Goal: Task Accomplishment & Management: Use online tool/utility

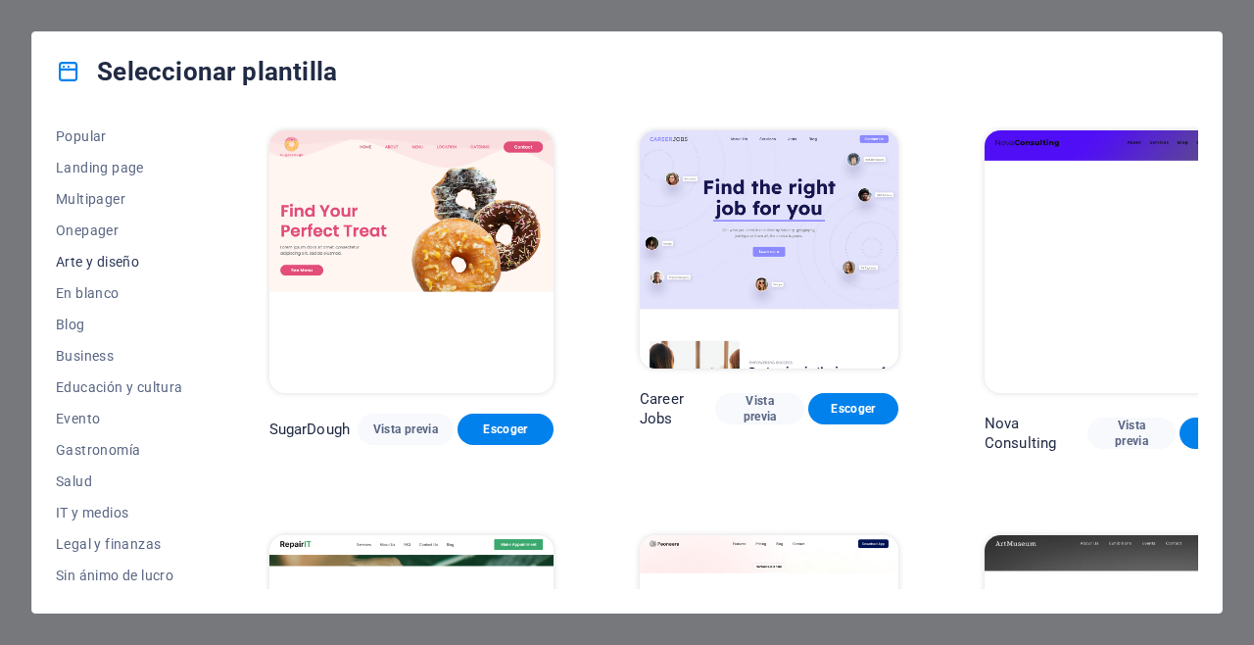
scroll to position [121, 0]
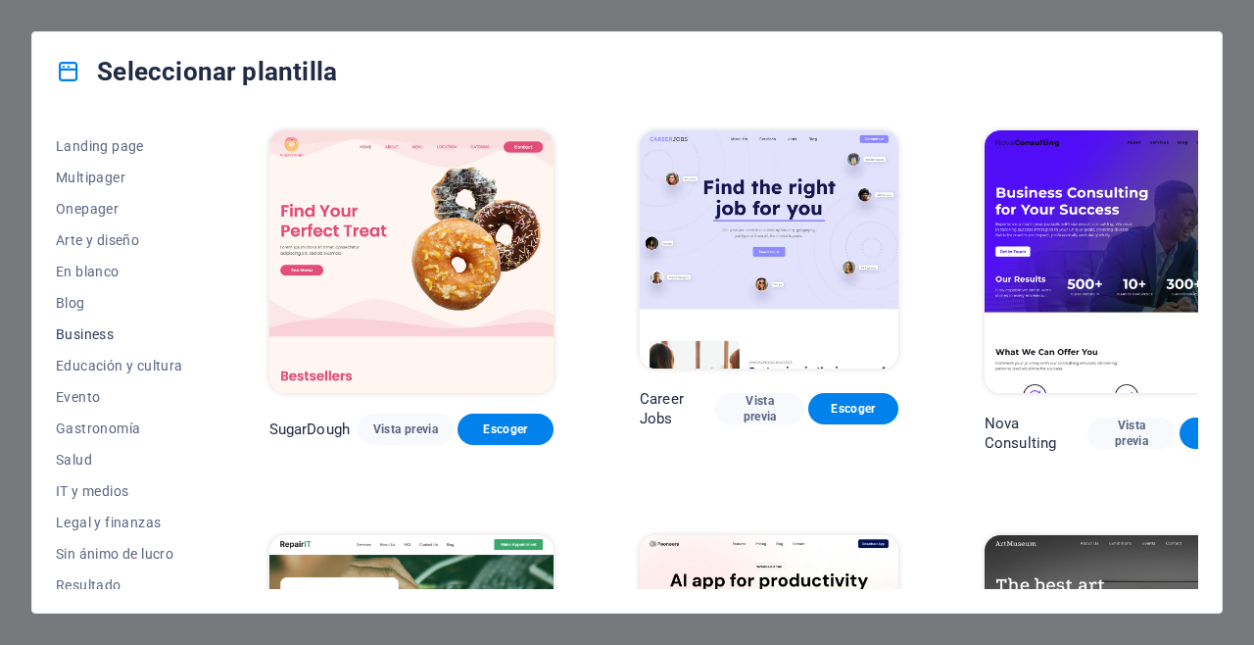
click at [94, 328] on span "Business" at bounding box center [119, 334] width 127 height 16
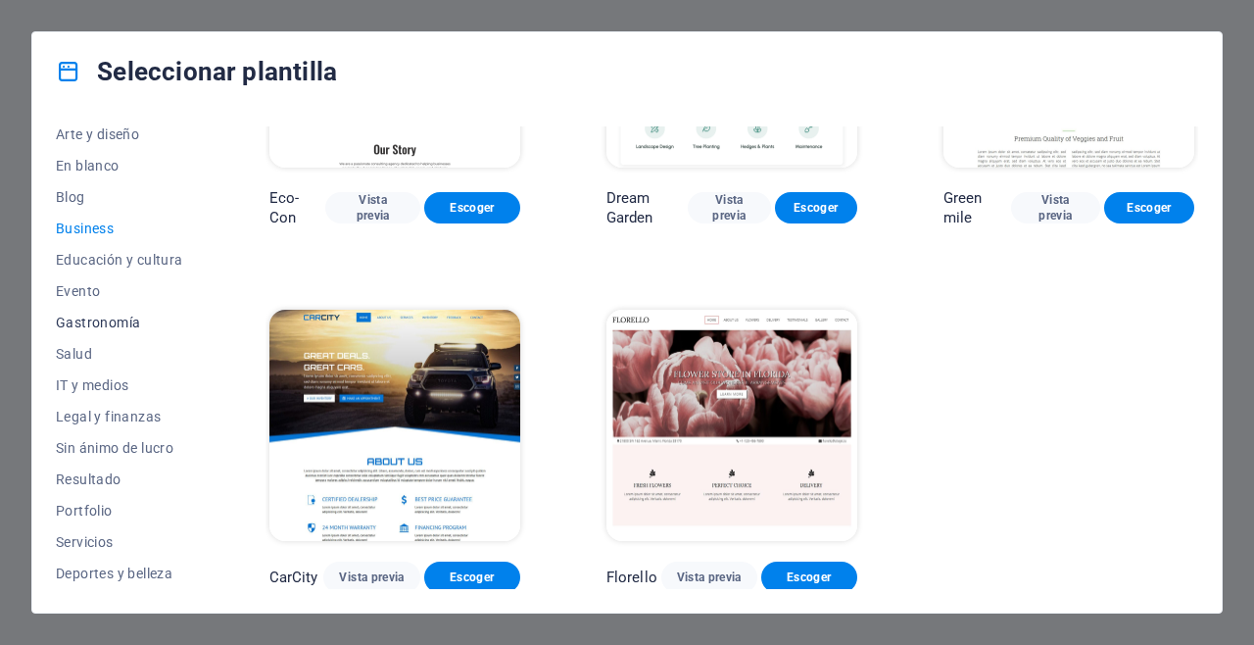
scroll to position [252, 0]
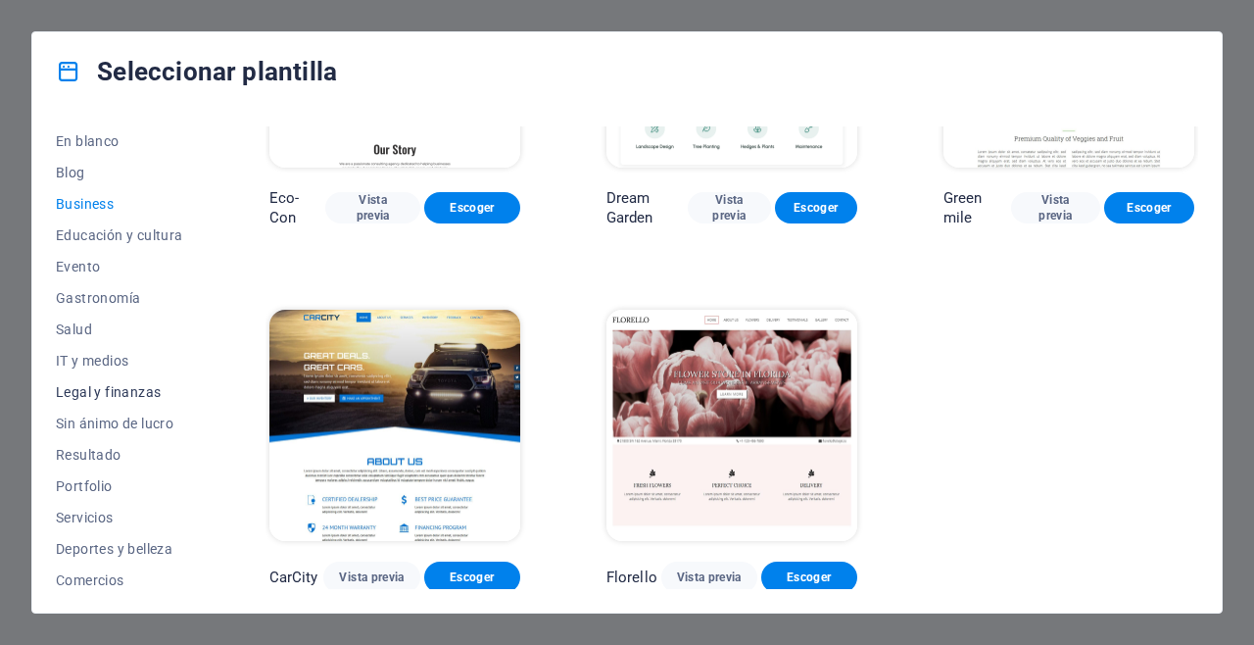
click at [128, 386] on span "Legal y finanzas" at bounding box center [119, 392] width 127 height 16
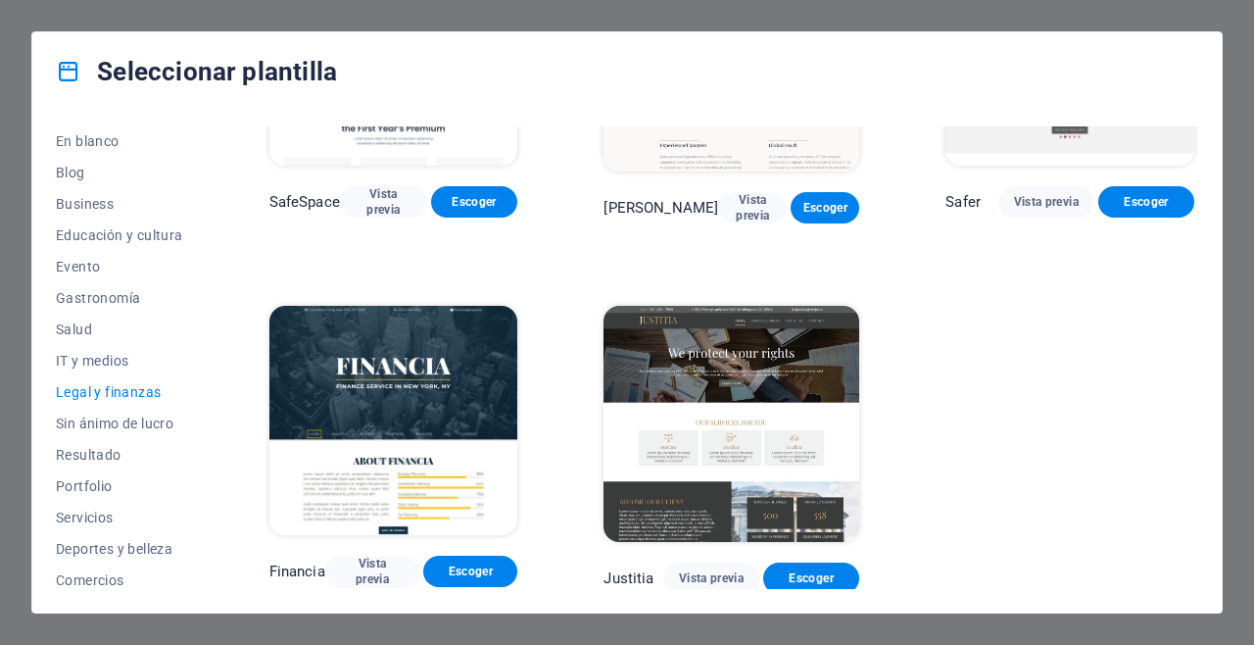
click at [116, 390] on span "Legal y finanzas" at bounding box center [119, 392] width 127 height 16
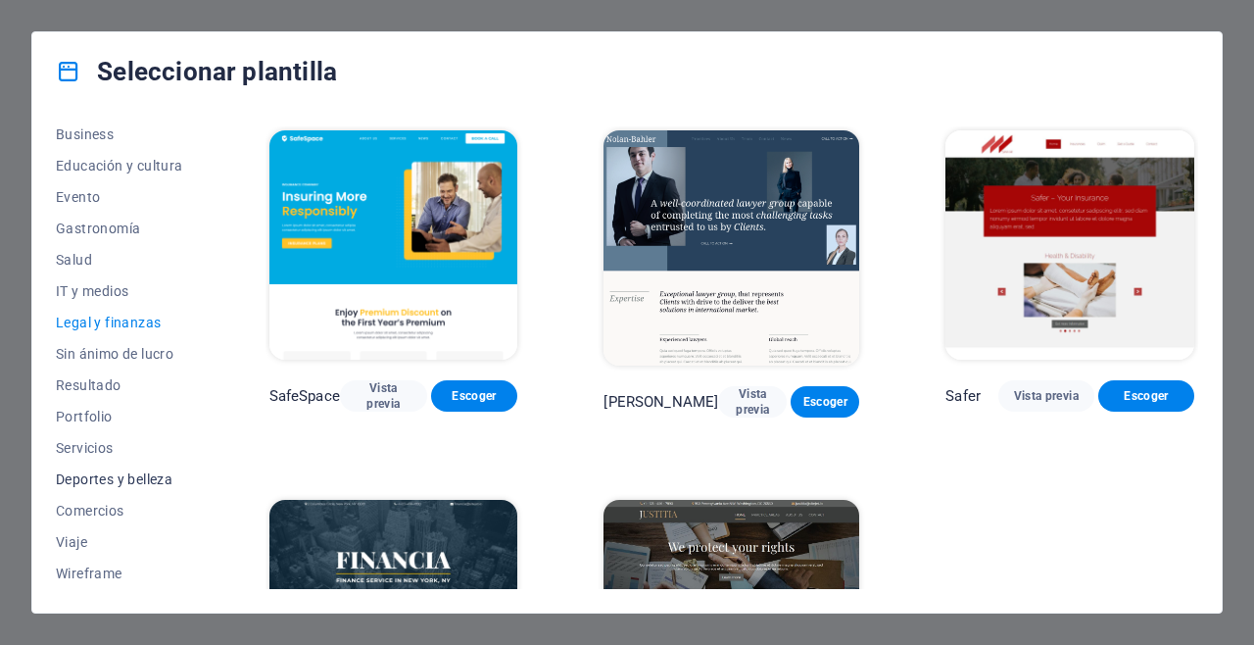
scroll to position [321, 0]
click at [90, 445] on span "Servicios" at bounding box center [119, 448] width 127 height 16
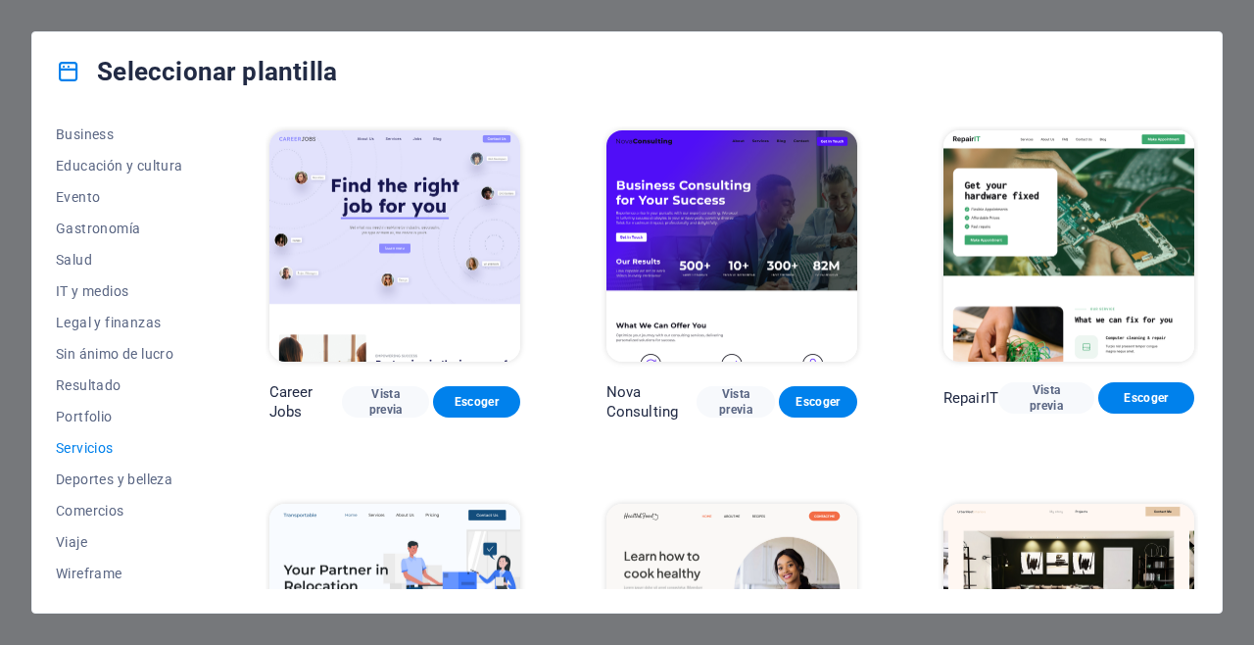
scroll to position [0, 0]
click at [115, 315] on button "Legal y finanzas" at bounding box center [119, 322] width 127 height 31
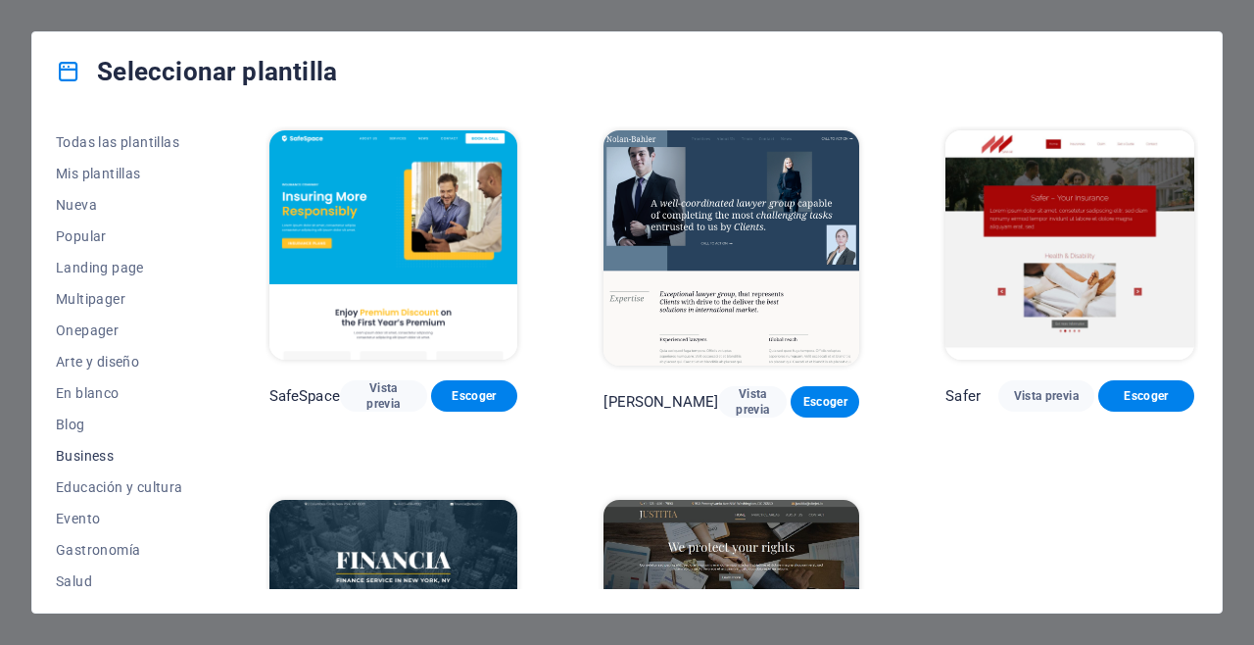
click at [103, 461] on span "Business" at bounding box center [119, 456] width 127 height 16
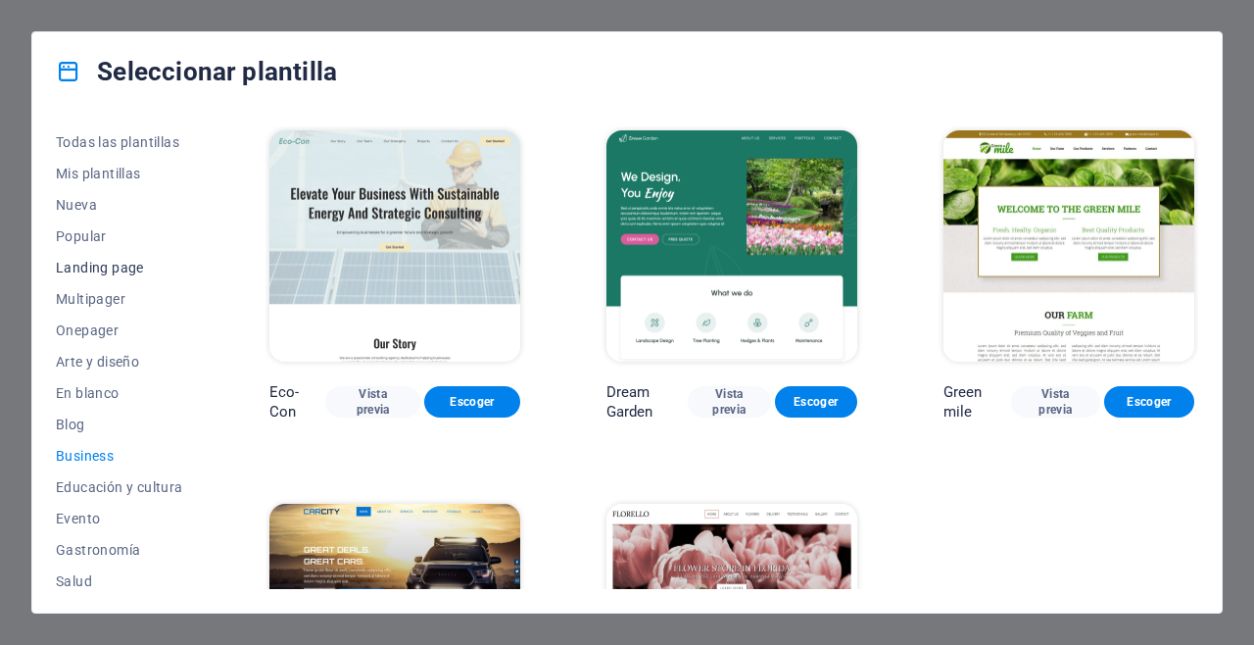
click at [120, 256] on button "Landing page" at bounding box center [119, 267] width 127 height 31
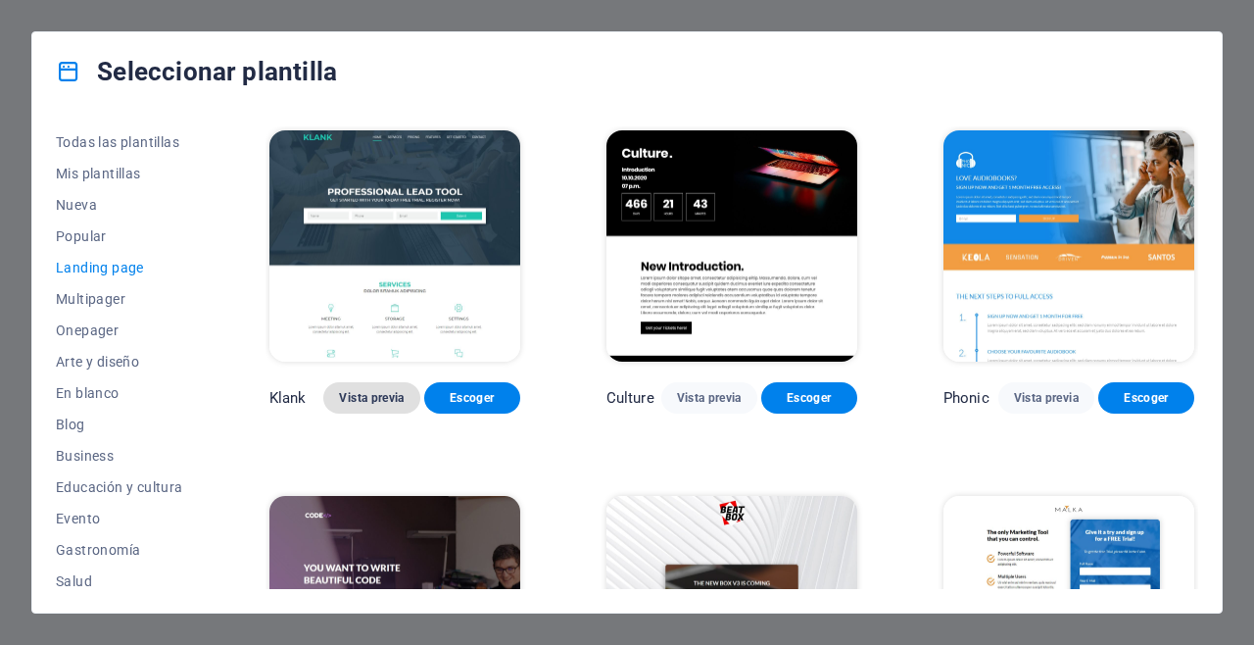
click at [355, 390] on span "Vista previa" at bounding box center [371, 398] width 65 height 16
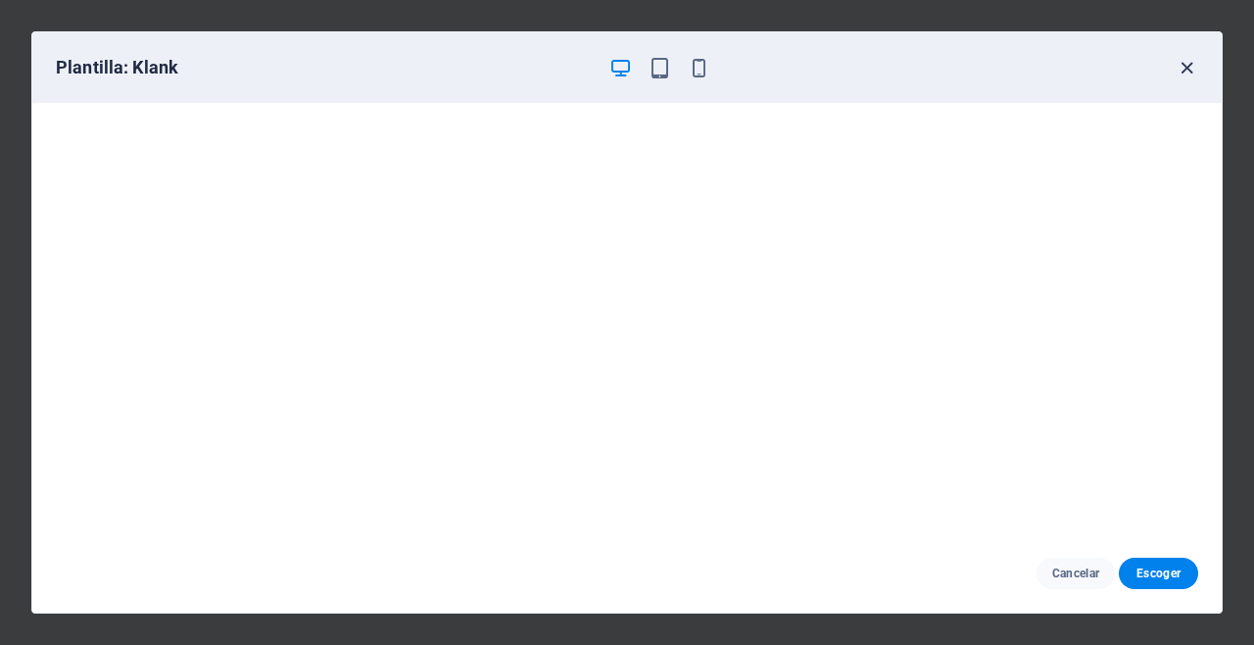
click at [1189, 74] on icon "button" at bounding box center [1187, 68] width 23 height 23
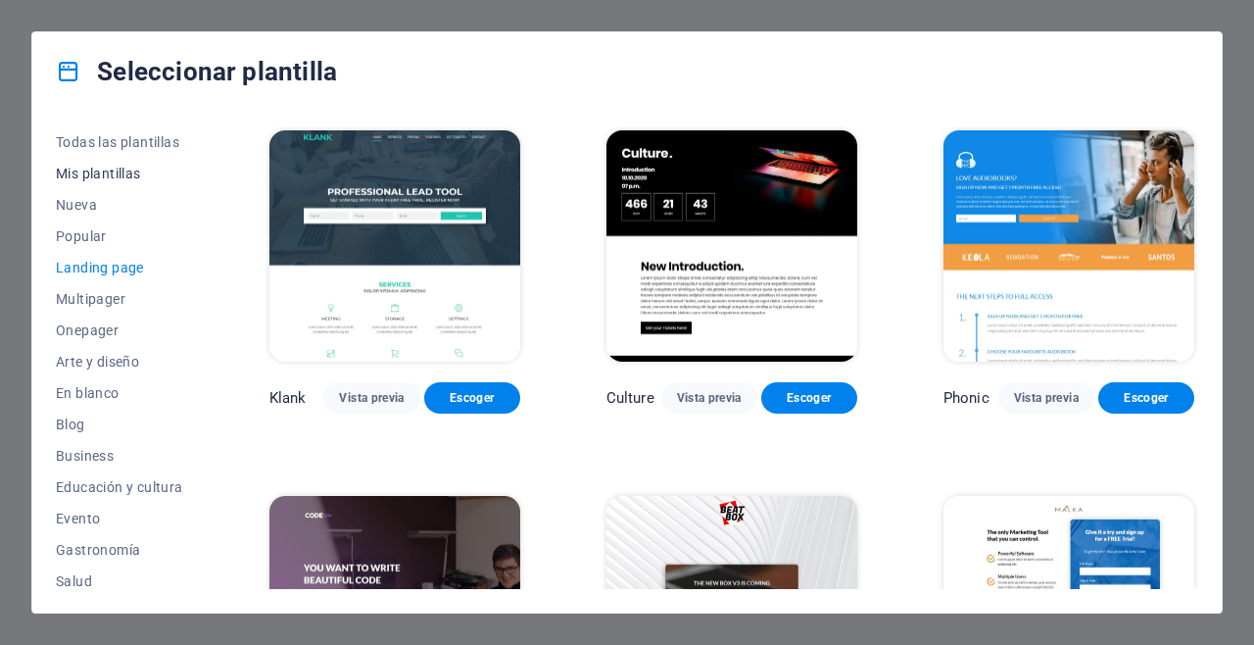
click at [106, 182] on button "Mis plantillas" at bounding box center [119, 173] width 127 height 31
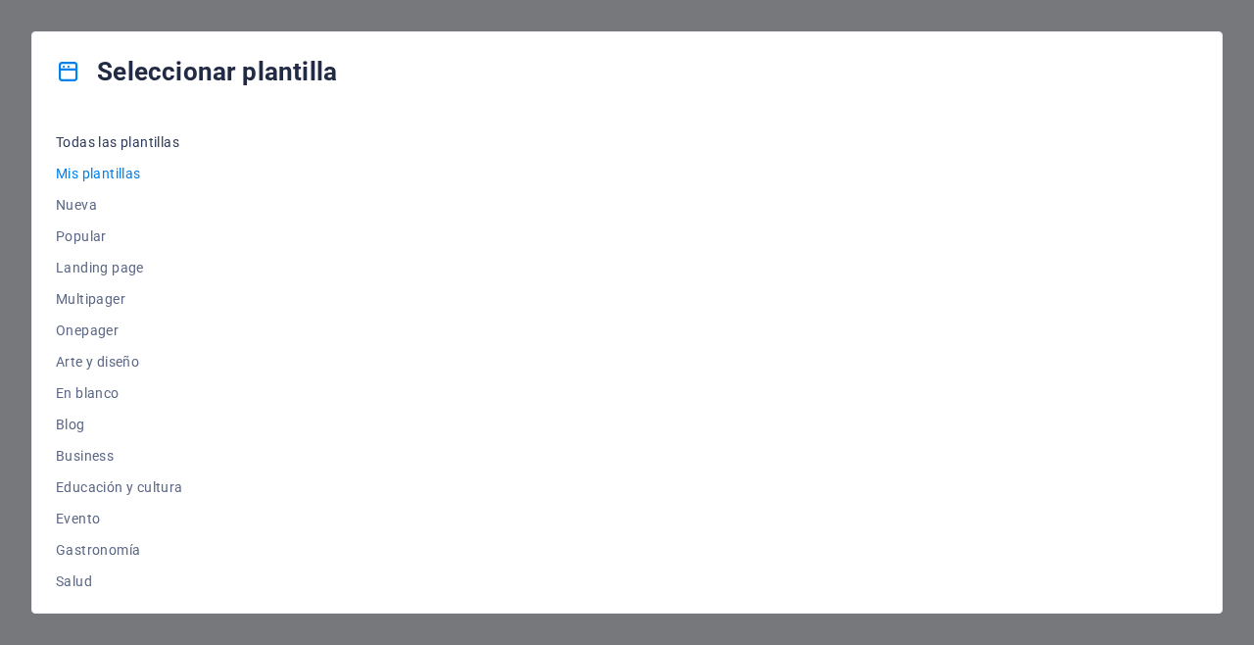
click at [108, 147] on span "Todas las plantillas" at bounding box center [119, 142] width 127 height 16
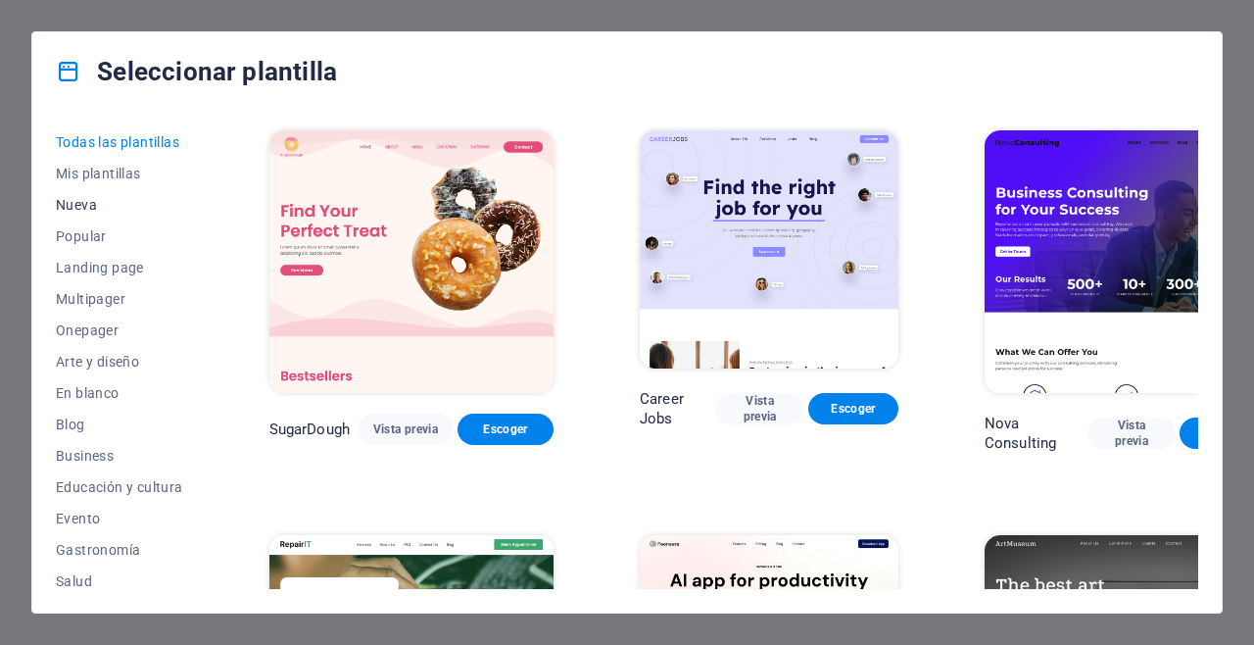
click at [95, 206] on span "Nueva" at bounding box center [119, 205] width 127 height 16
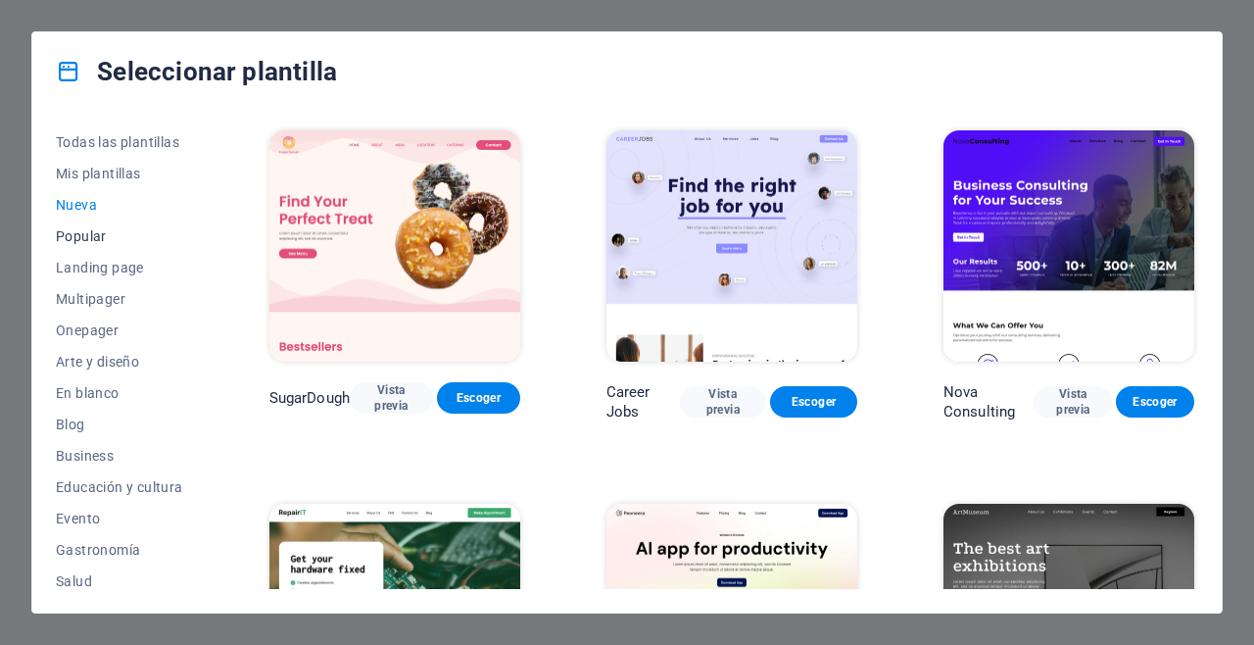
click at [87, 233] on span "Popular" at bounding box center [119, 236] width 127 height 16
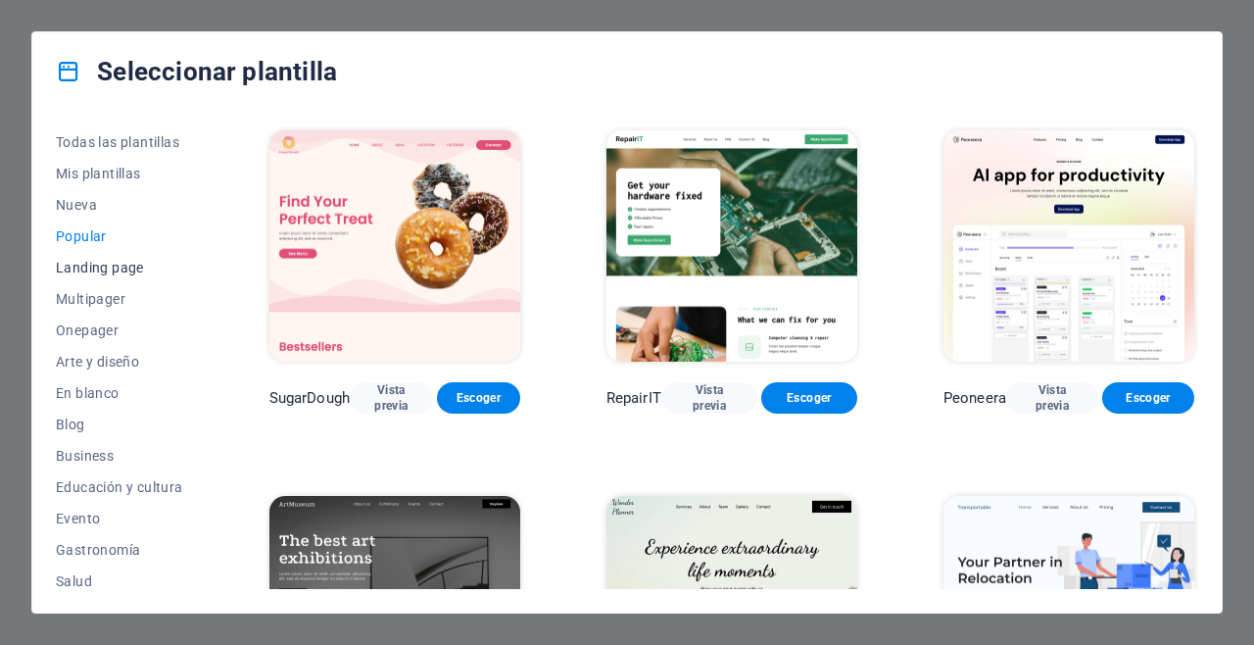
click at [85, 267] on span "Landing page" at bounding box center [119, 268] width 127 height 16
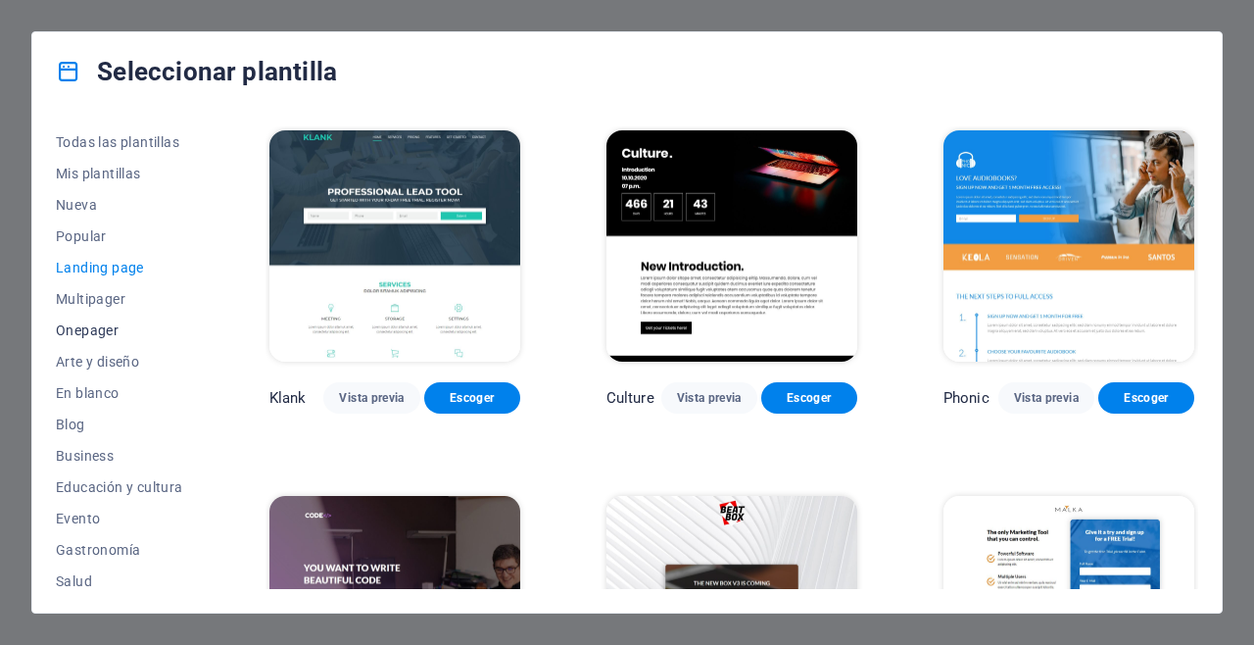
click at [79, 315] on button "Onepager" at bounding box center [119, 330] width 127 height 31
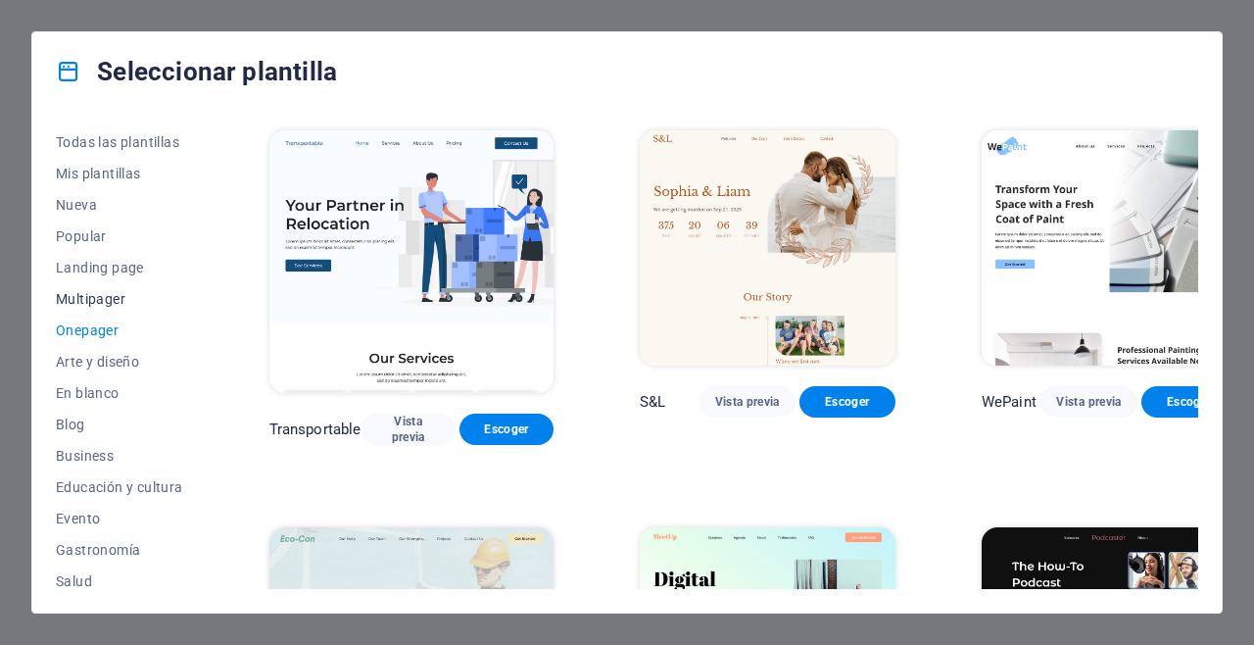
click at [91, 293] on span "Multipager" at bounding box center [119, 299] width 127 height 16
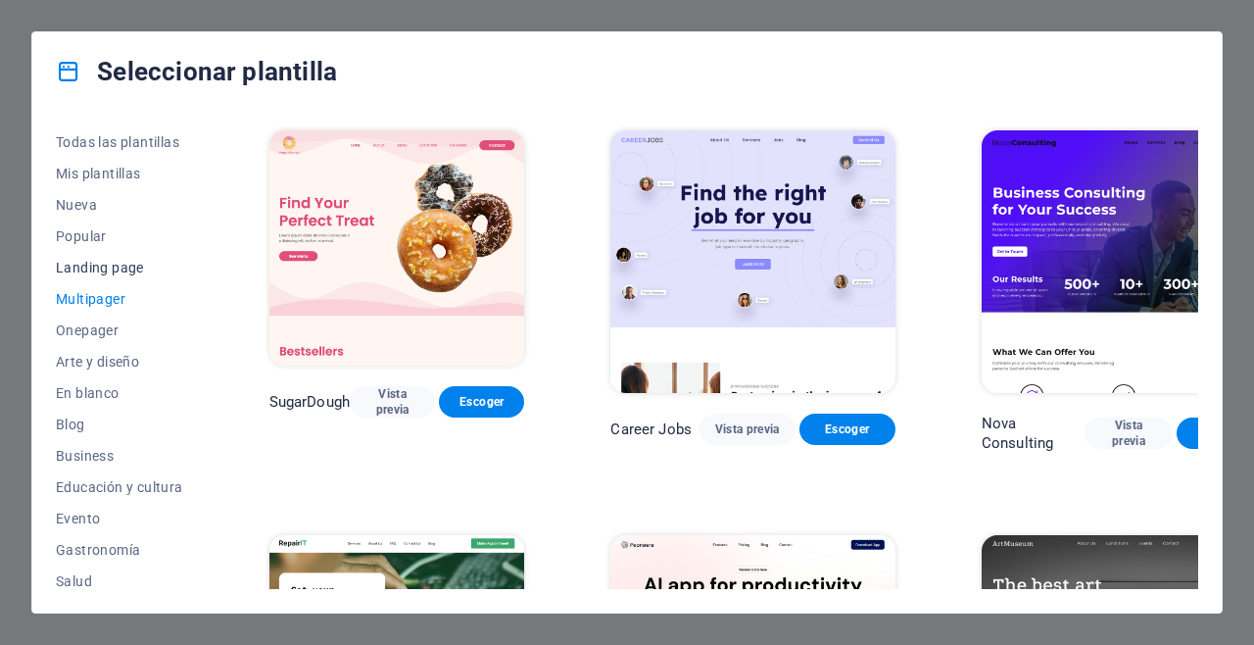
click at [106, 270] on span "Landing page" at bounding box center [119, 268] width 127 height 16
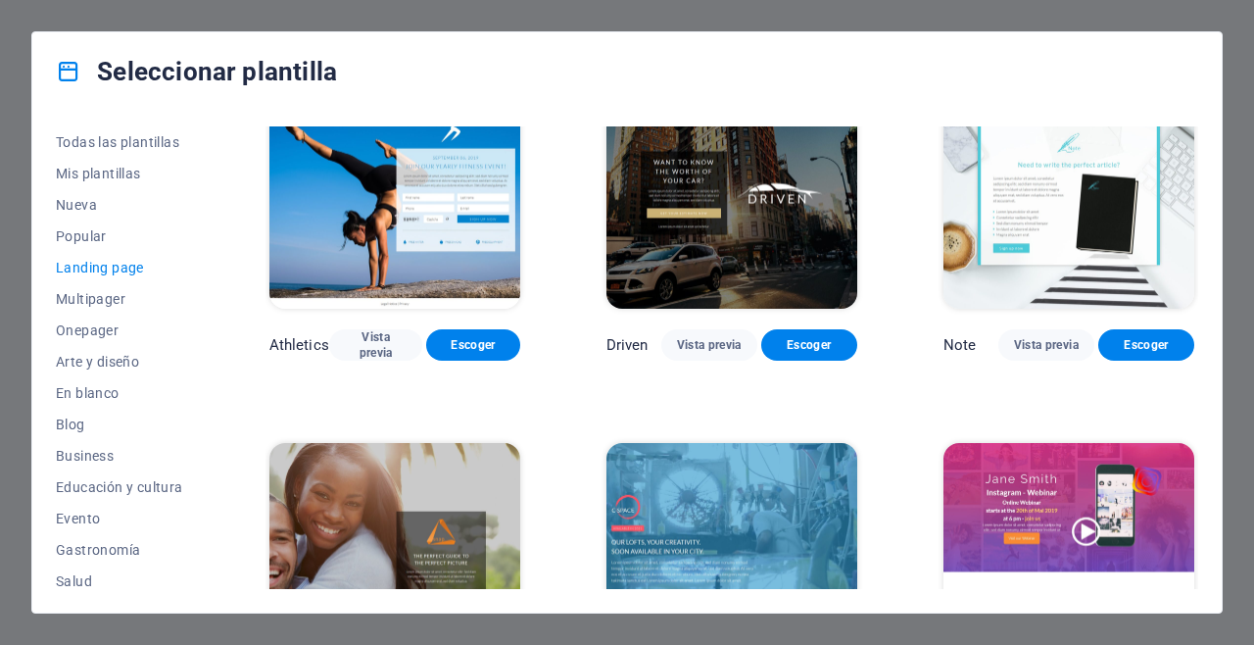
scroll to position [1148, 0]
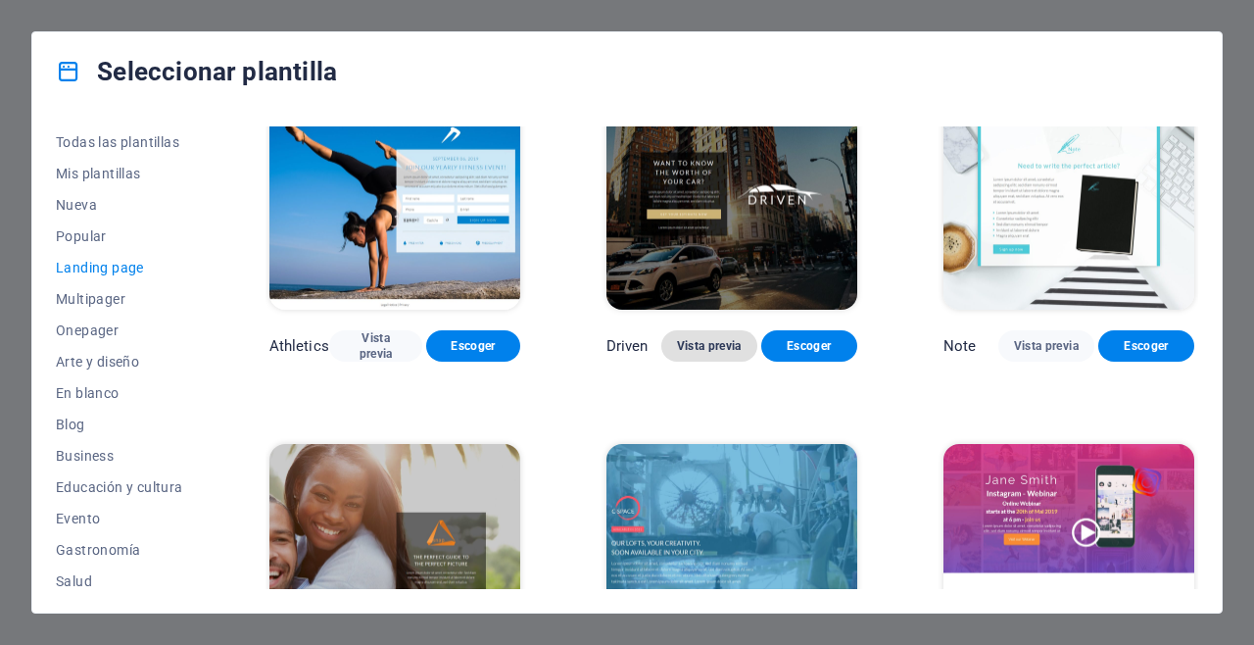
click at [703, 338] on span "Vista previa" at bounding box center [709, 346] width 65 height 16
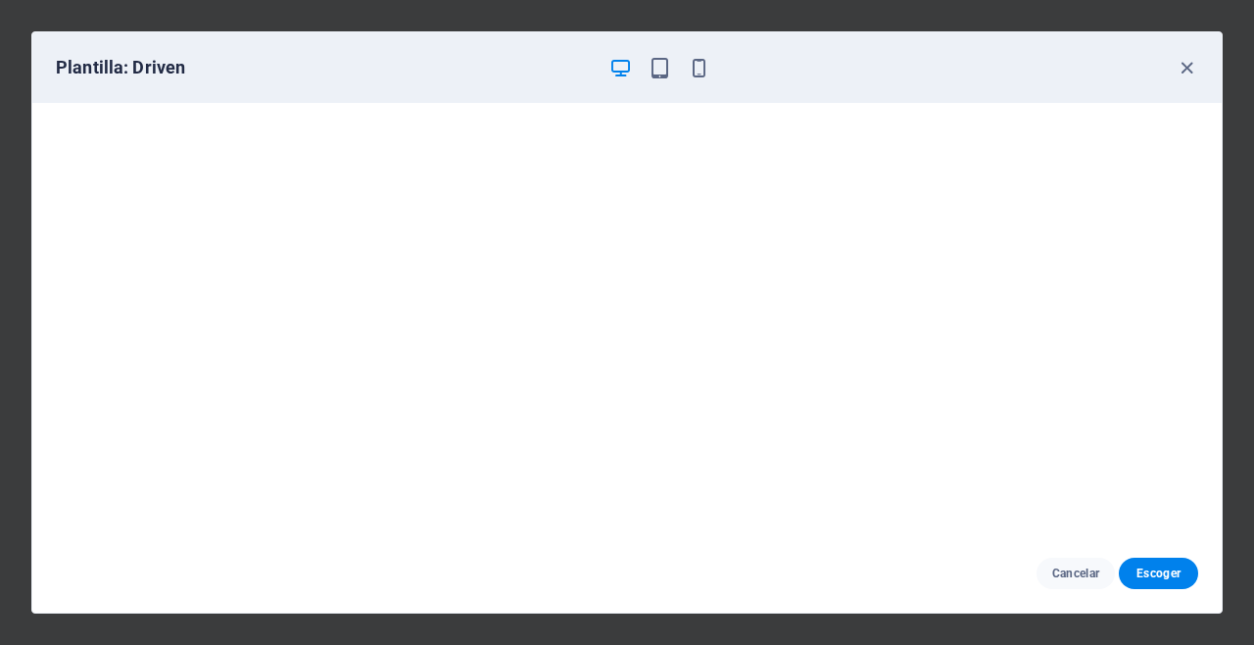
scroll to position [0, 0]
click at [1186, 68] on icon "button" at bounding box center [1187, 68] width 23 height 23
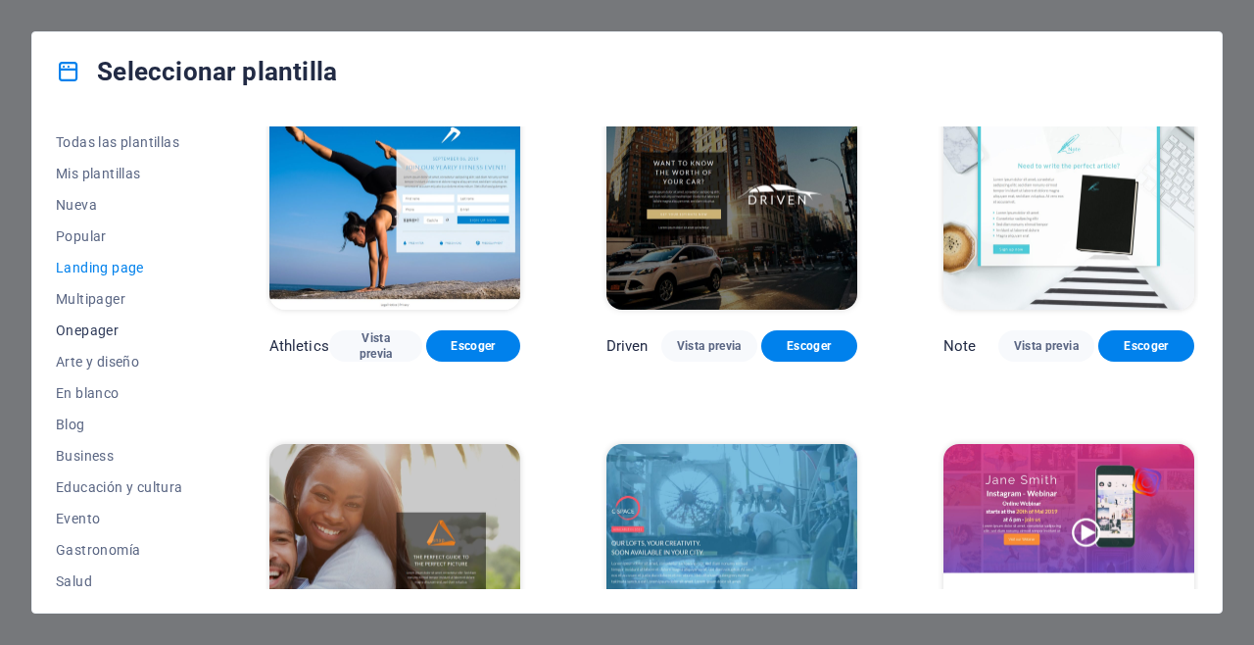
click at [97, 334] on span "Onepager" at bounding box center [119, 330] width 127 height 16
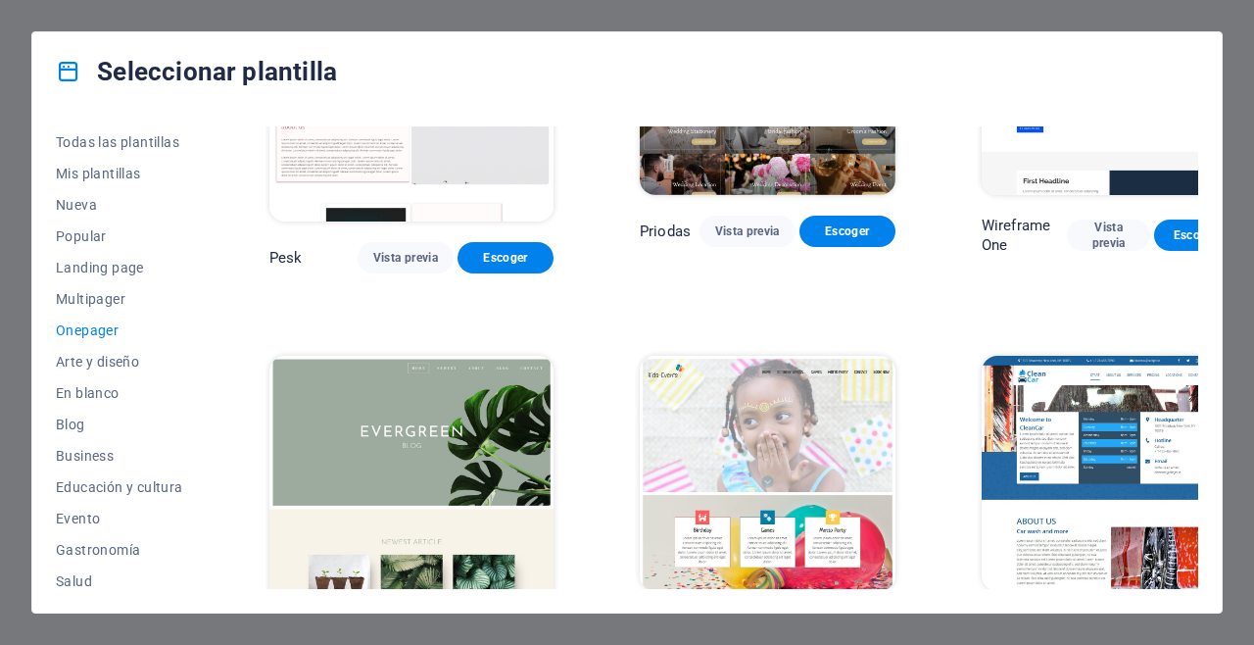
scroll to position [2554, 0]
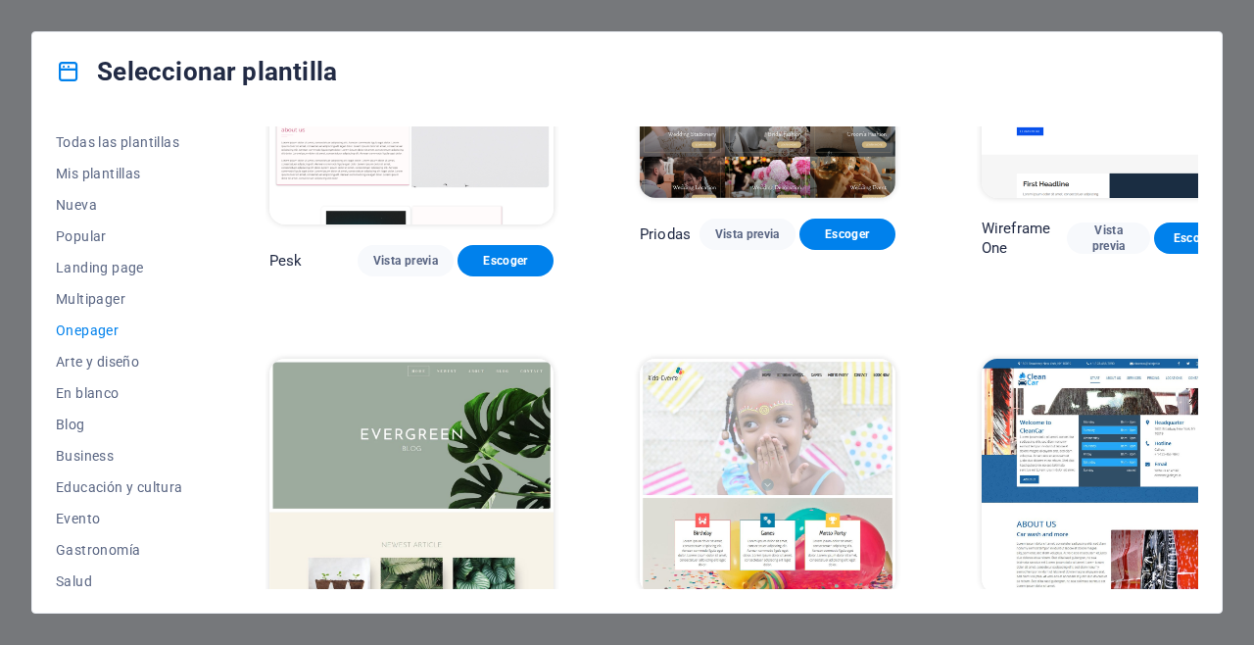
click at [376, 644] on span "Vista previa" at bounding box center [405, 657] width 65 height 16
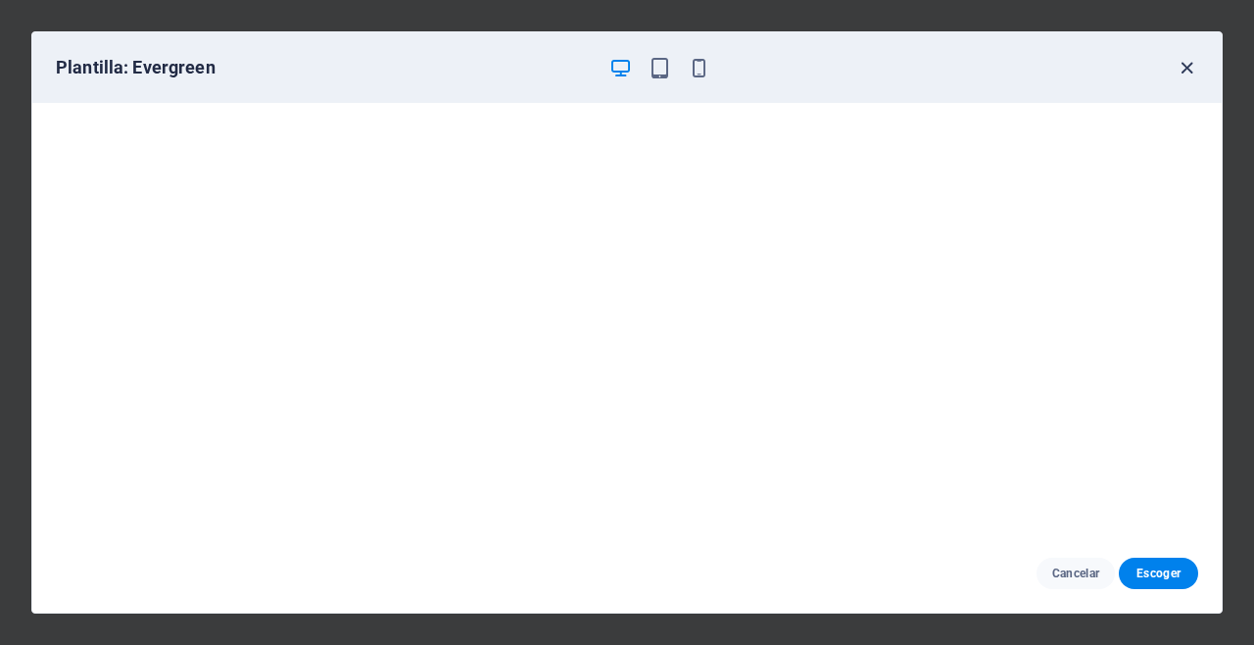
click at [1189, 63] on icon "button" at bounding box center [1187, 68] width 23 height 23
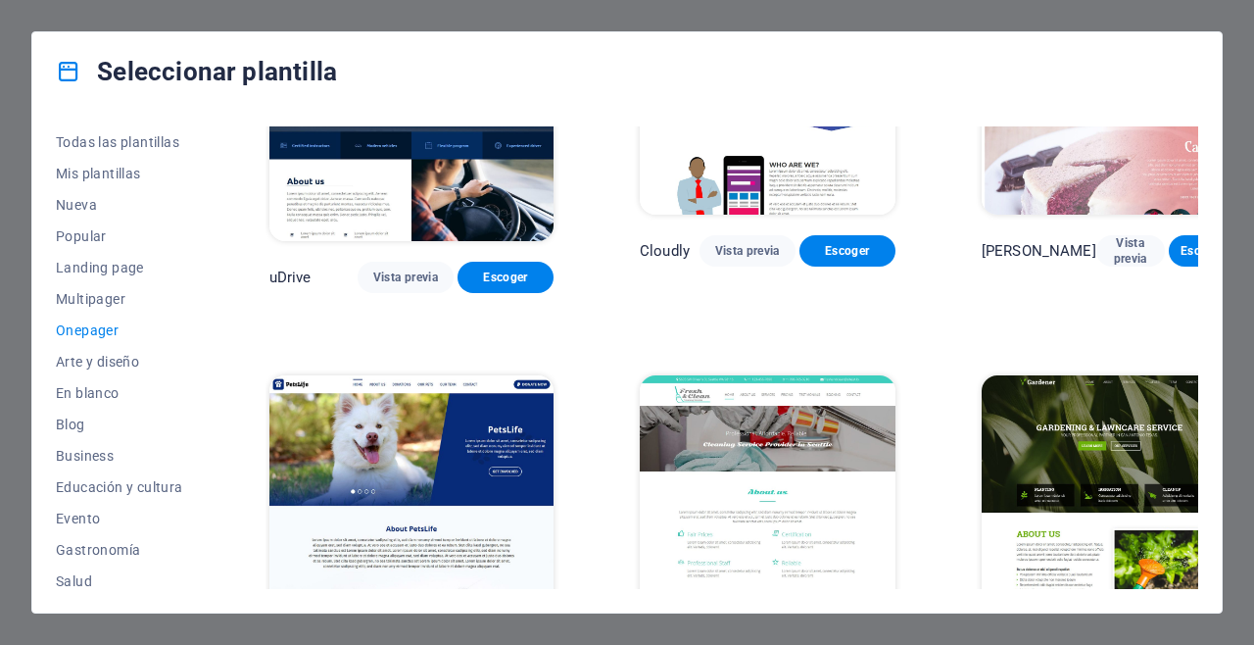
scroll to position [6109, 0]
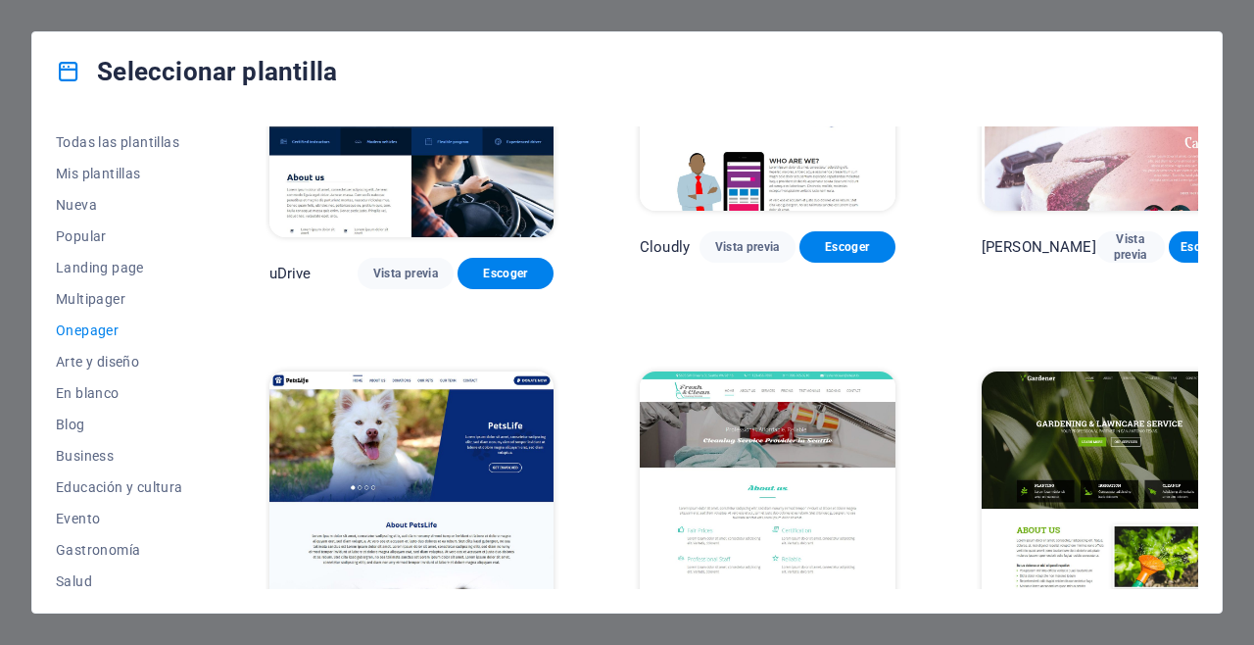
click at [1057, 627] on span "Vista previa" at bounding box center [1089, 642] width 65 height 31
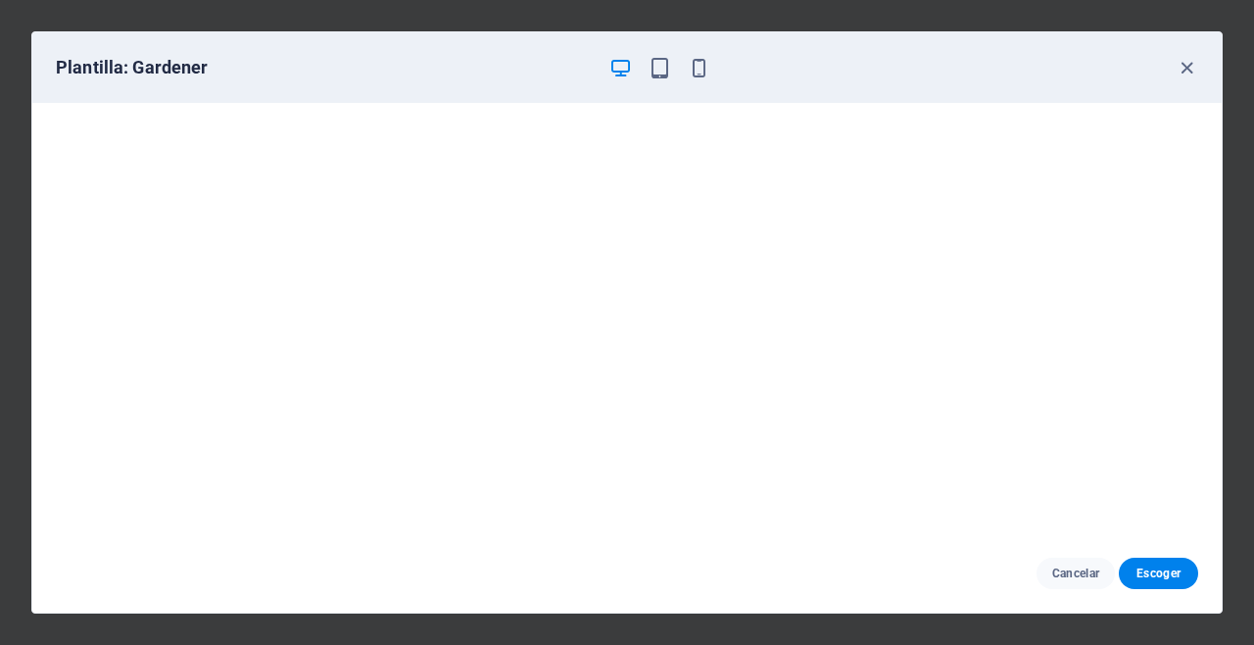
scroll to position [5, 0]
click at [1188, 65] on icon "button" at bounding box center [1187, 68] width 23 height 23
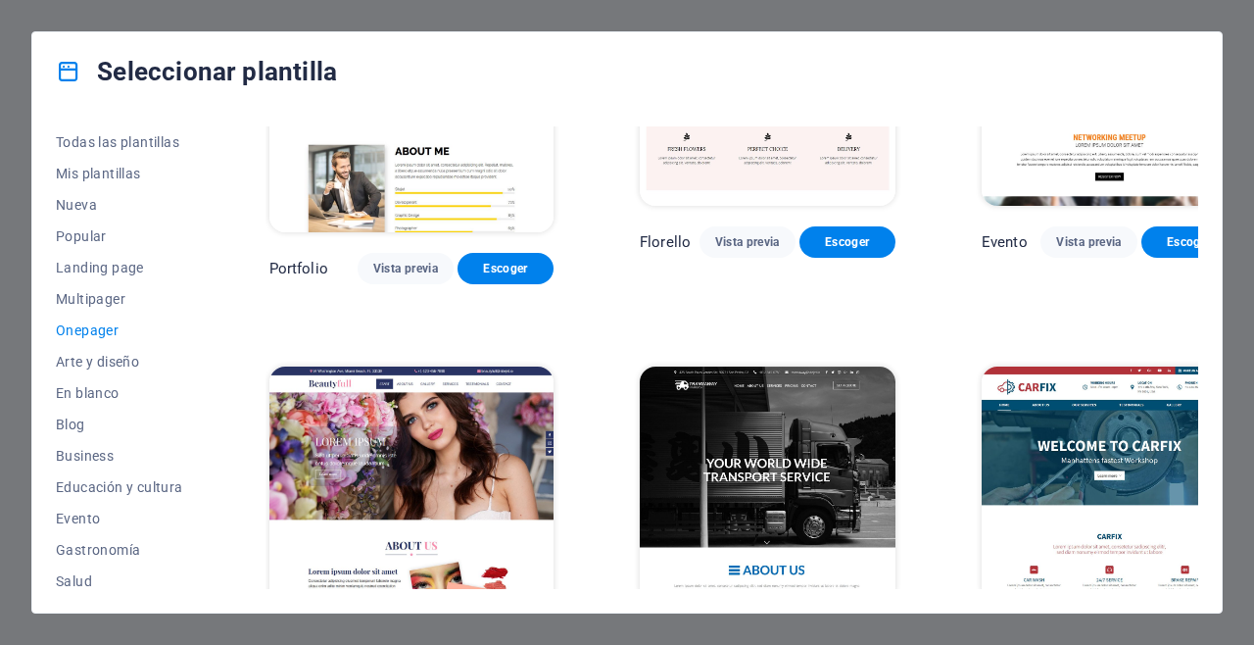
scroll to position [7306, 0]
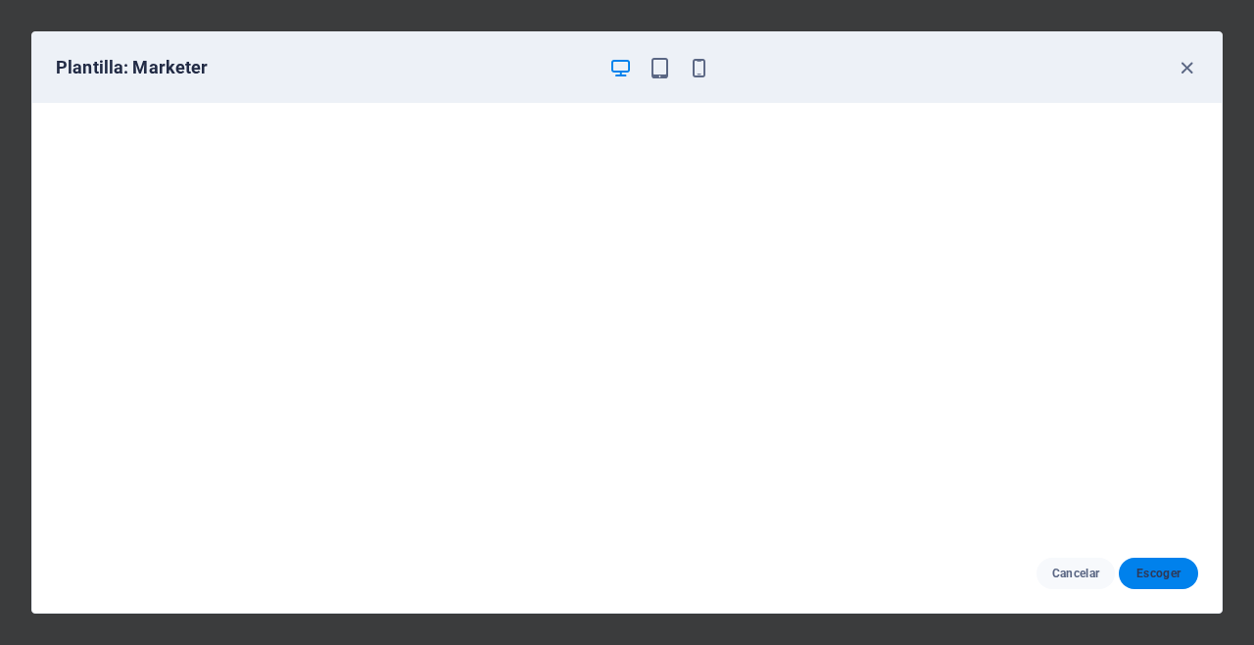
click at [1157, 572] on span "Escoger" at bounding box center [1159, 573] width 48 height 16
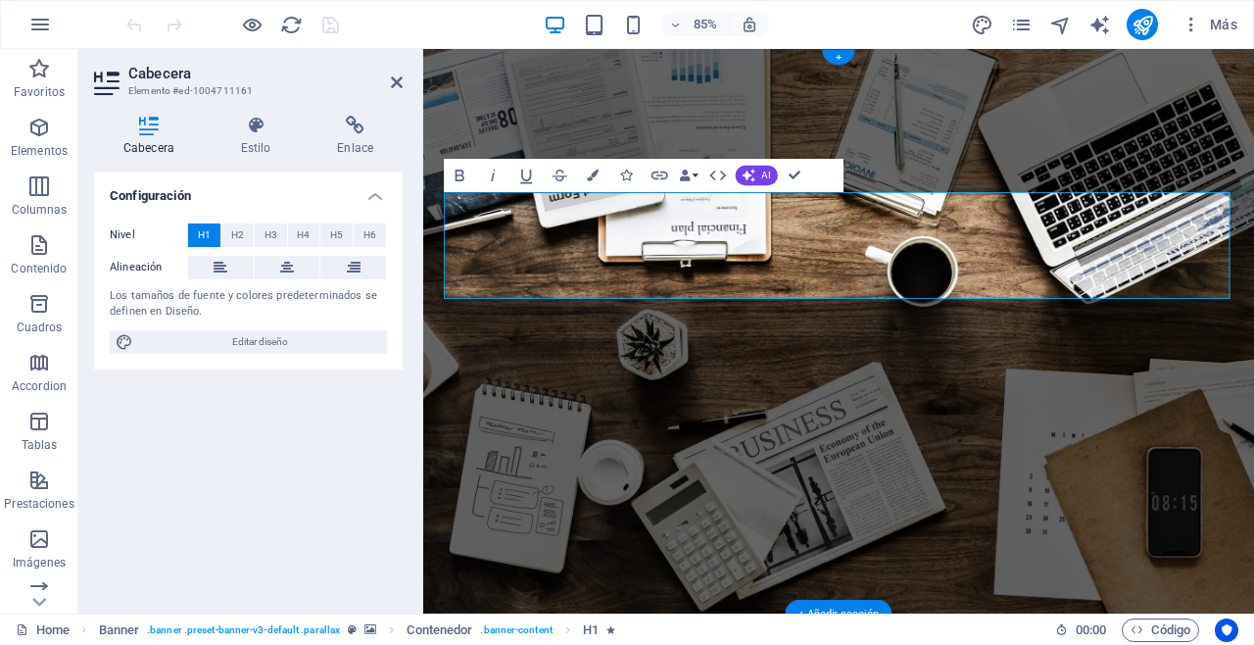
drag, startPoint x: 490, startPoint y: 248, endPoint x: 1018, endPoint y: 305, distance: 531.2
click at [591, 173] on icon "button" at bounding box center [593, 176] width 12 height 12
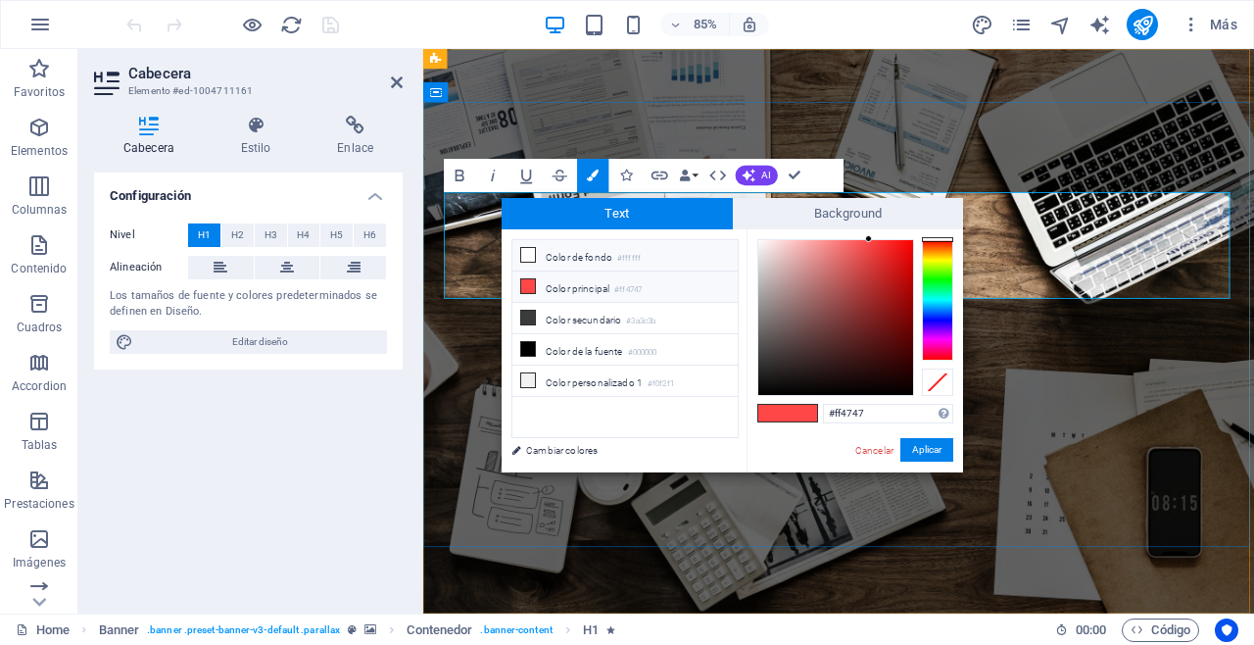
click at [549, 257] on li "Color de fondo #ffffff" at bounding box center [624, 255] width 225 height 31
type input "#ffffff"
click at [528, 257] on icon at bounding box center [528, 255] width 14 height 14
click at [918, 452] on button "Aplicar" at bounding box center [926, 450] width 53 height 24
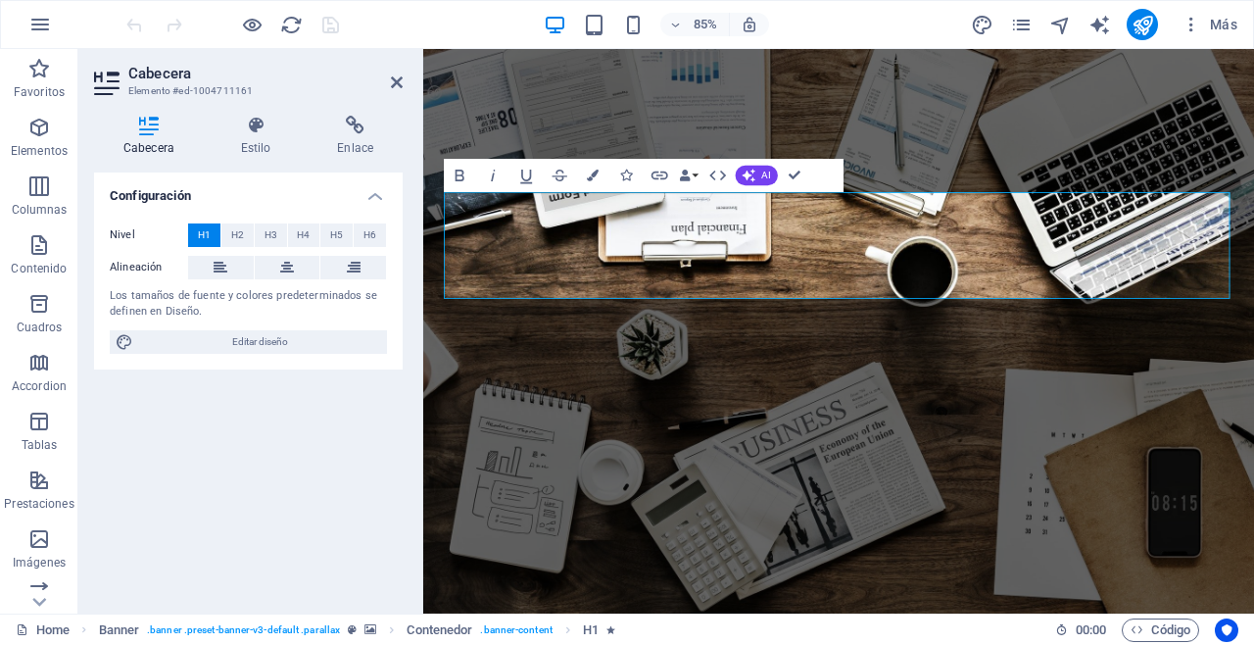
click at [360, 459] on div "Configuración Nivel H1 H2 H3 H4 H5 H6 Alineación Los tamaños de fuente y colore…" at bounding box center [248, 384] width 309 height 425
click at [398, 83] on icon at bounding box center [397, 82] width 12 height 16
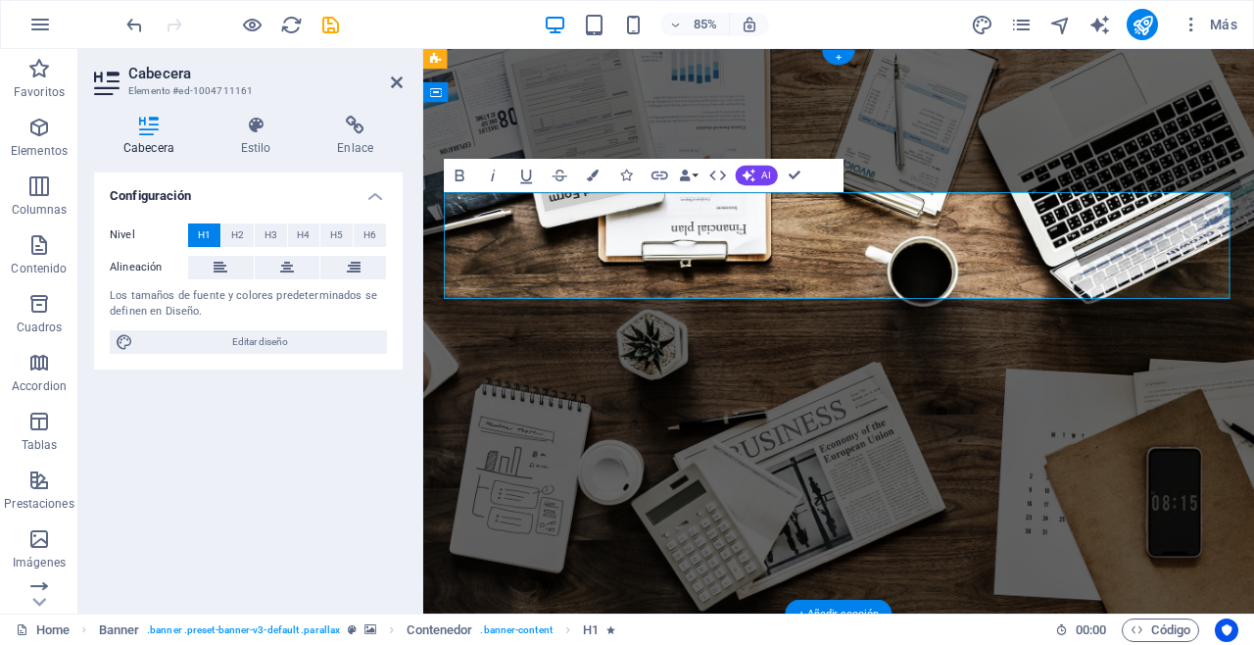
drag, startPoint x: 495, startPoint y: 251, endPoint x: 1027, endPoint y: 300, distance: 534.3
click at [244, 236] on button "H2" at bounding box center [237, 235] width 32 height 24
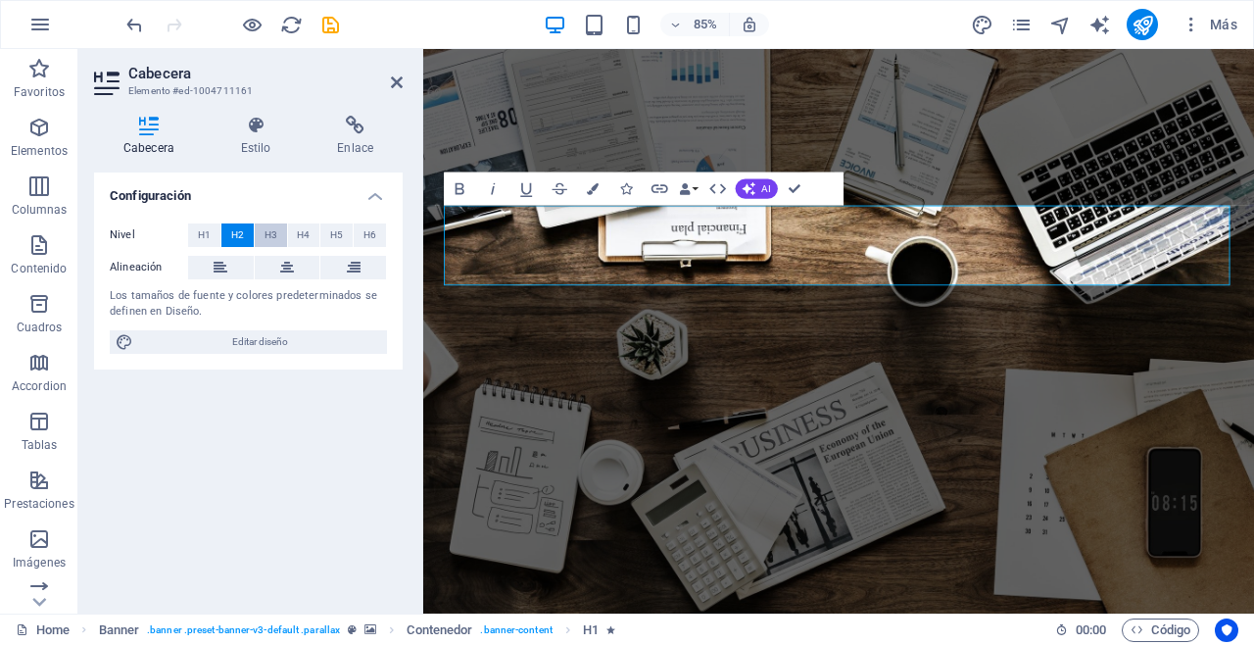
click at [267, 233] on span "H3" at bounding box center [271, 235] width 13 height 24
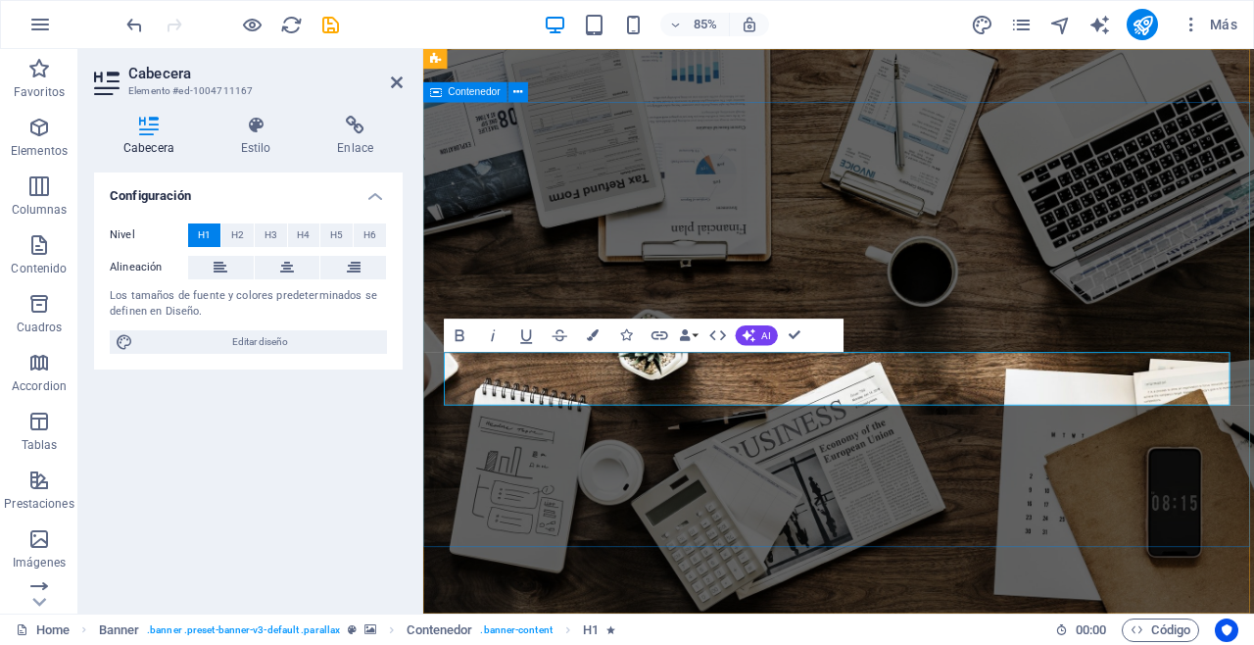
drag, startPoint x: 702, startPoint y: 441, endPoint x: 438, endPoint y: 444, distance: 263.6
click at [395, 84] on icon at bounding box center [397, 82] width 12 height 16
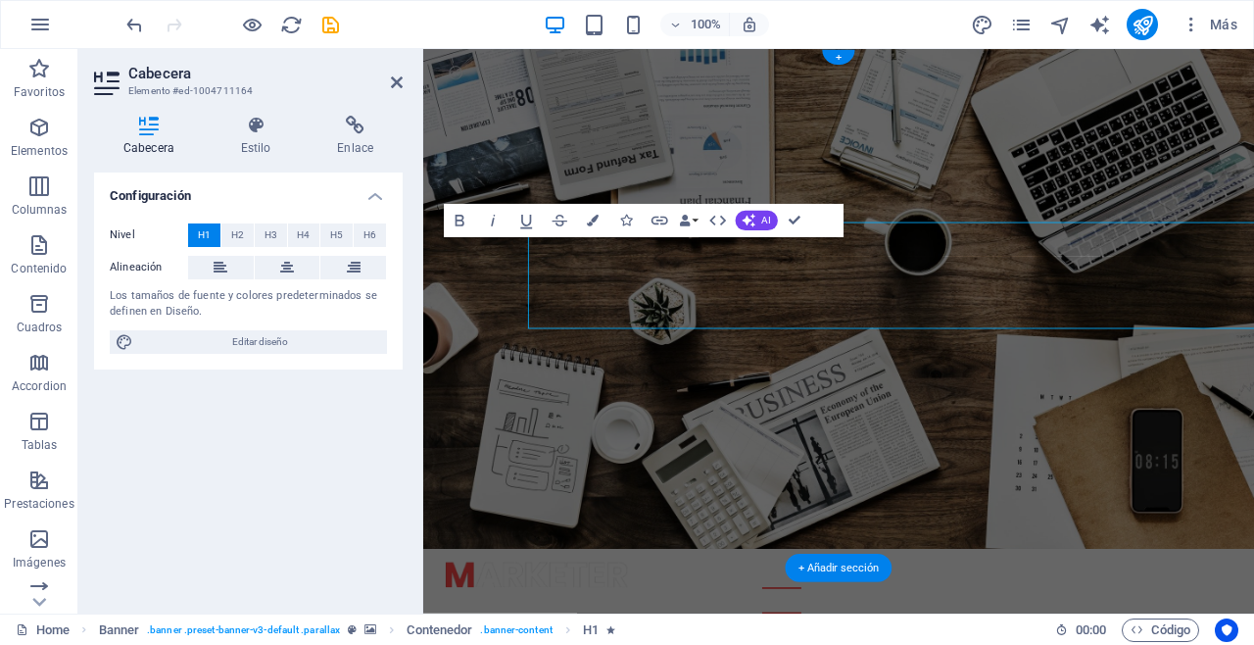
click at [357, 299] on div "Los tamaños de fuente y colores predeterminados se definen en Diseño." at bounding box center [248, 304] width 277 height 32
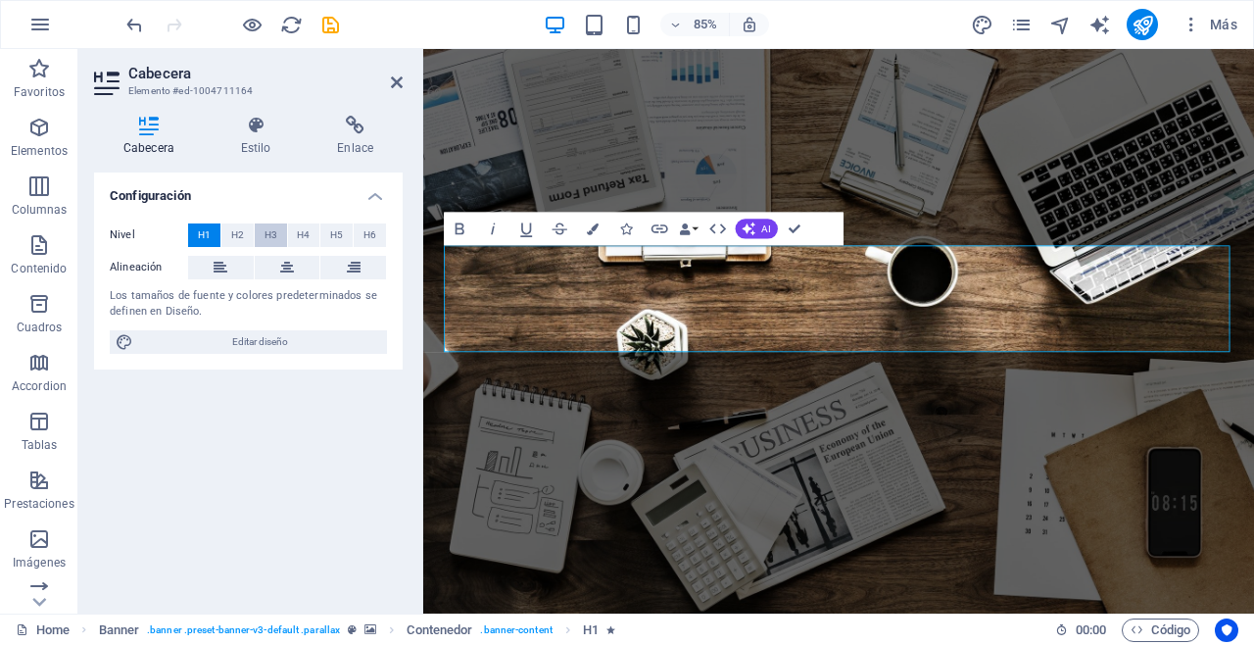
click at [268, 236] on span "H3" at bounding box center [271, 235] width 13 height 24
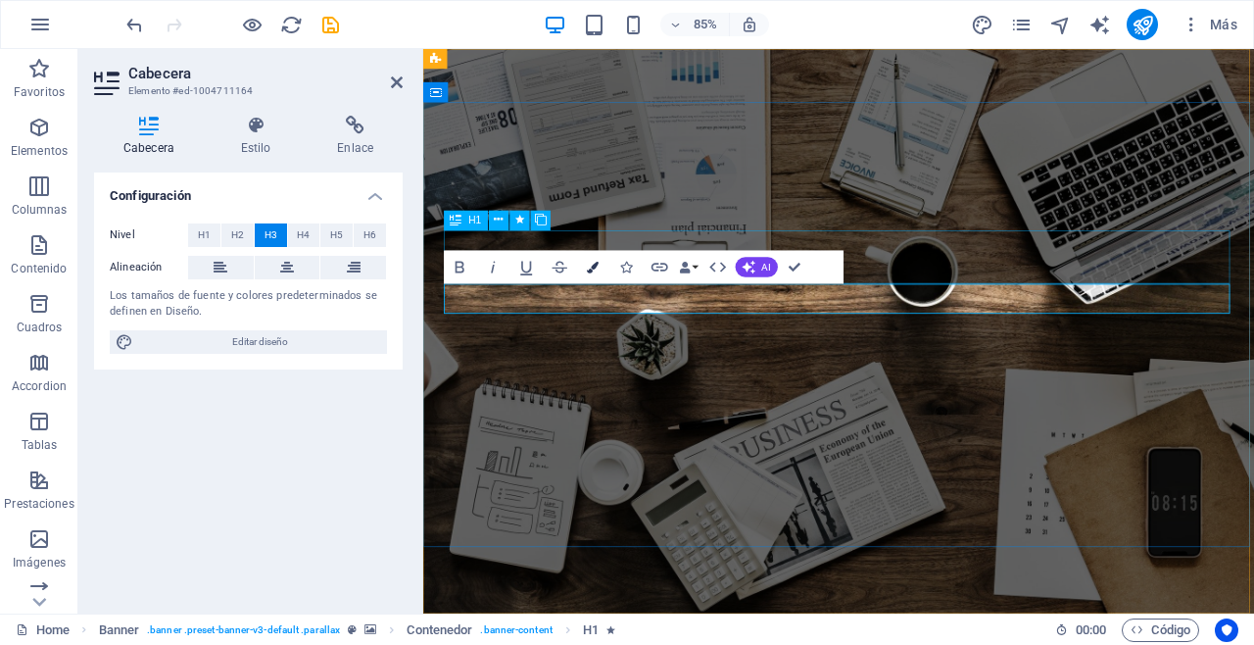
click at [594, 267] on icon "button" at bounding box center [593, 267] width 12 height 12
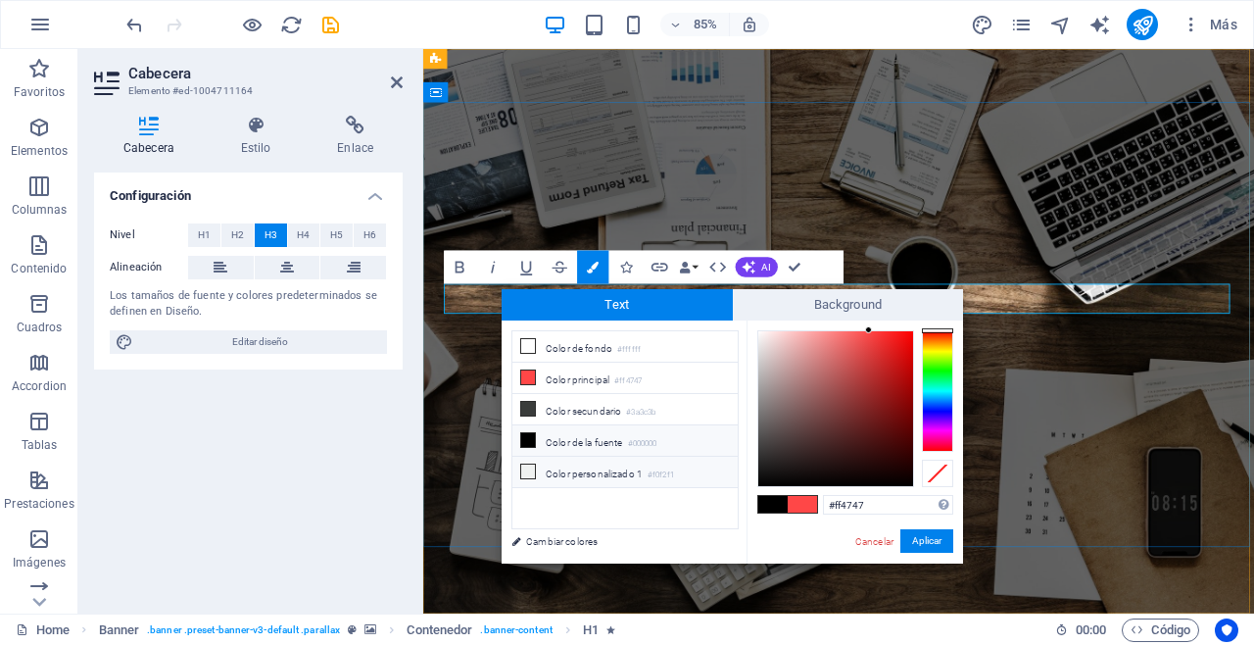
click at [527, 464] on icon at bounding box center [528, 471] width 14 height 14
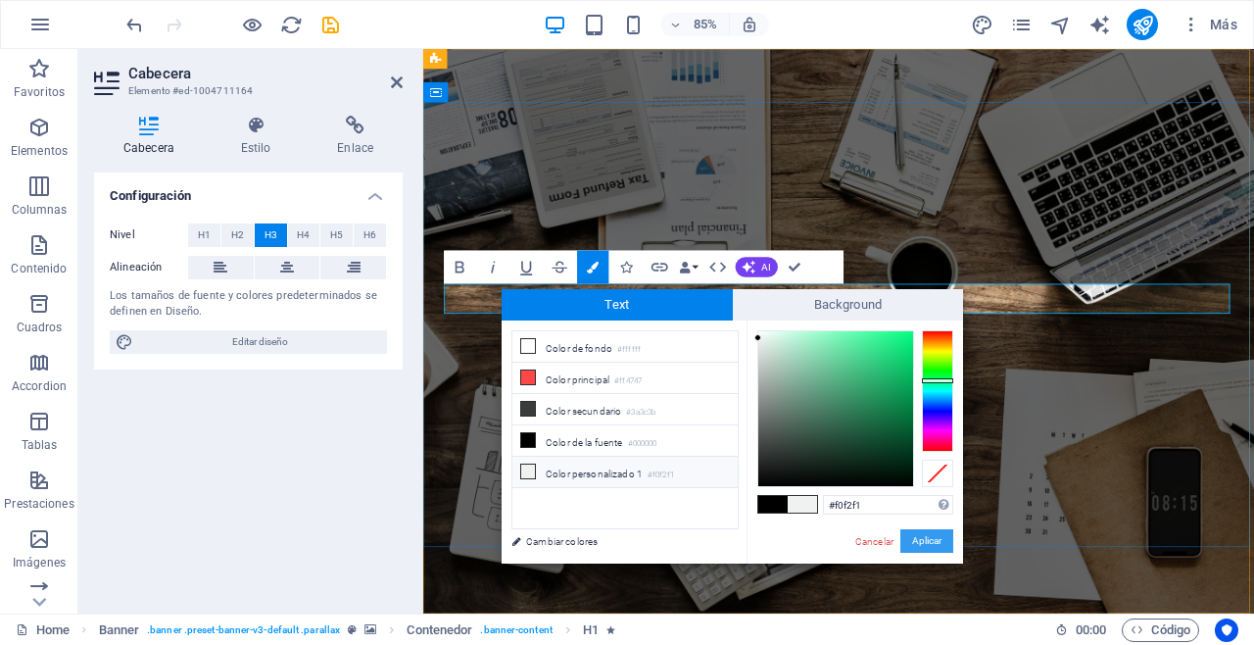
click at [925, 552] on button "Aplicar" at bounding box center [926, 541] width 53 height 24
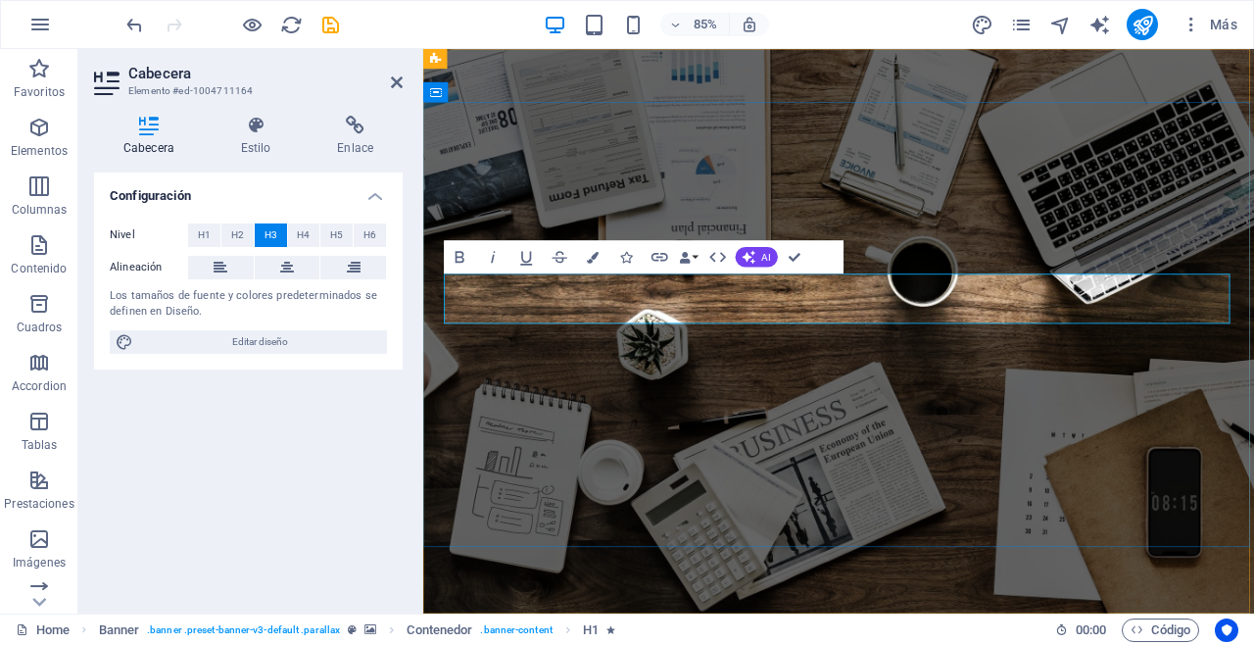
click at [595, 259] on icon "button" at bounding box center [593, 257] width 12 height 12
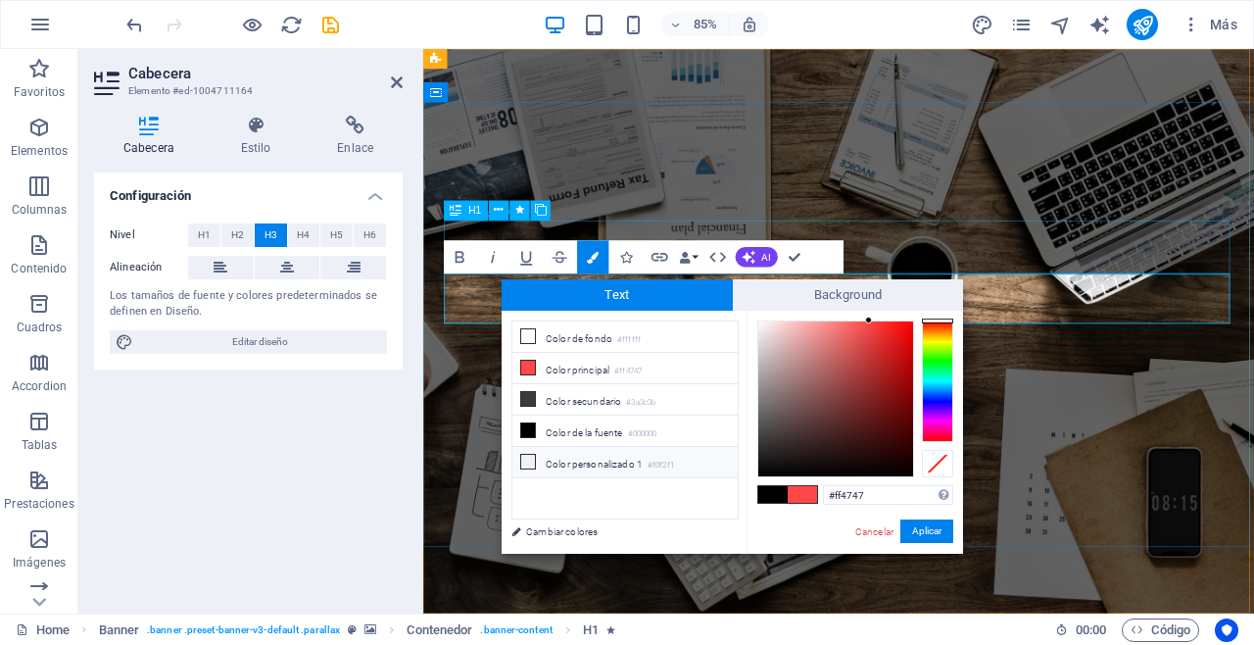
click at [528, 462] on icon at bounding box center [528, 462] width 14 height 14
type input "#f0f2f1"
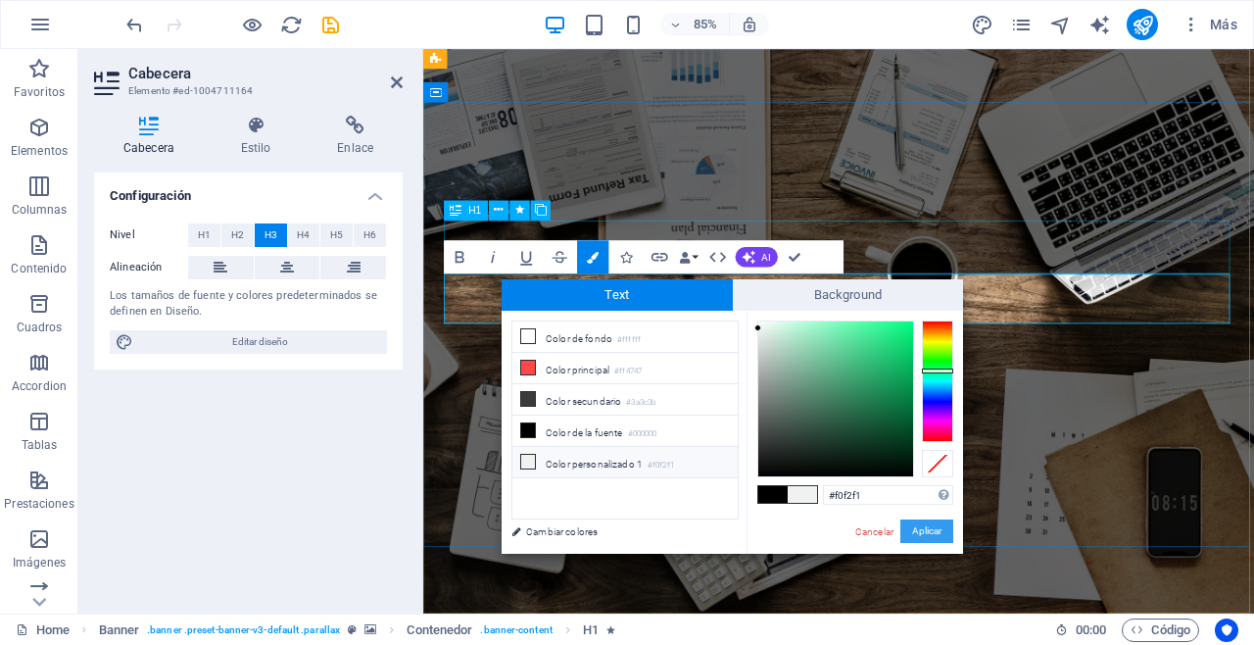
click at [934, 519] on button "Aplicar" at bounding box center [926, 531] width 53 height 24
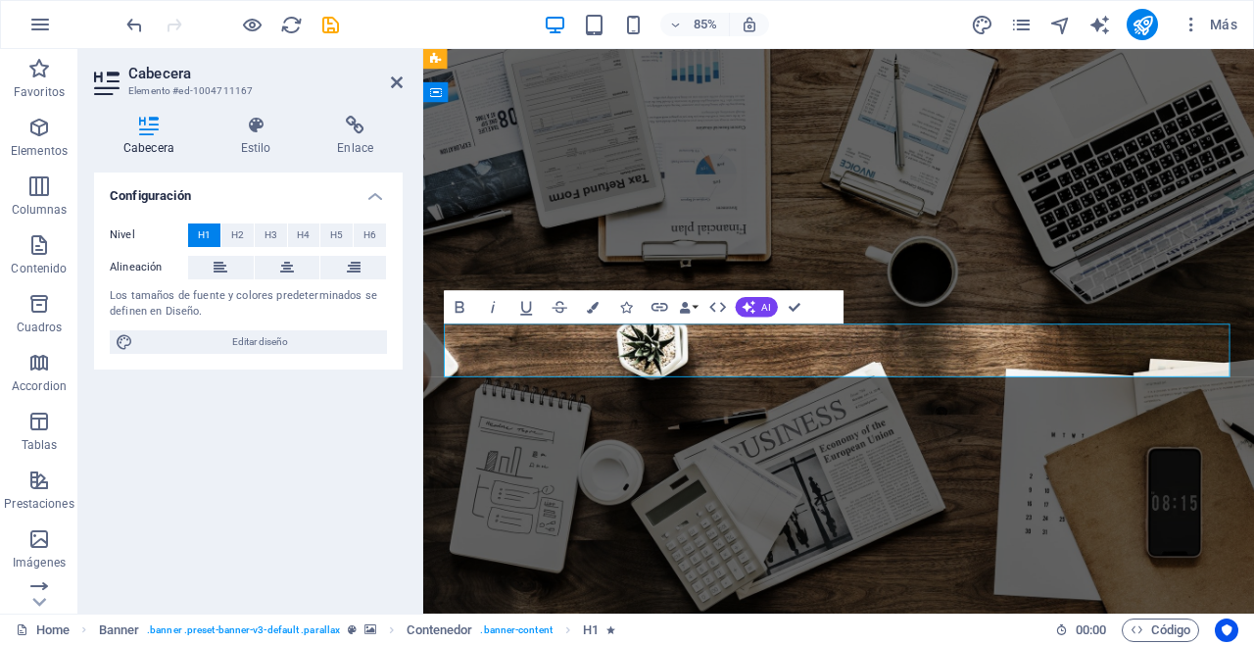
click at [266, 234] on span "H3" at bounding box center [271, 235] width 13 height 24
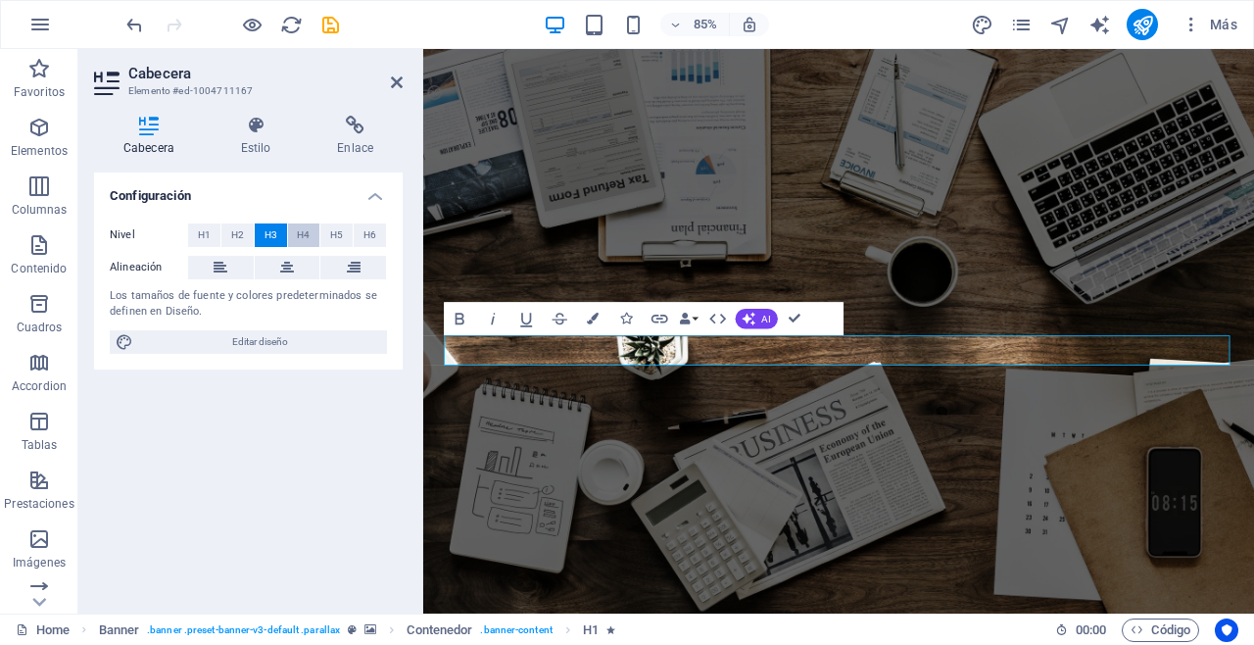
click at [310, 237] on span "H4" at bounding box center [303, 235] width 13 height 24
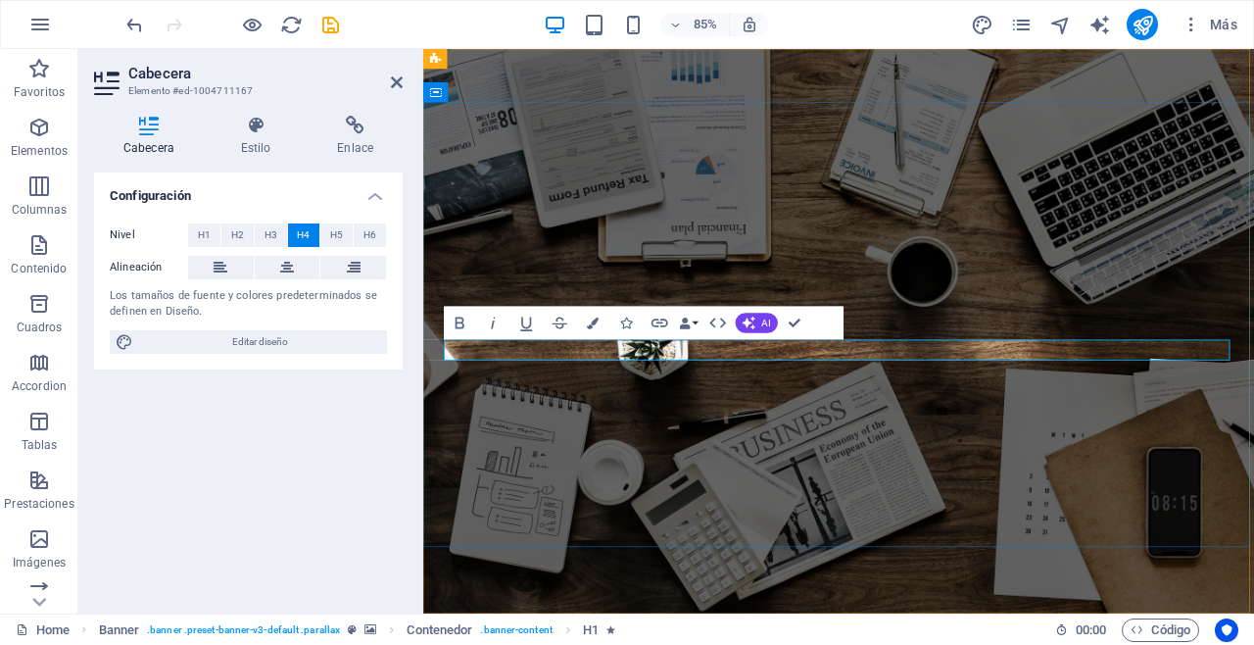
click at [596, 320] on icon "button" at bounding box center [593, 323] width 12 height 12
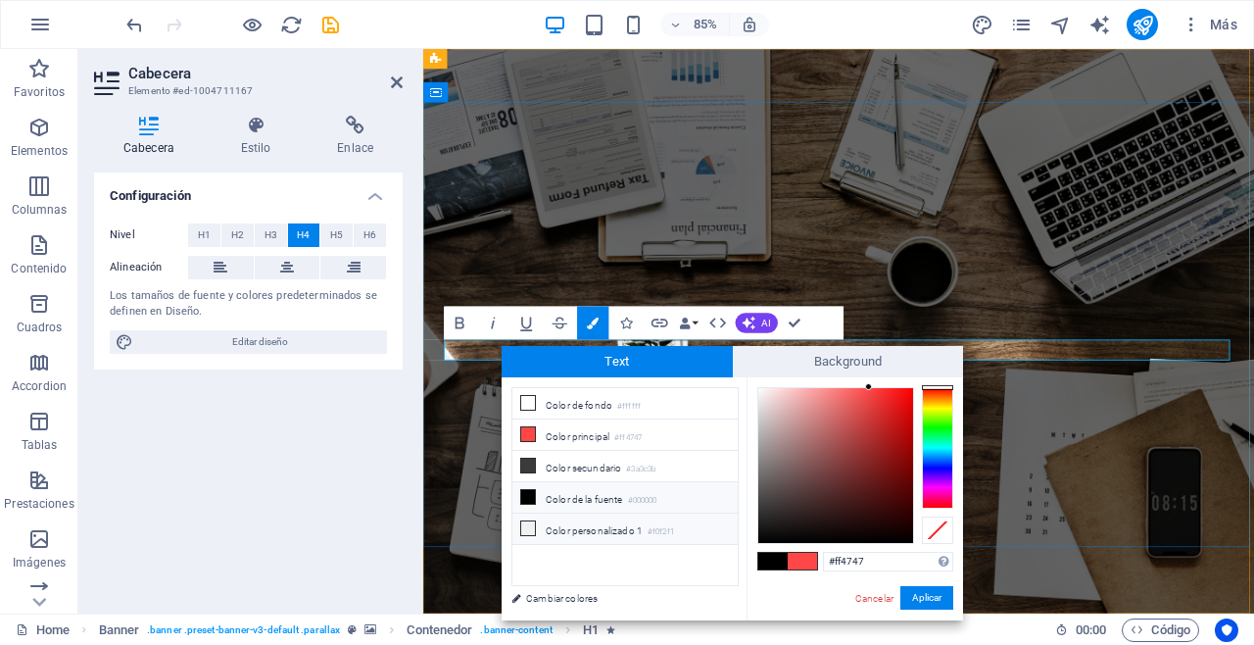
click at [565, 531] on li "Color personalizado 1 #f0f2f1" at bounding box center [624, 528] width 225 height 31
type input "#f0f2f1"
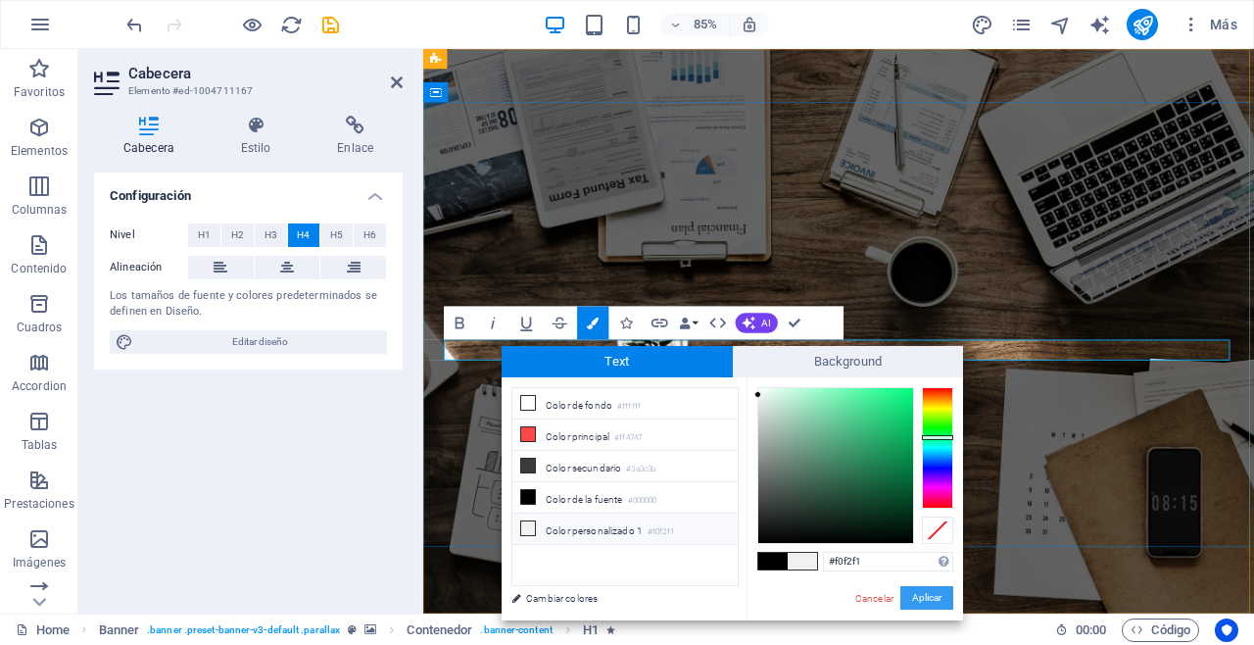
click at [921, 597] on button "Aplicar" at bounding box center [926, 598] width 53 height 24
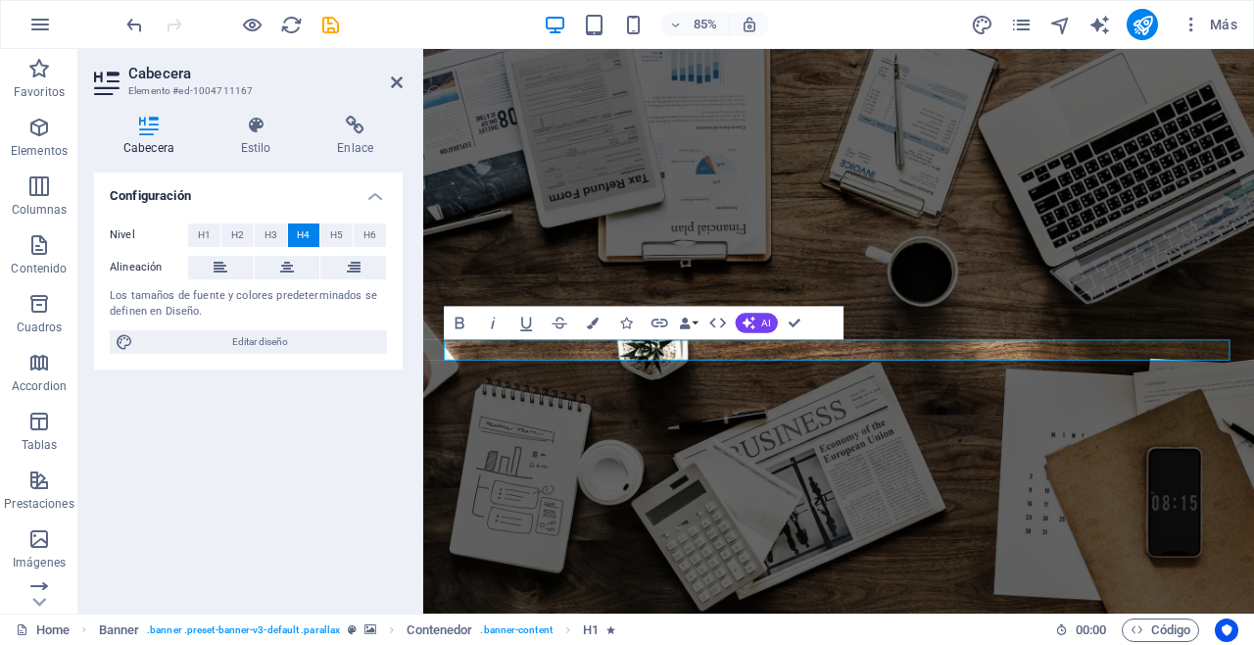
click at [253, 548] on div "Configuración Nivel H1 H2 H3 H4 H5 H6 Alineación Los tamaños de fuente y colore…" at bounding box center [248, 384] width 309 height 425
click at [393, 88] on icon at bounding box center [397, 82] width 12 height 16
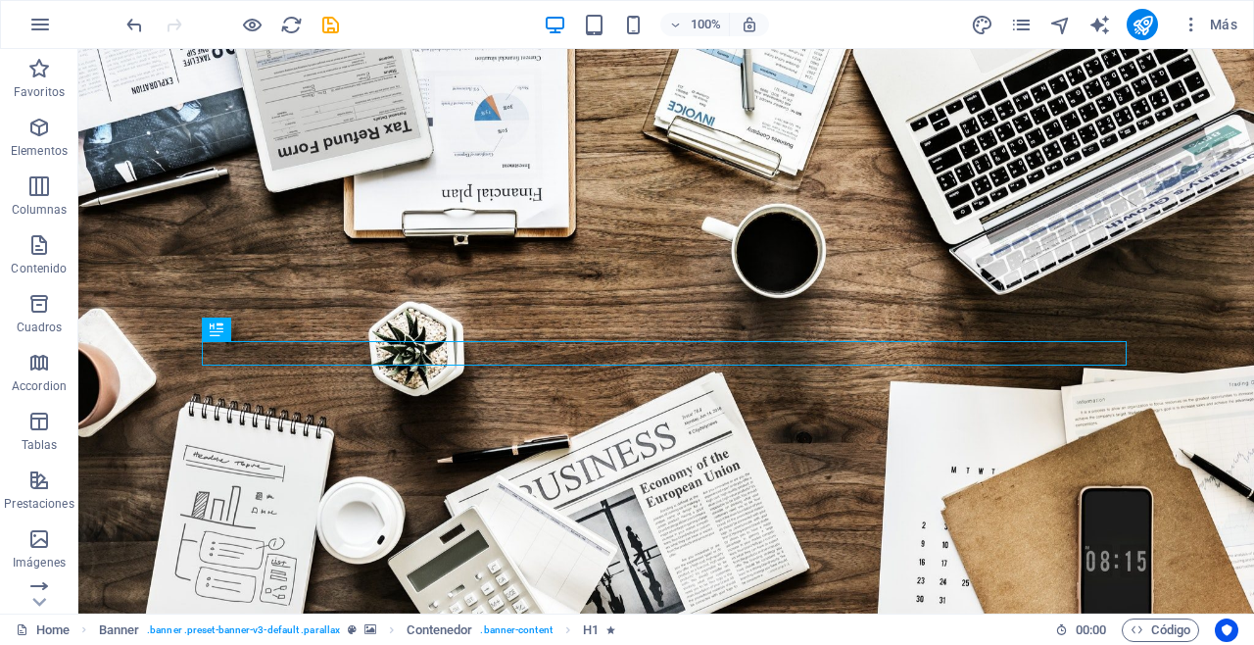
click at [893, 25] on div "100% Más" at bounding box center [683, 24] width 1123 height 31
click at [843, 41] on div "100% Más" at bounding box center [627, 24] width 1252 height 47
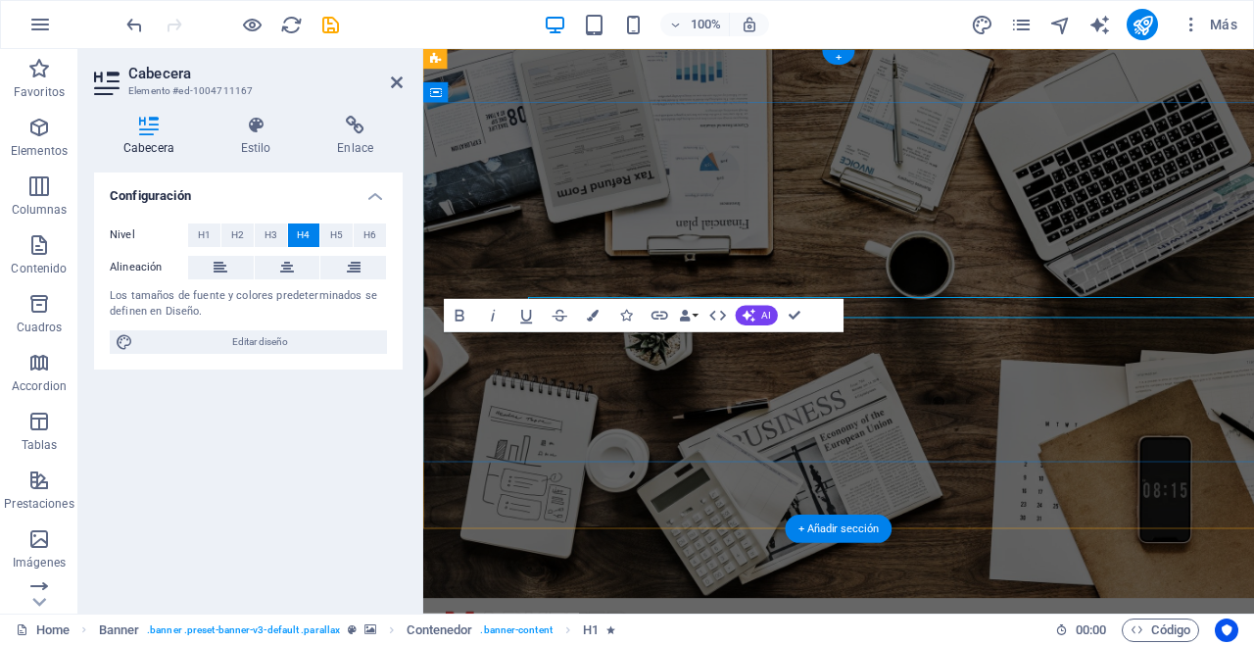
click at [366, 353] on div "Nivel H1 H2 H3 H4 H5 H6 Alineación Los tamaños de fuente y colores predetermina…" at bounding box center [248, 289] width 309 height 162
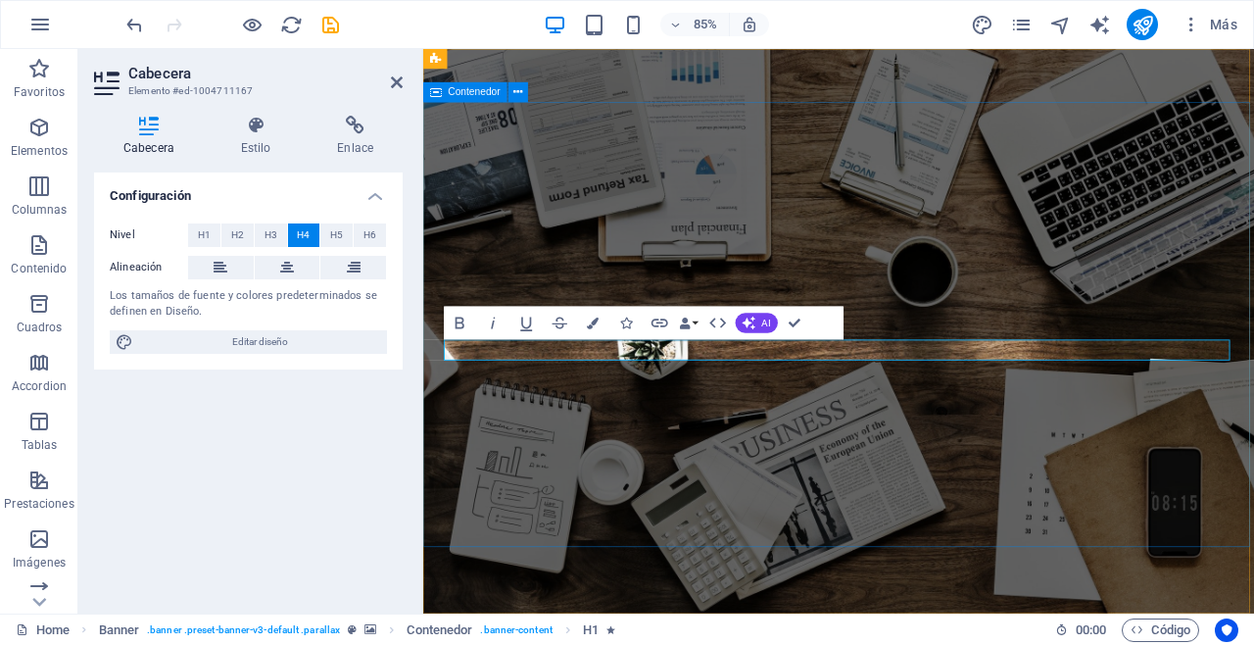
click at [353, 478] on div "Configuración Nivel H1 H2 H3 H4 H5 H6 Alineación Los tamaños de fuente y colore…" at bounding box center [248, 384] width 309 height 425
click at [394, 84] on icon at bounding box center [397, 82] width 12 height 16
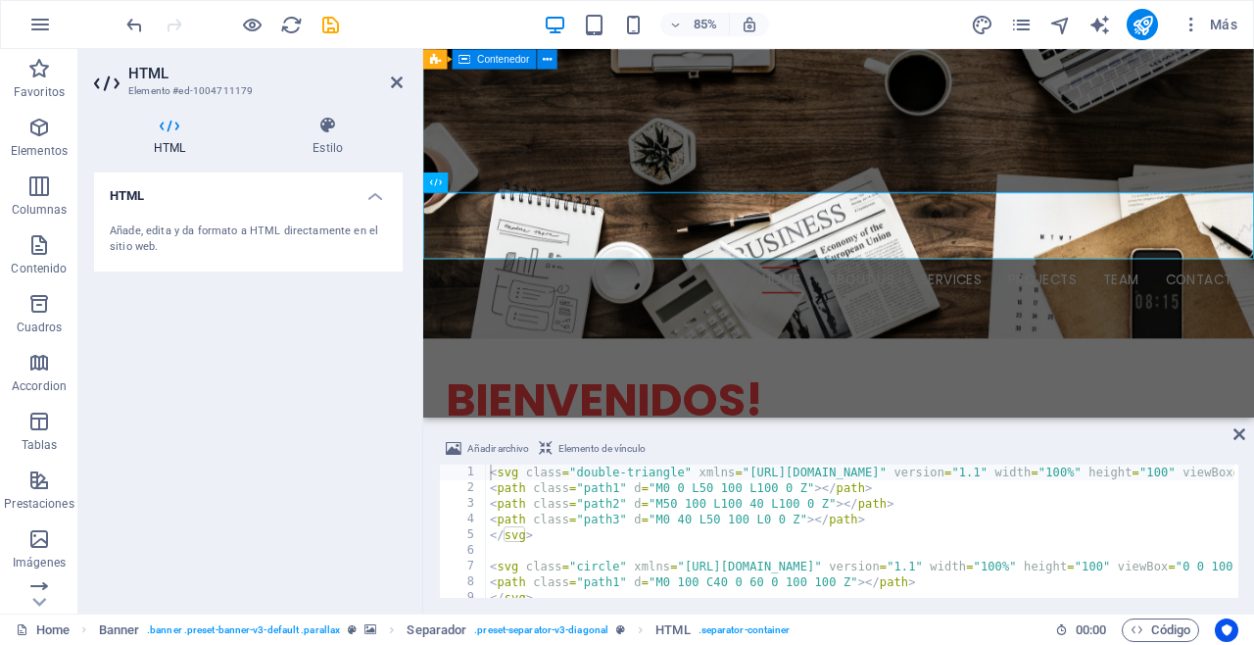
click at [611, 352] on div "Bienvenidos! ​​​ CAMBIO DE DIVISAS SEGURO EN sANTIAGO CHILE LLEVAMOS EL CAMBIO …" at bounding box center [912, 535] width 978 height 367
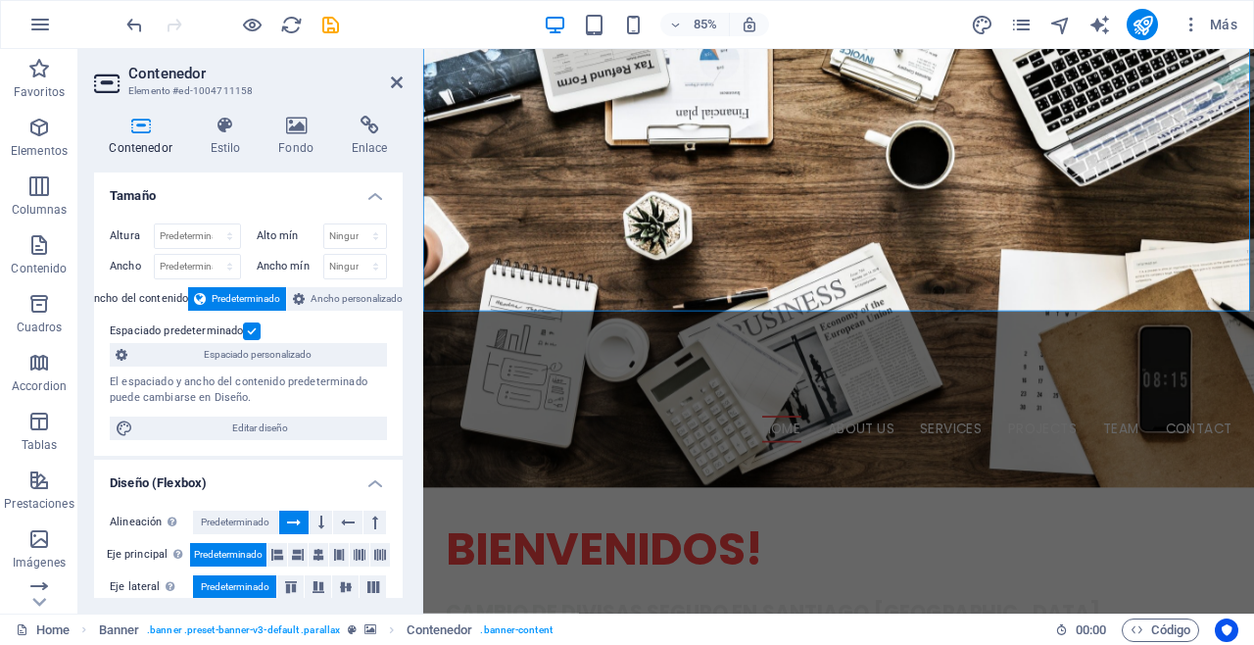
click at [396, 72] on h2 "Contenedor" at bounding box center [265, 74] width 274 height 18
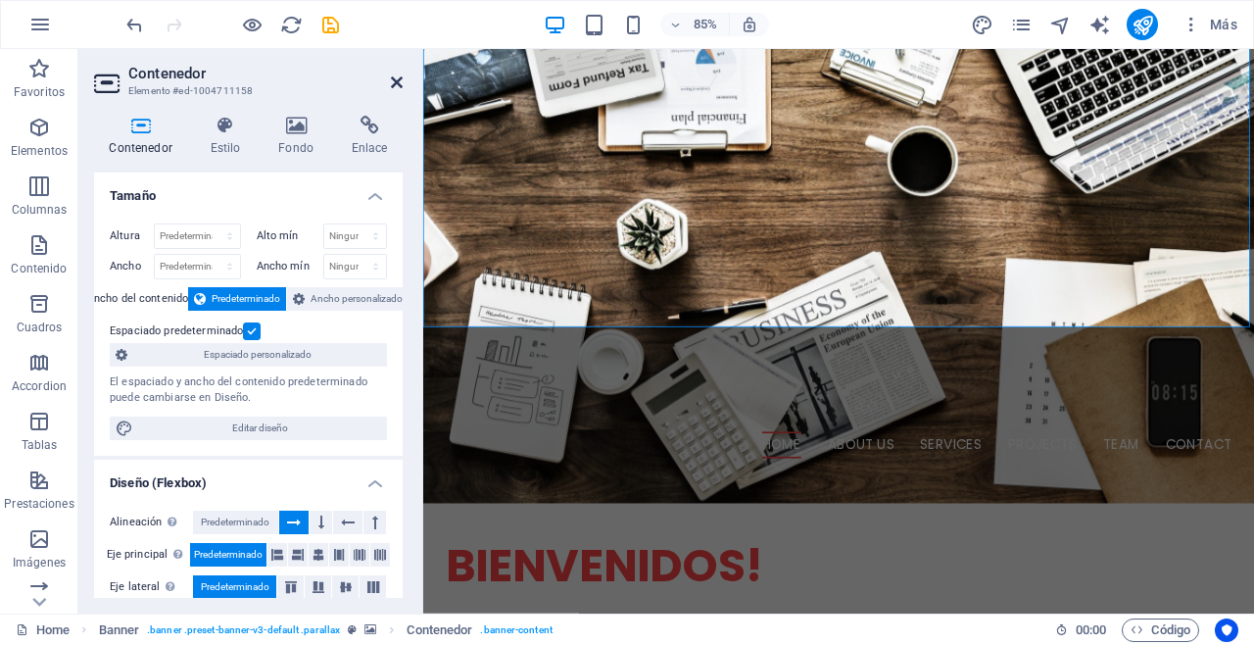
click at [393, 79] on icon at bounding box center [397, 82] width 12 height 16
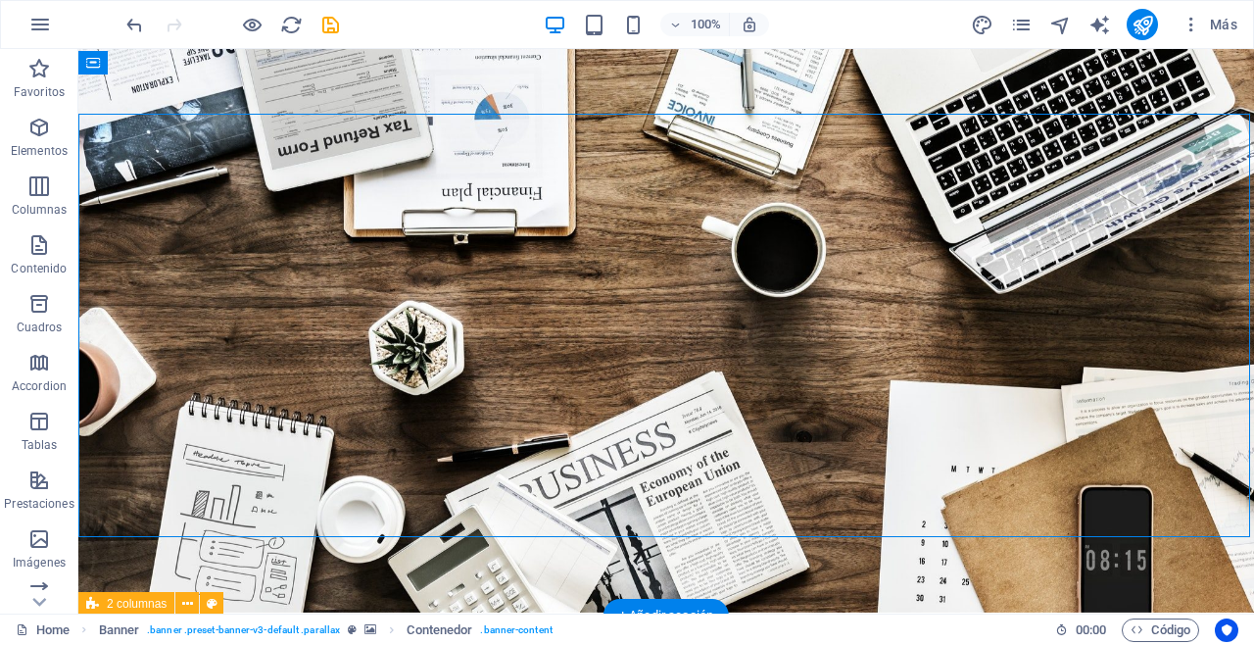
scroll to position [0, 0]
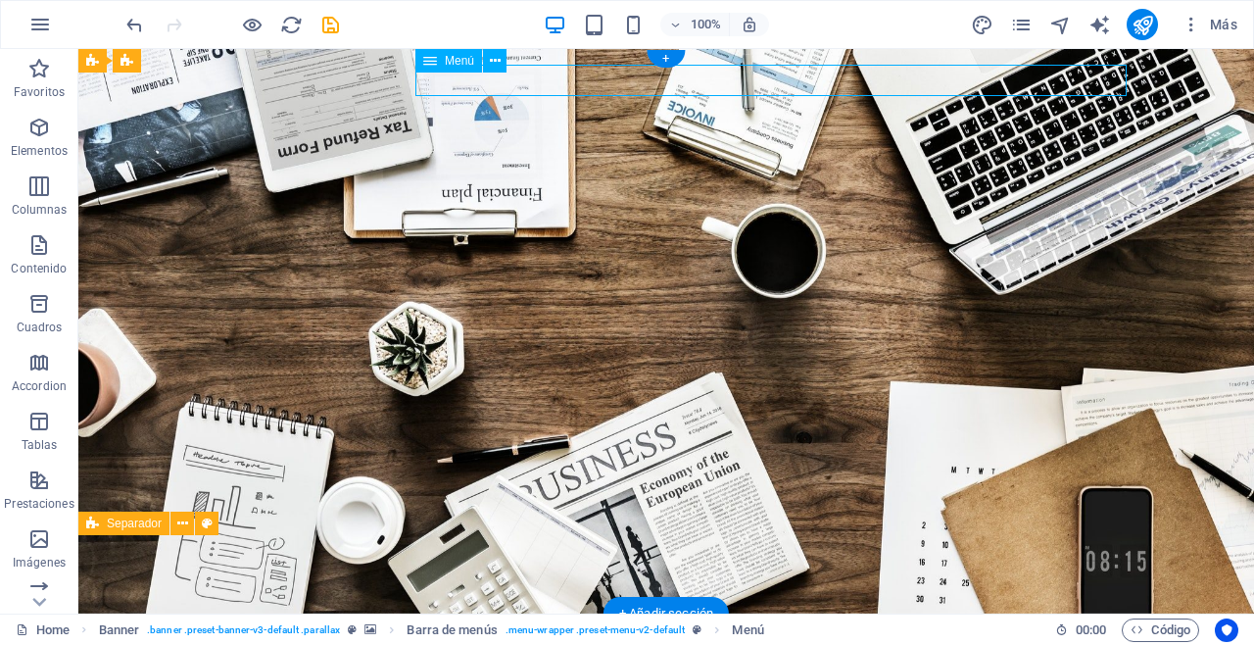
click at [290, 629] on div at bounding box center [666, 643] width 925 height 29
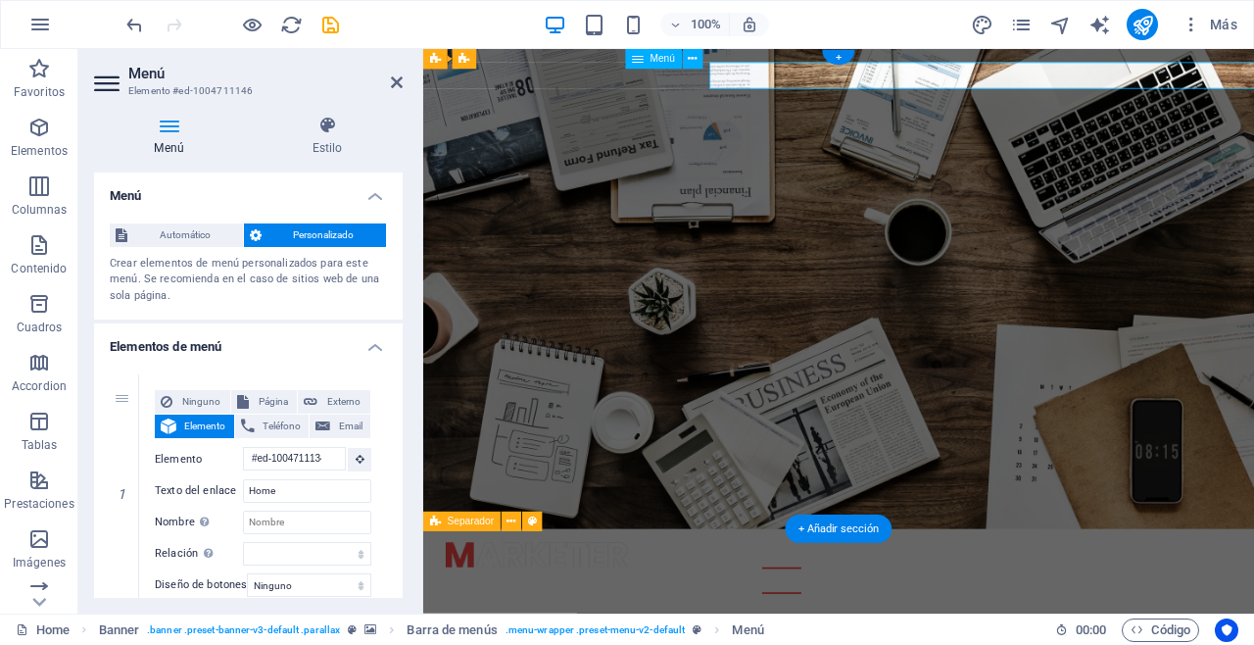
click at [640, 629] on div at bounding box center [912, 643] width 925 height 29
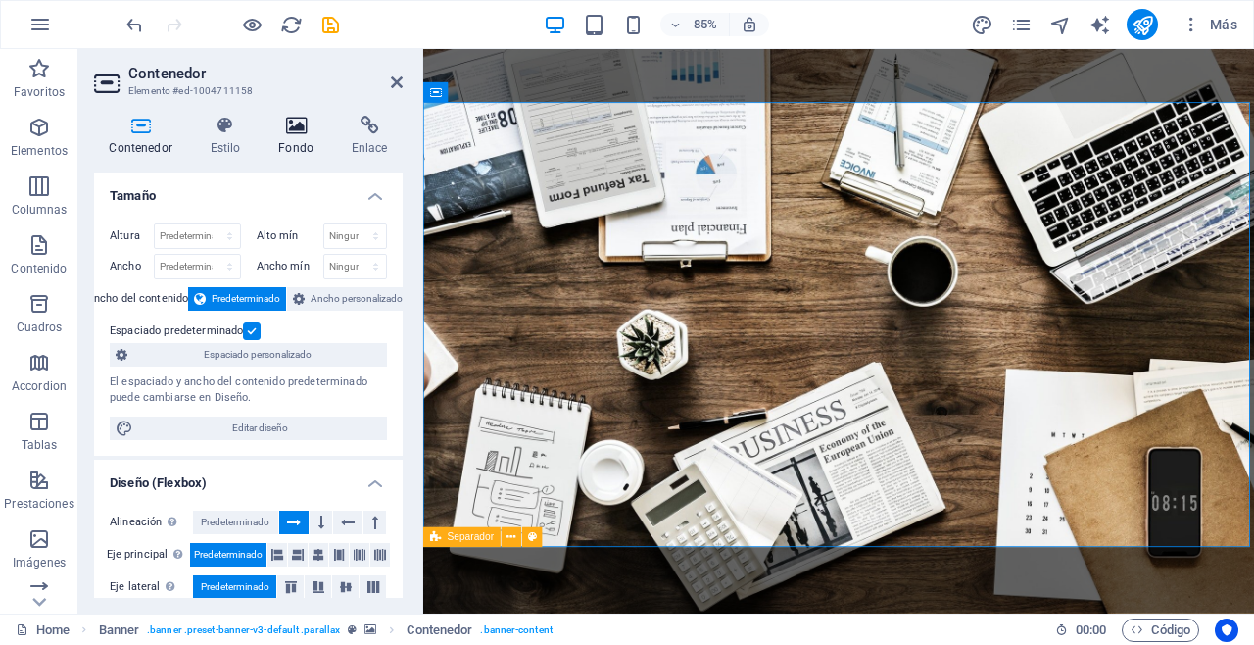
click at [291, 119] on icon at bounding box center [297, 126] width 66 height 20
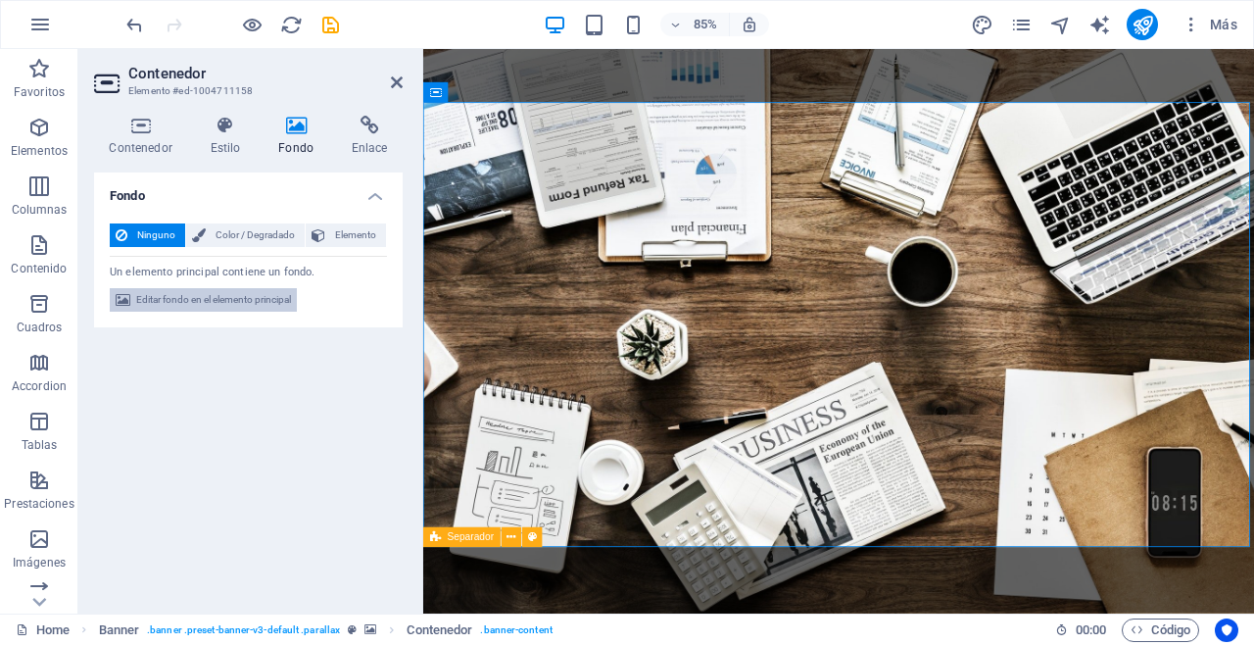
click at [267, 294] on span "Editar fondo en el elemento principal" at bounding box center [213, 300] width 155 height 24
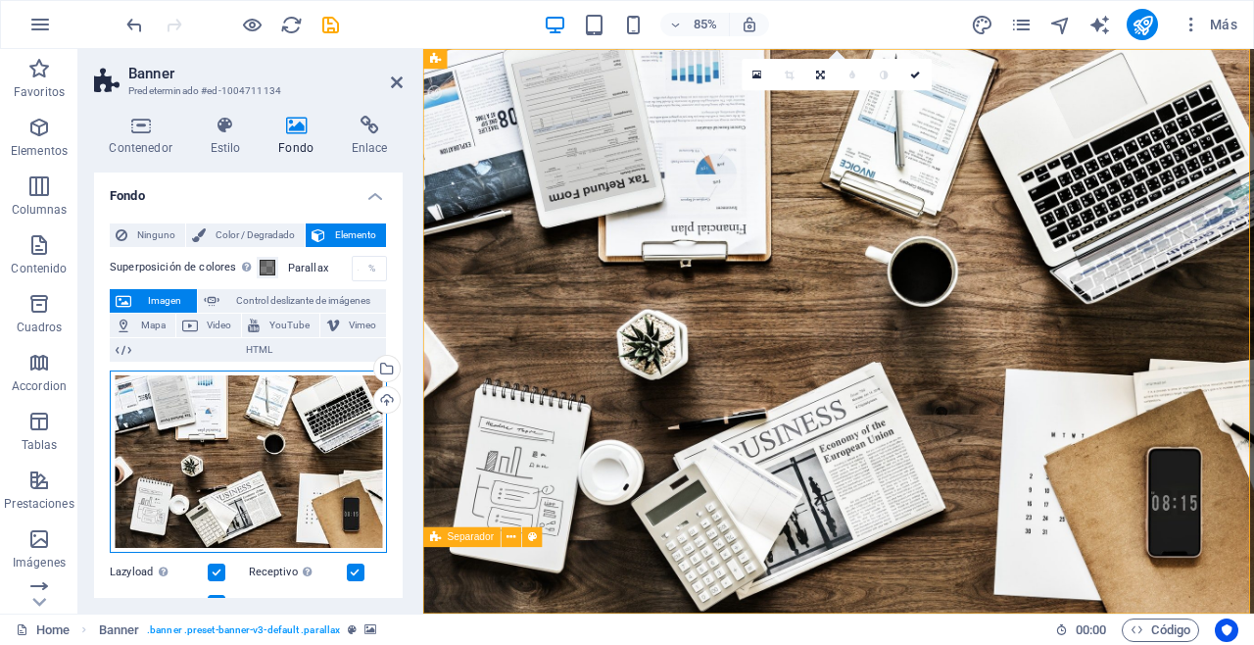
click at [300, 487] on div "Arrastra archivos aquí, haz clic para escoger archivos o selecciona archivos de…" at bounding box center [248, 461] width 277 height 182
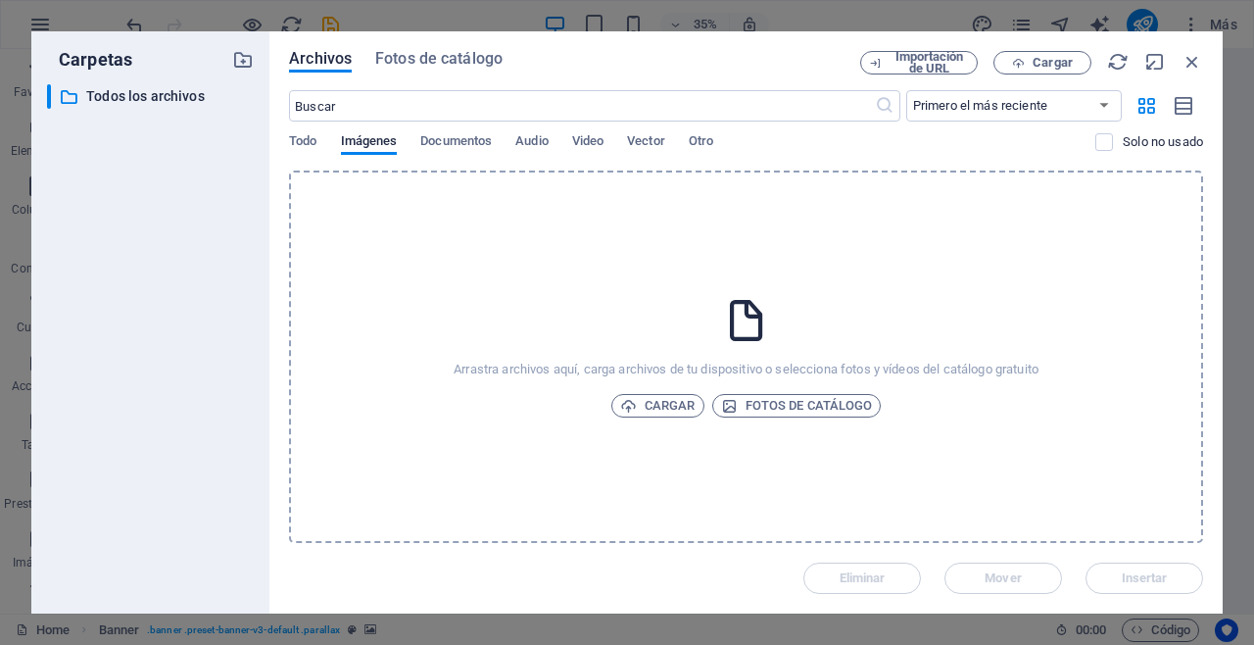
click at [216, 191] on div "​ Todos los archivos Todos los archivos" at bounding box center [150, 340] width 207 height 513
click at [1188, 62] on icon "button" at bounding box center [1193, 62] width 22 height 22
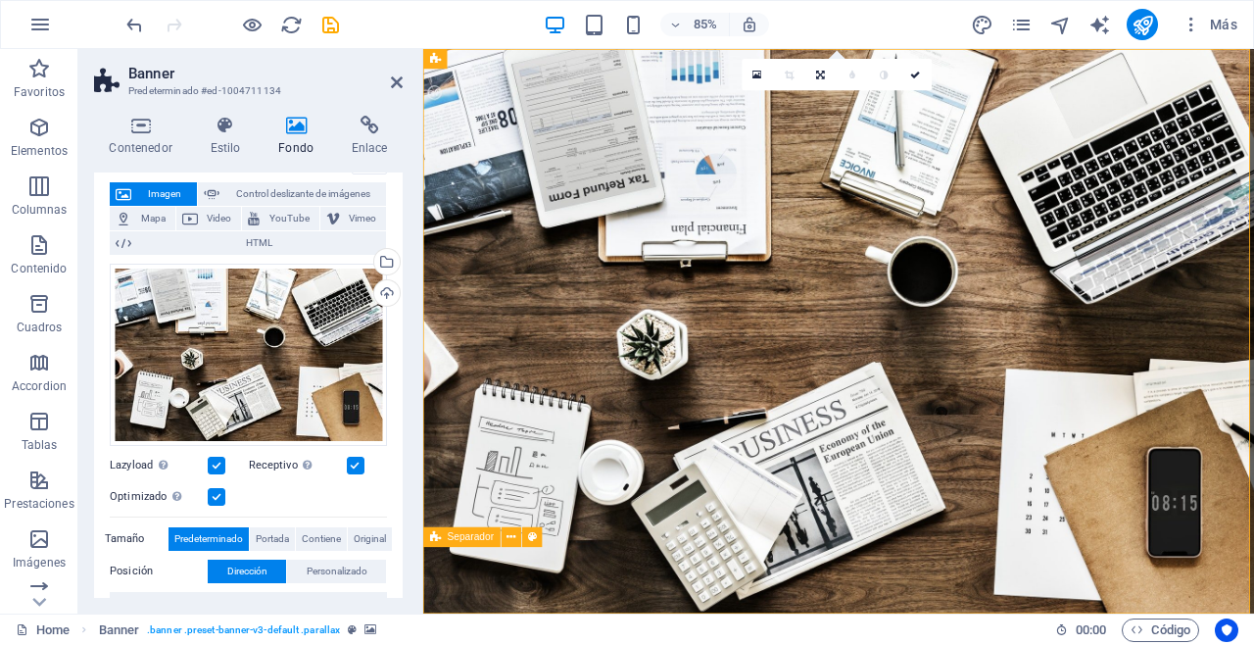
scroll to position [97, 0]
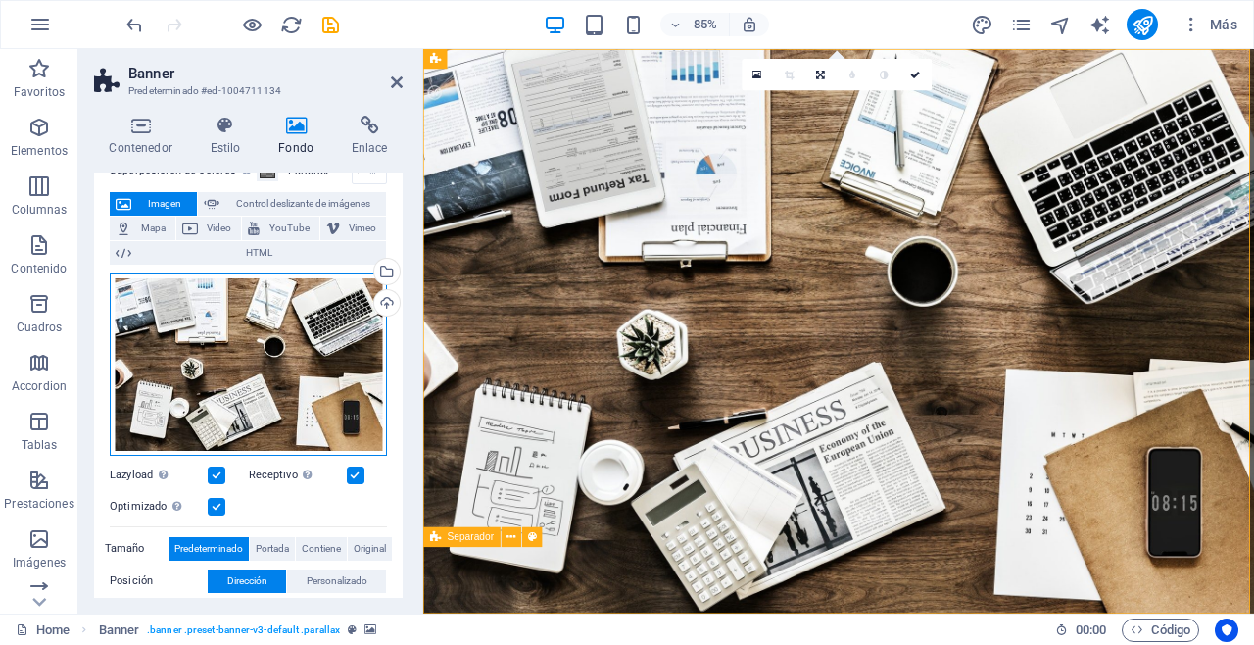
click at [251, 346] on div "Arrastra archivos aquí, haz clic para escoger archivos o selecciona archivos de…" at bounding box center [248, 364] width 277 height 182
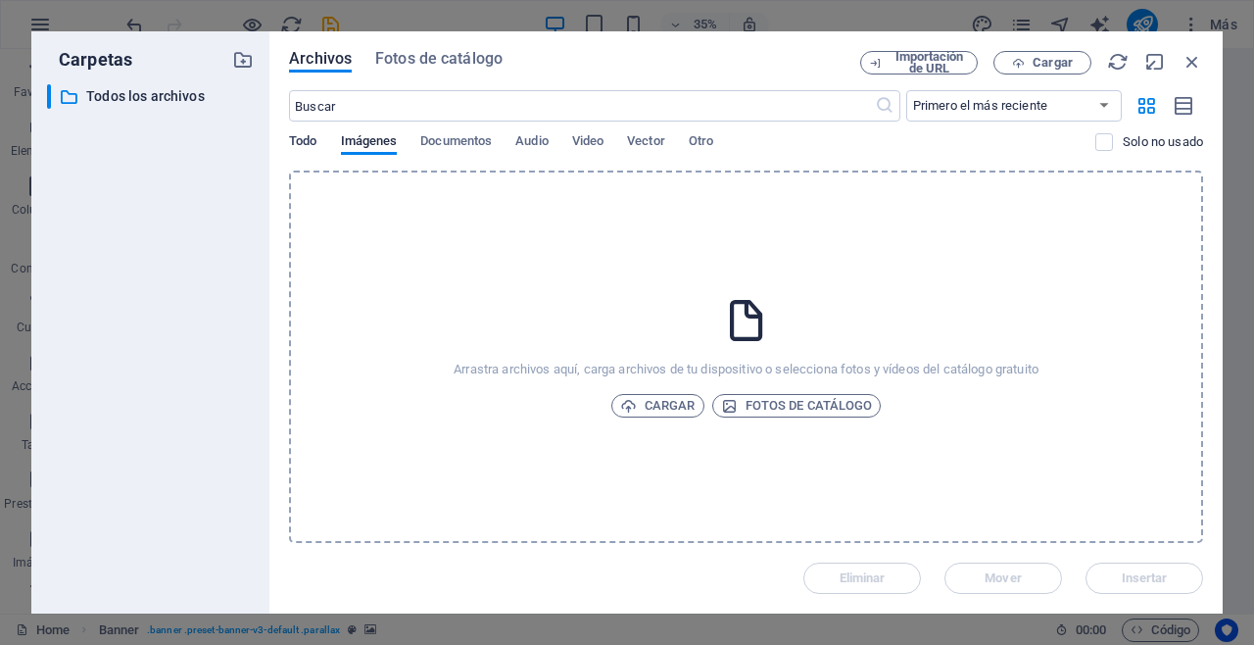
click at [303, 141] on span "Todo" at bounding box center [302, 142] width 27 height 27
click at [1191, 58] on icon "button" at bounding box center [1193, 62] width 22 height 22
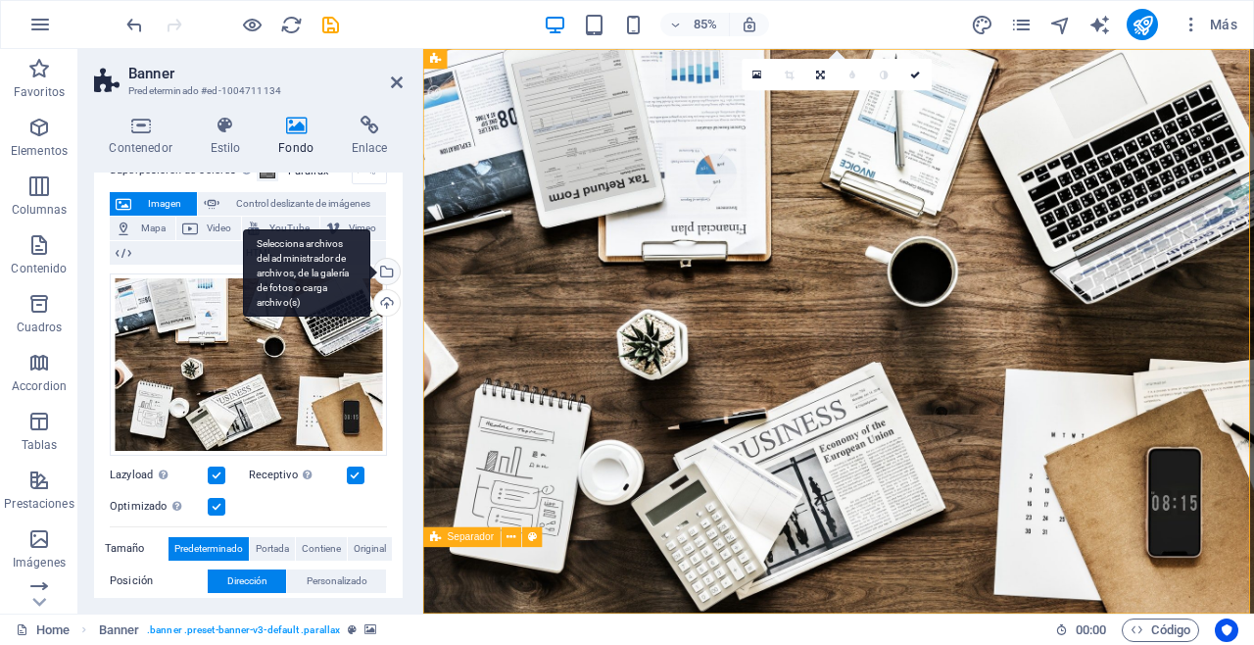
click at [383, 270] on div "Selecciona archivos del administrador de archivos, de la galería de fotos o car…" at bounding box center [384, 273] width 29 height 29
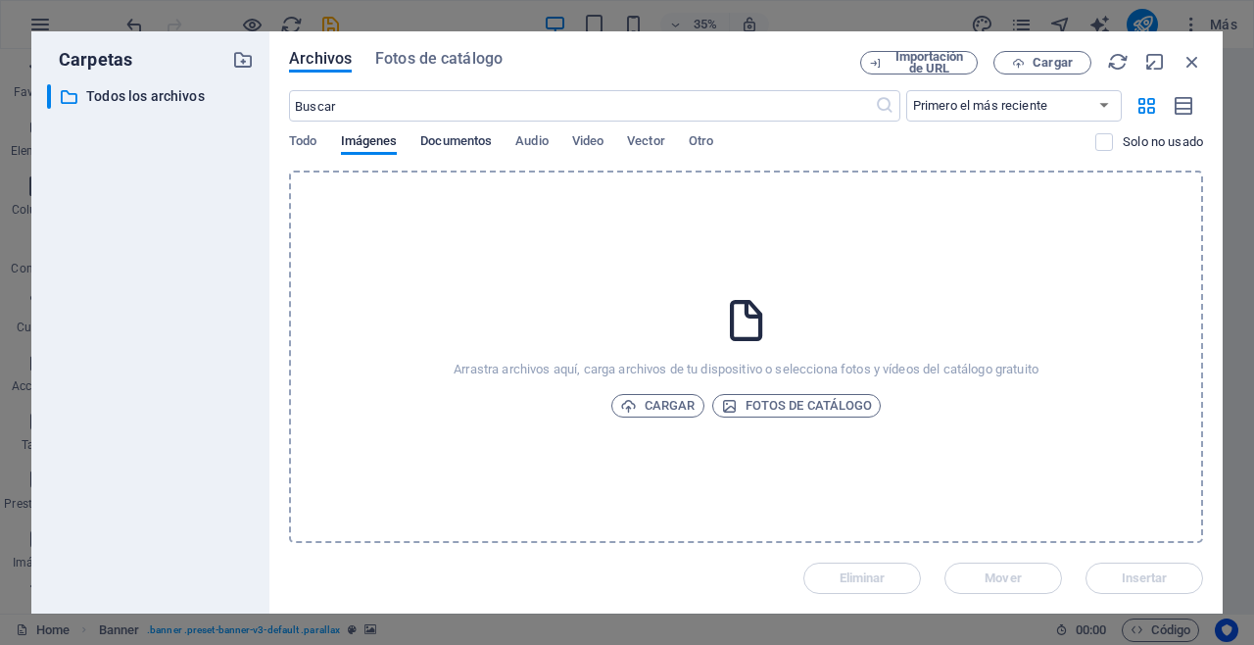
click at [442, 138] on span "Documentos" at bounding box center [456, 142] width 72 height 27
click at [771, 395] on span "Fotos de catálogo" at bounding box center [797, 406] width 152 height 24
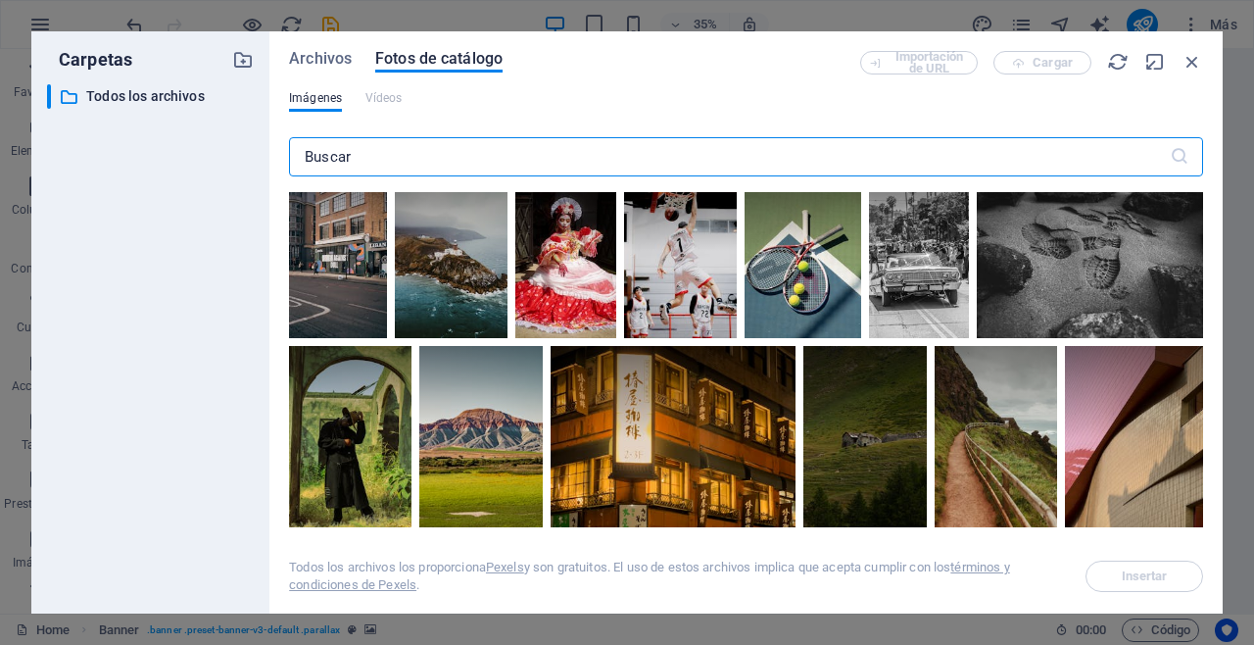
scroll to position [370, 0]
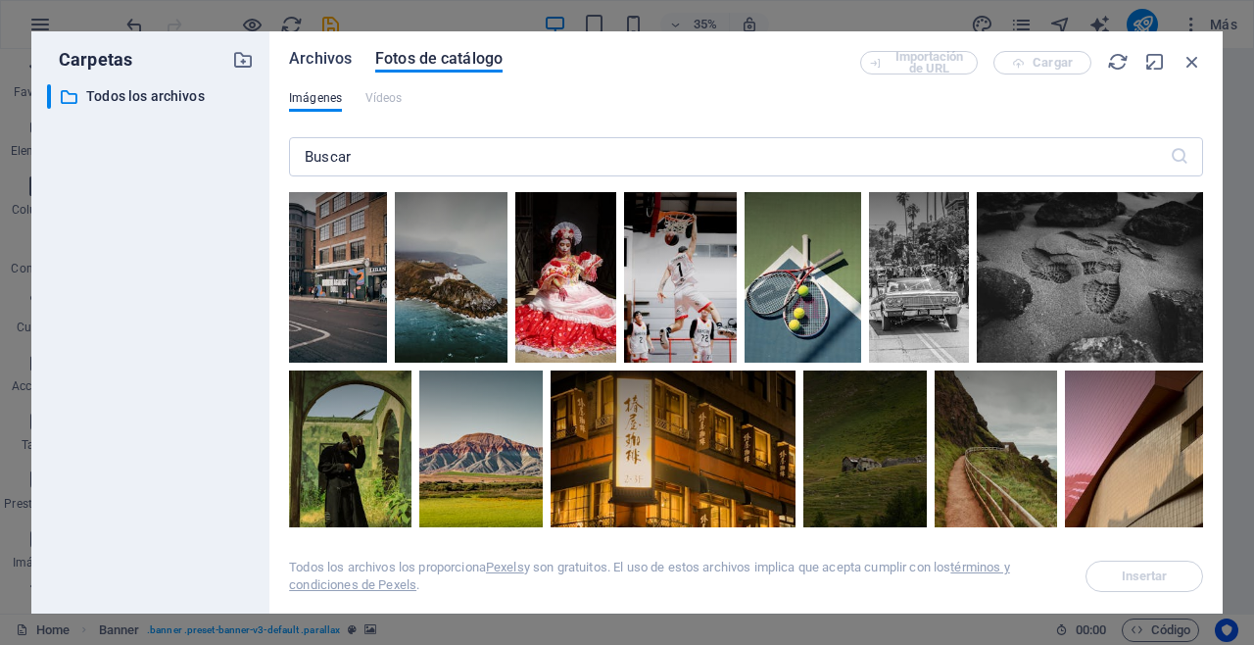
click at [320, 56] on span "Archivos" at bounding box center [320, 59] width 63 height 24
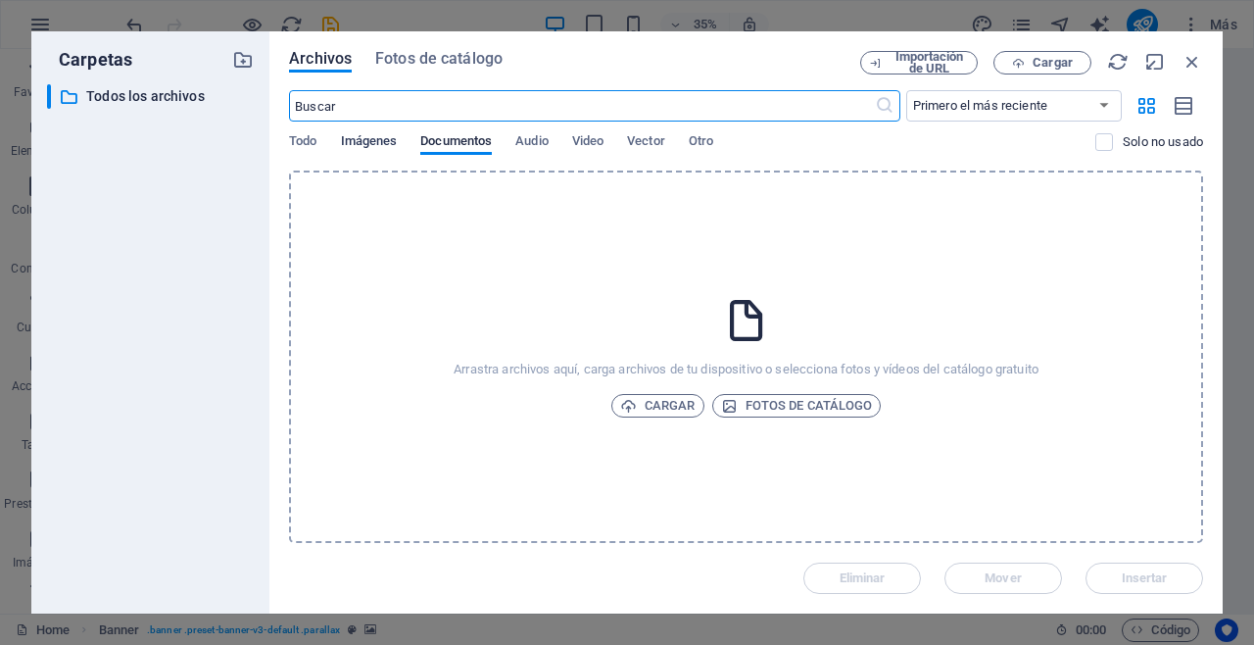
click at [364, 140] on span "Imágenes" at bounding box center [369, 142] width 57 height 27
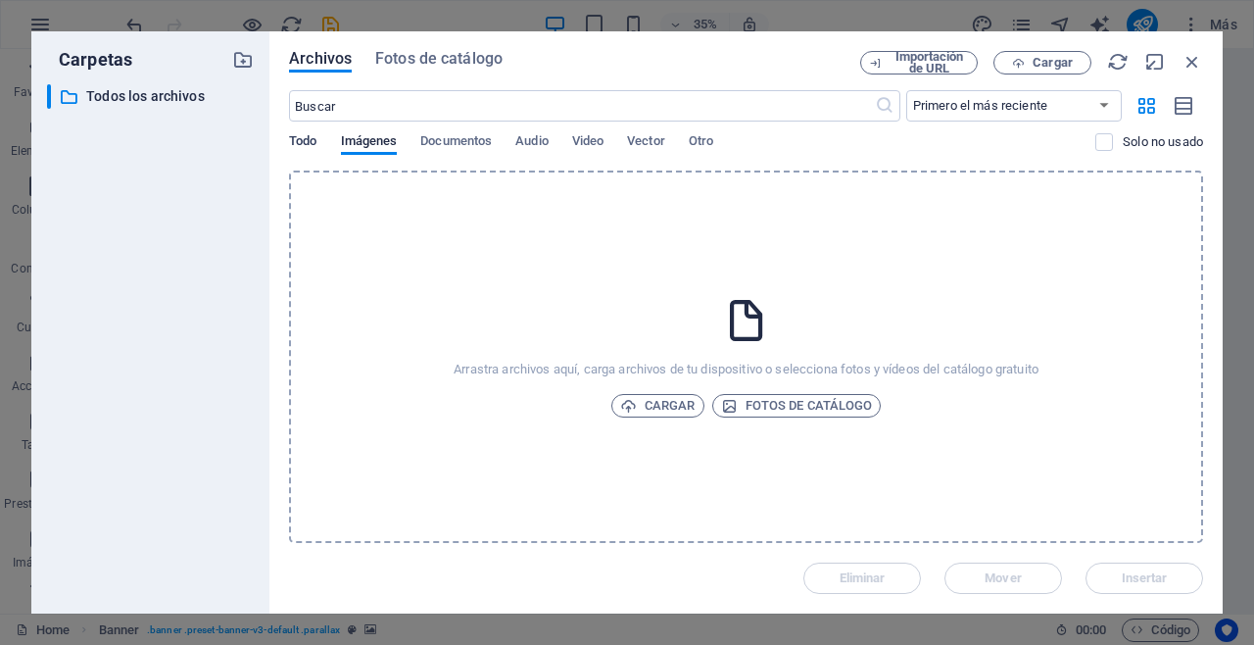
click at [294, 141] on span "Todo" at bounding box center [302, 142] width 27 height 27
click at [1186, 60] on icon "button" at bounding box center [1193, 62] width 22 height 22
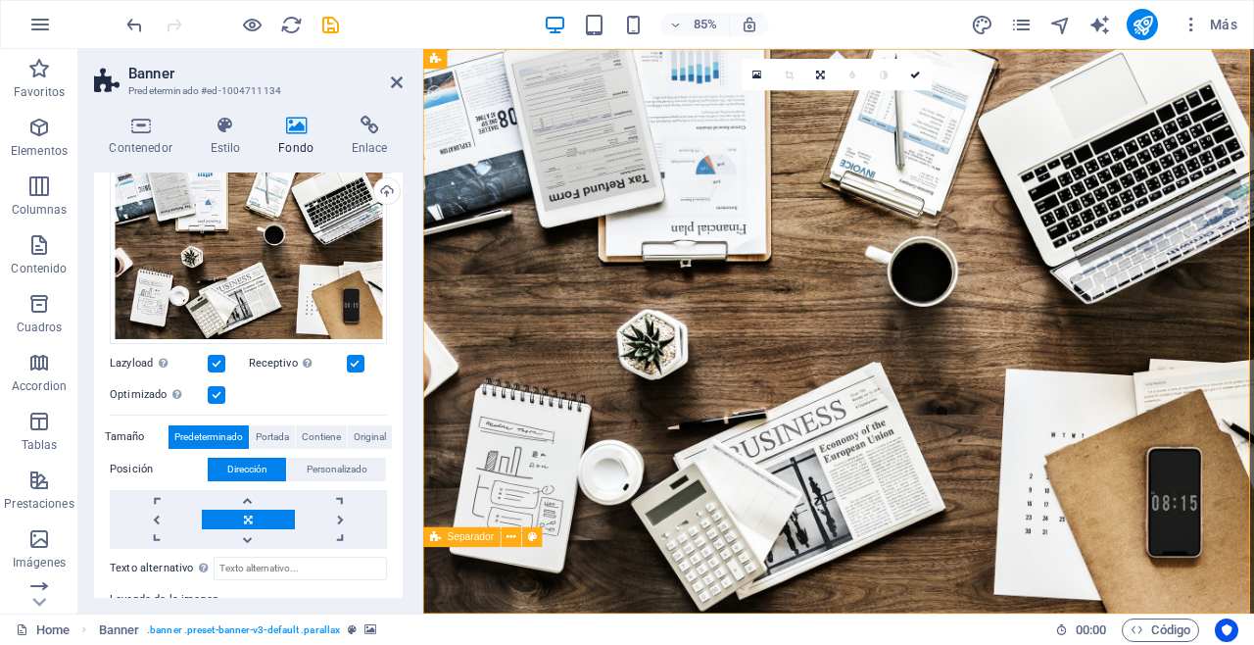
scroll to position [180, 0]
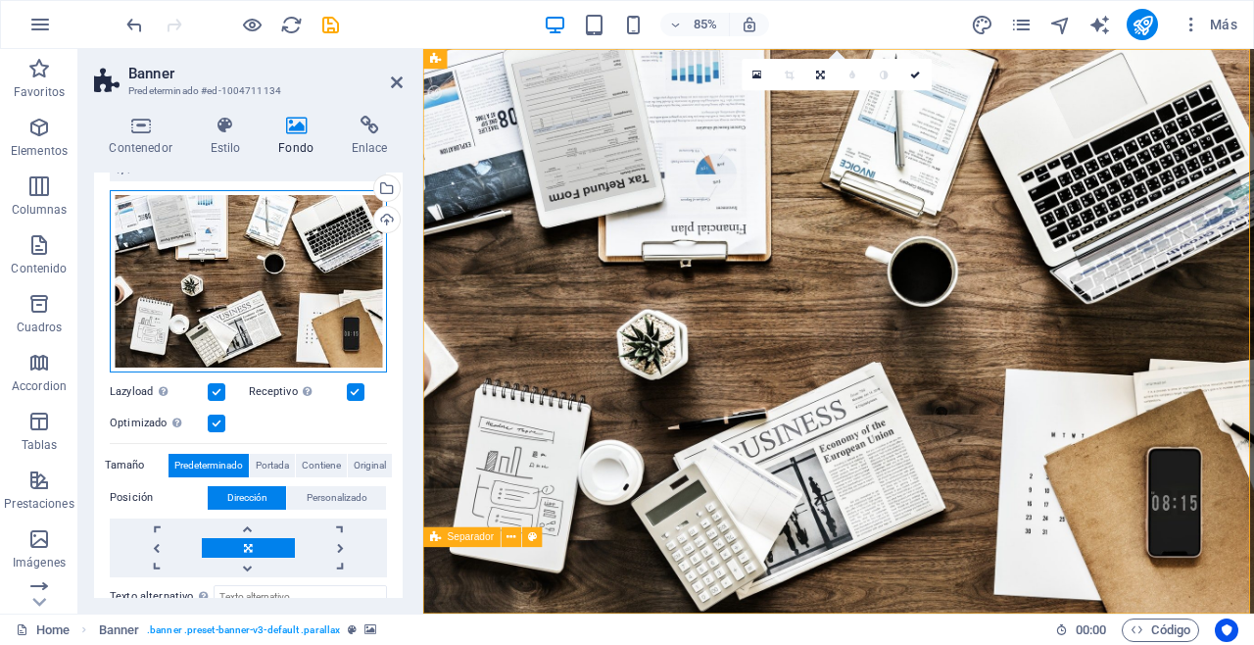
click at [257, 262] on div "Arrastra archivos aquí, haz clic para escoger archivos o selecciona archivos de…" at bounding box center [248, 281] width 277 height 182
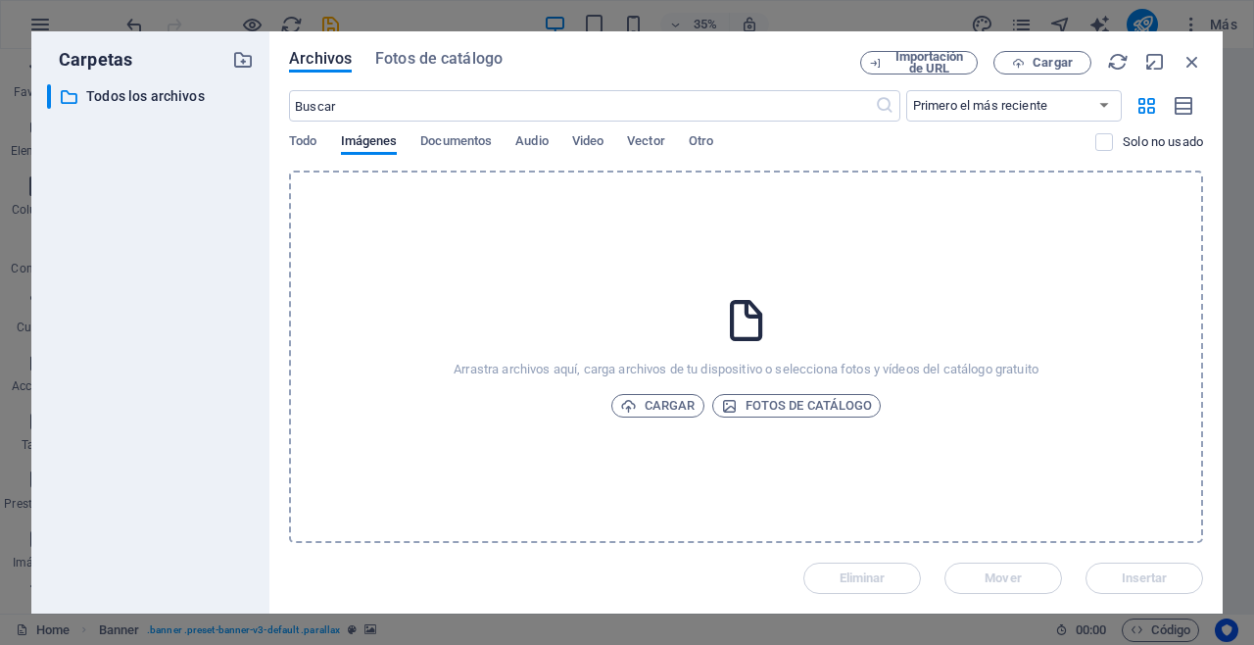
click at [257, 262] on div "Carpetas ​ Todos los archivos Todos los archivos" at bounding box center [150, 322] width 238 height 582
click at [78, 93] on icon at bounding box center [69, 97] width 20 height 20
click at [105, 97] on p "Todos los archivos" at bounding box center [151, 96] width 131 height 23
click at [1192, 59] on icon "button" at bounding box center [1193, 62] width 22 height 22
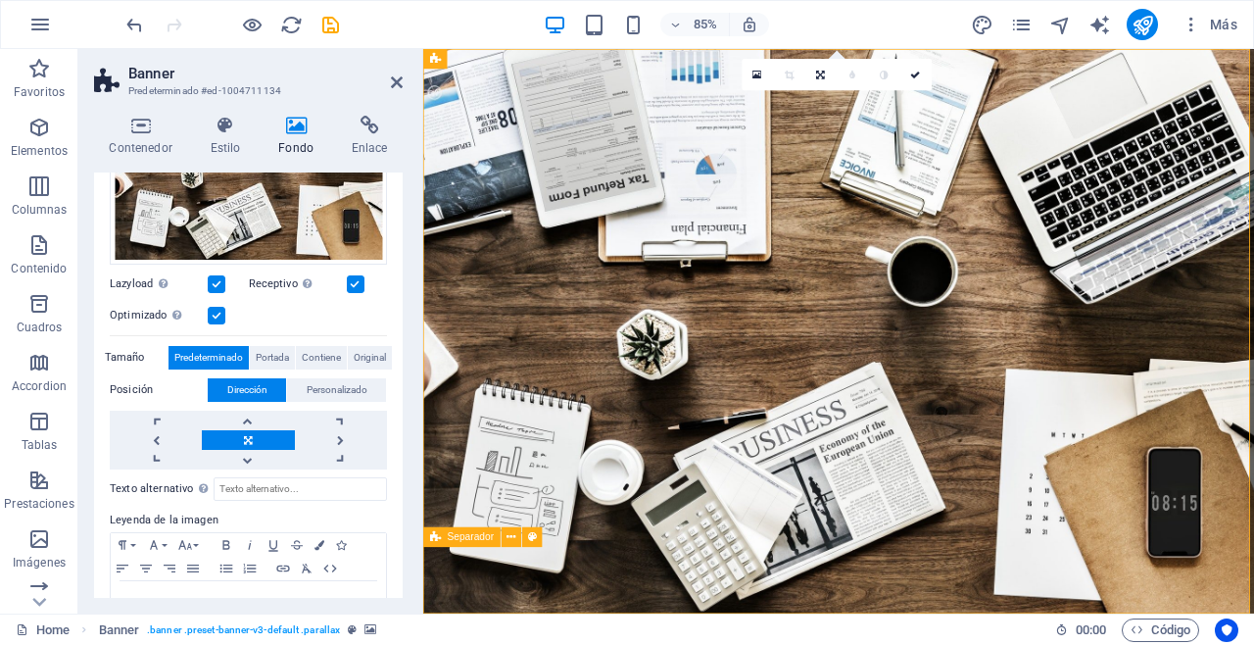
scroll to position [294, 0]
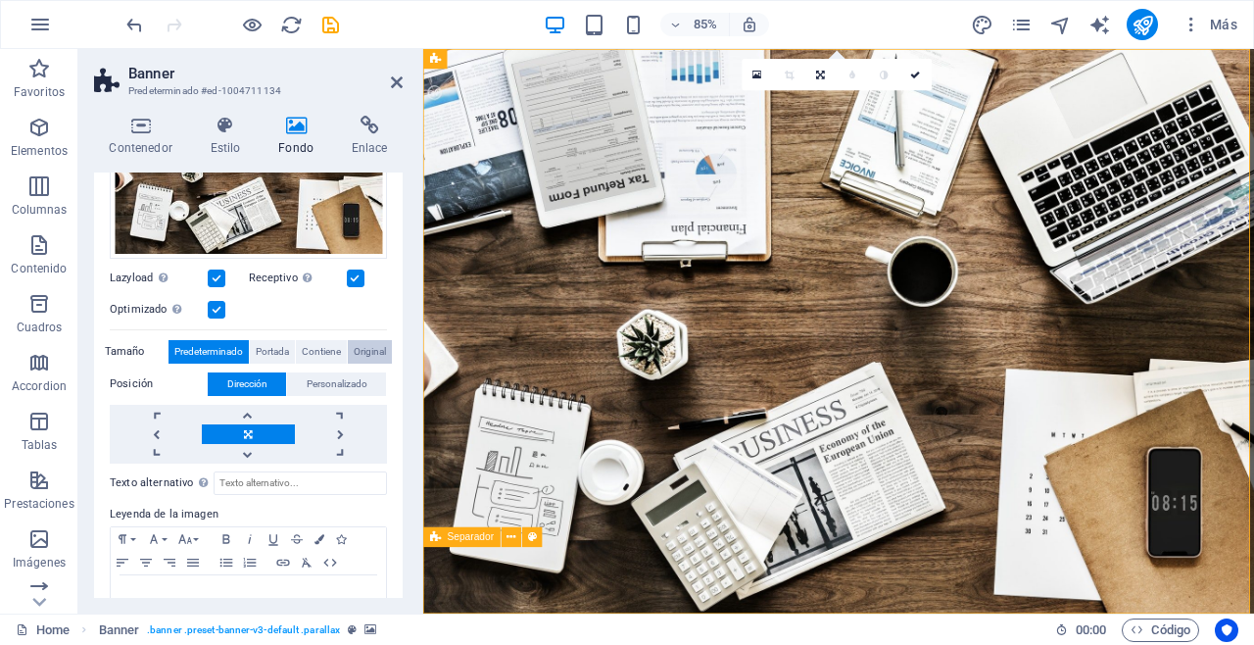
click at [371, 343] on span "Original" at bounding box center [370, 352] width 32 height 24
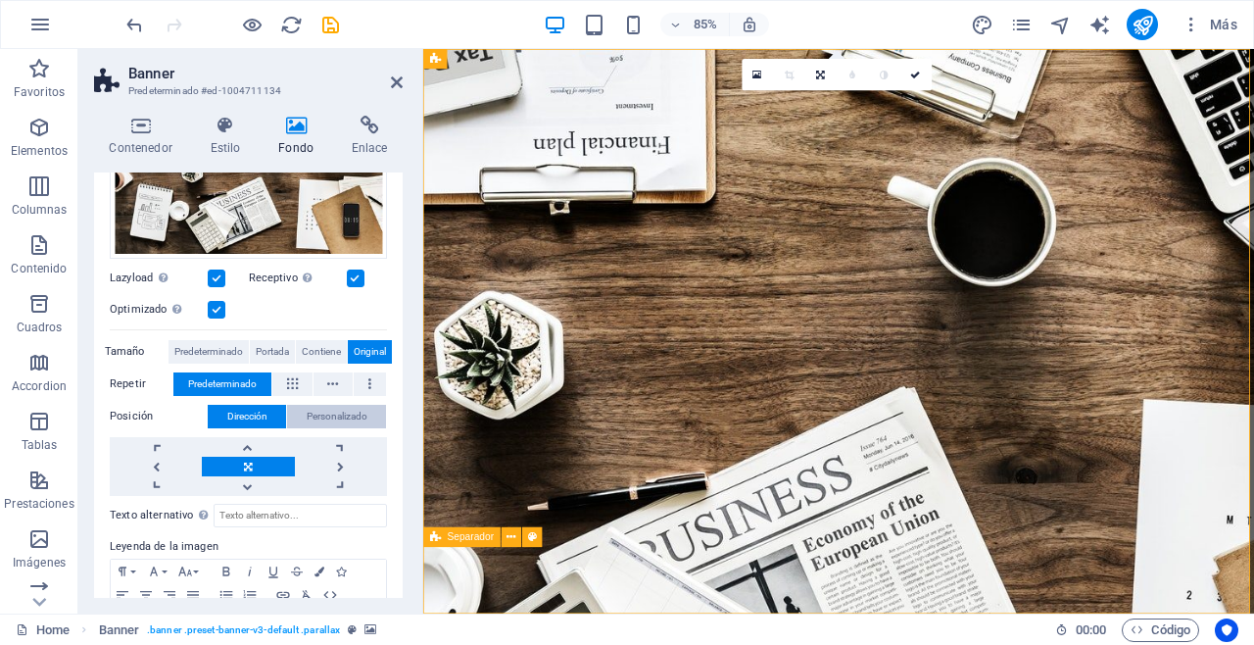
click at [323, 407] on span "Personalizado" at bounding box center [337, 417] width 61 height 24
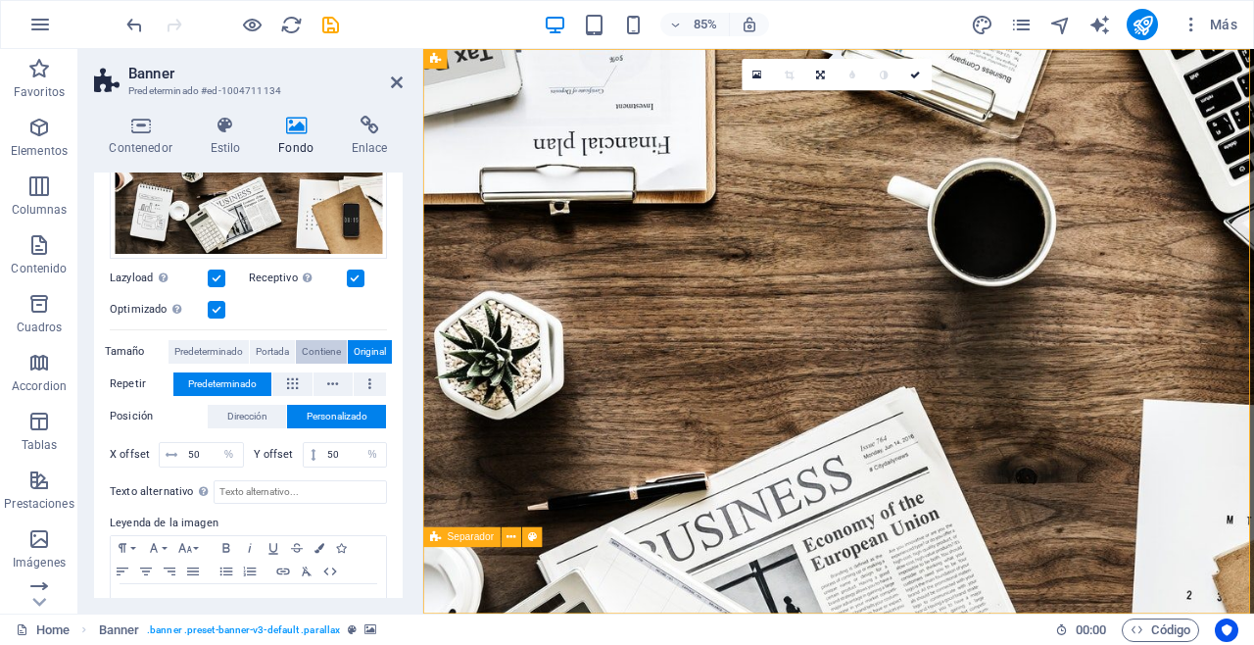
click at [302, 340] on span "Contiene" at bounding box center [321, 352] width 39 height 24
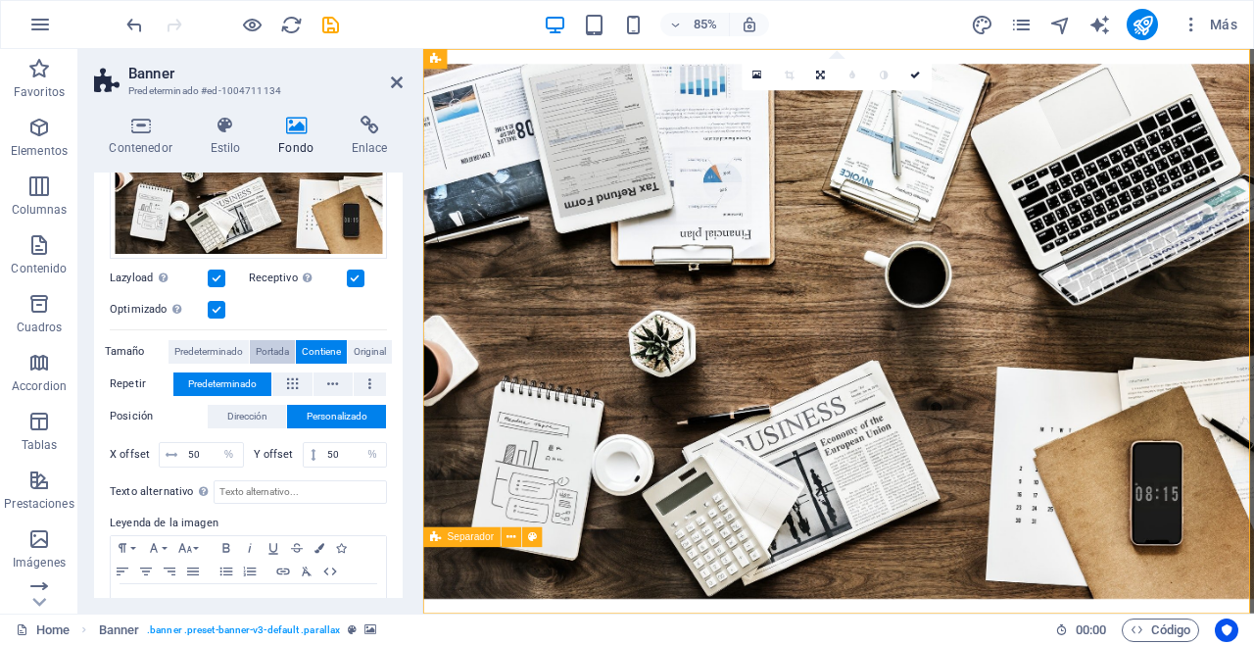
click at [271, 344] on span "Portada" at bounding box center [272, 352] width 33 height 24
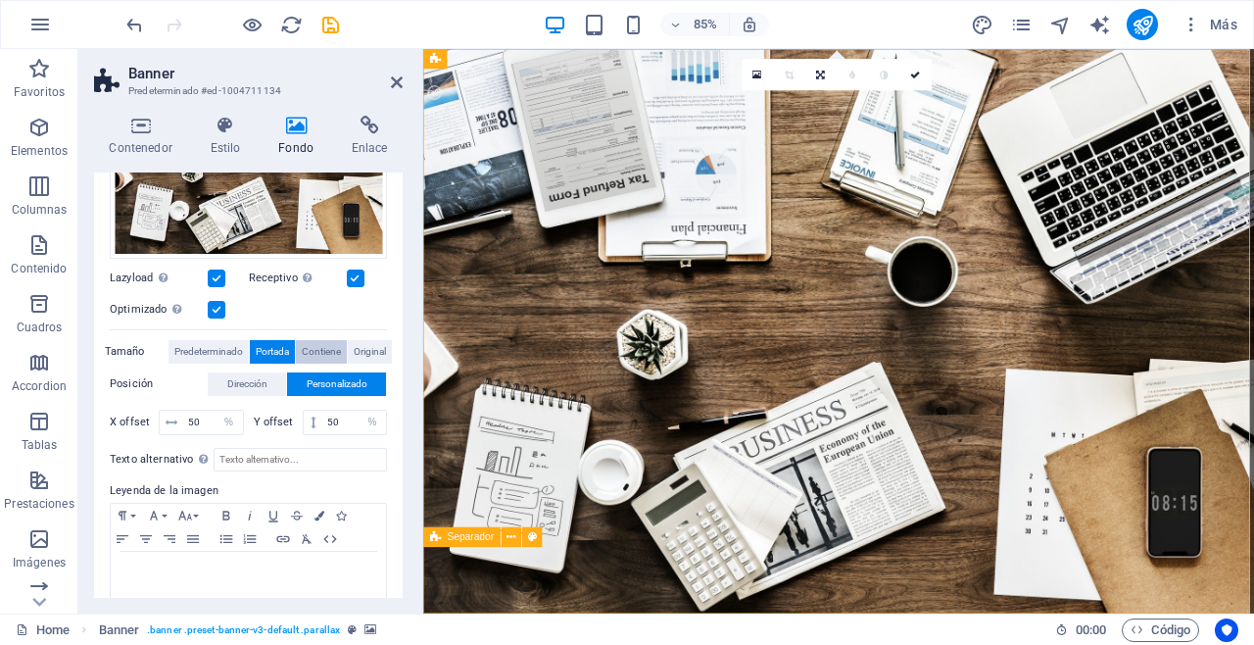
click at [312, 347] on span "Contiene" at bounding box center [321, 352] width 39 height 24
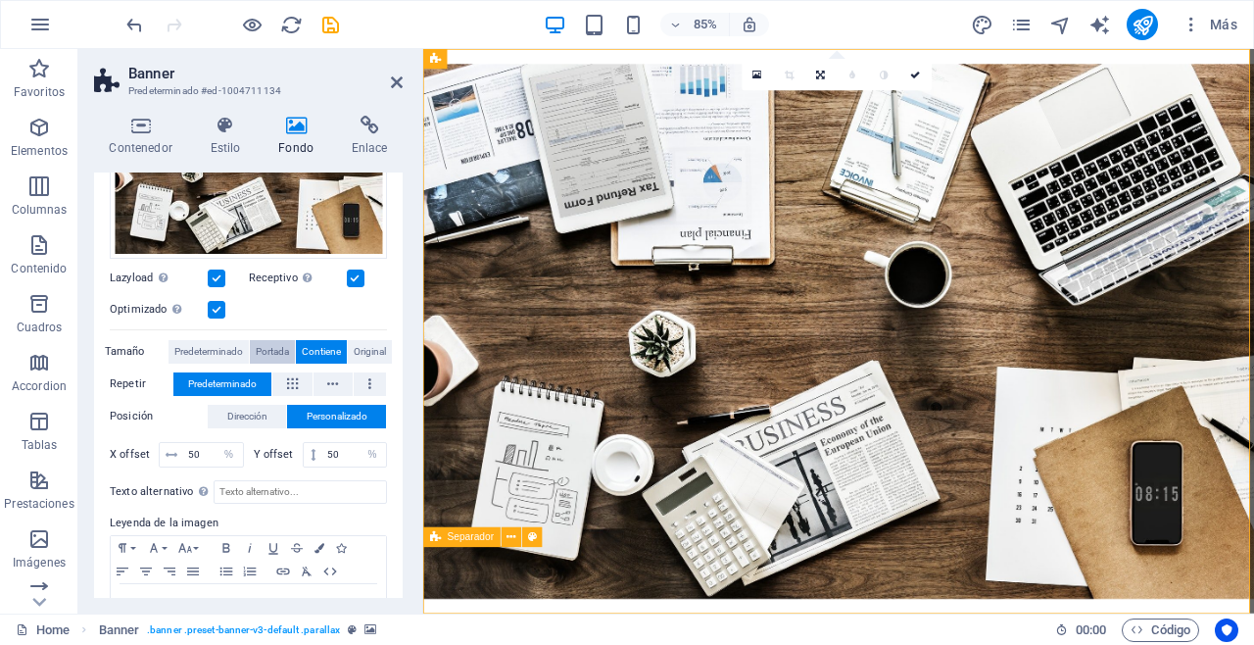
click at [262, 346] on span "Portada" at bounding box center [272, 352] width 33 height 24
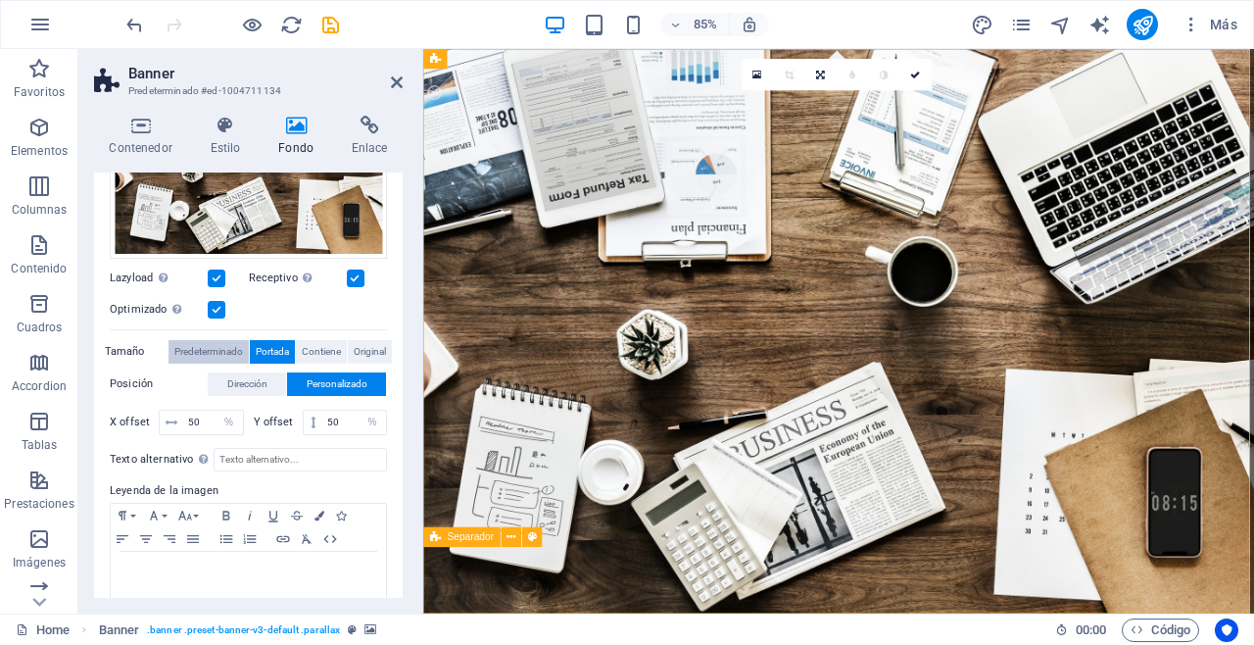
click at [225, 350] on span "Predeterminado" at bounding box center [208, 352] width 69 height 24
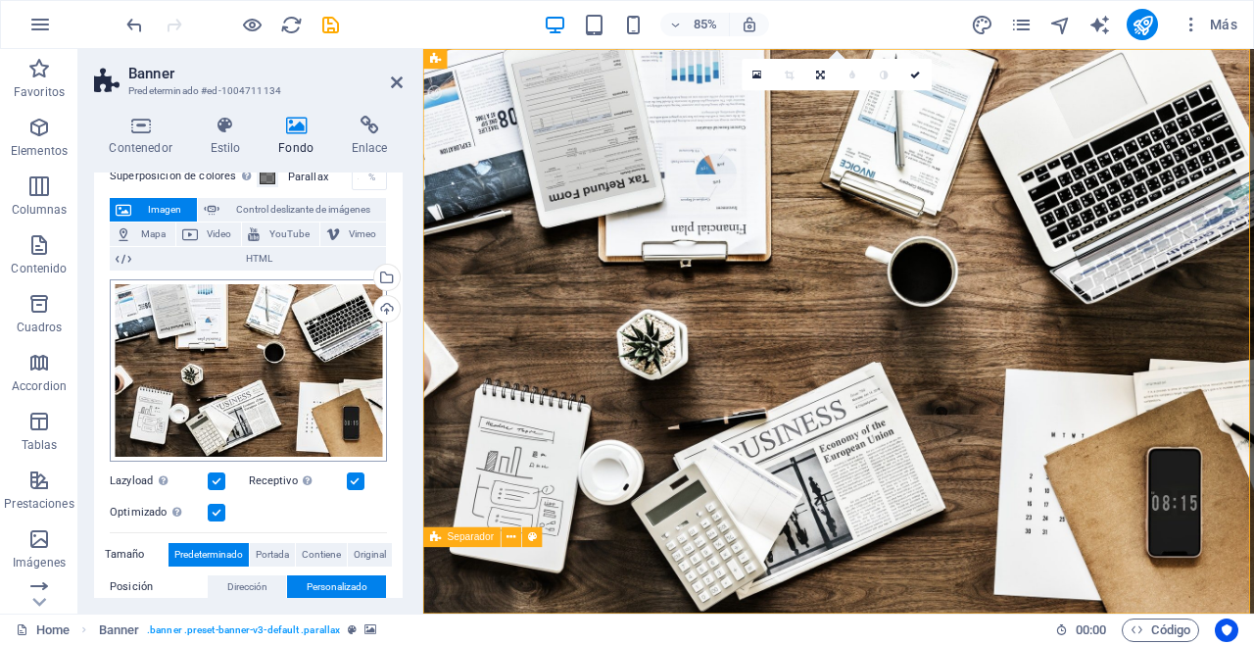
scroll to position [52, 0]
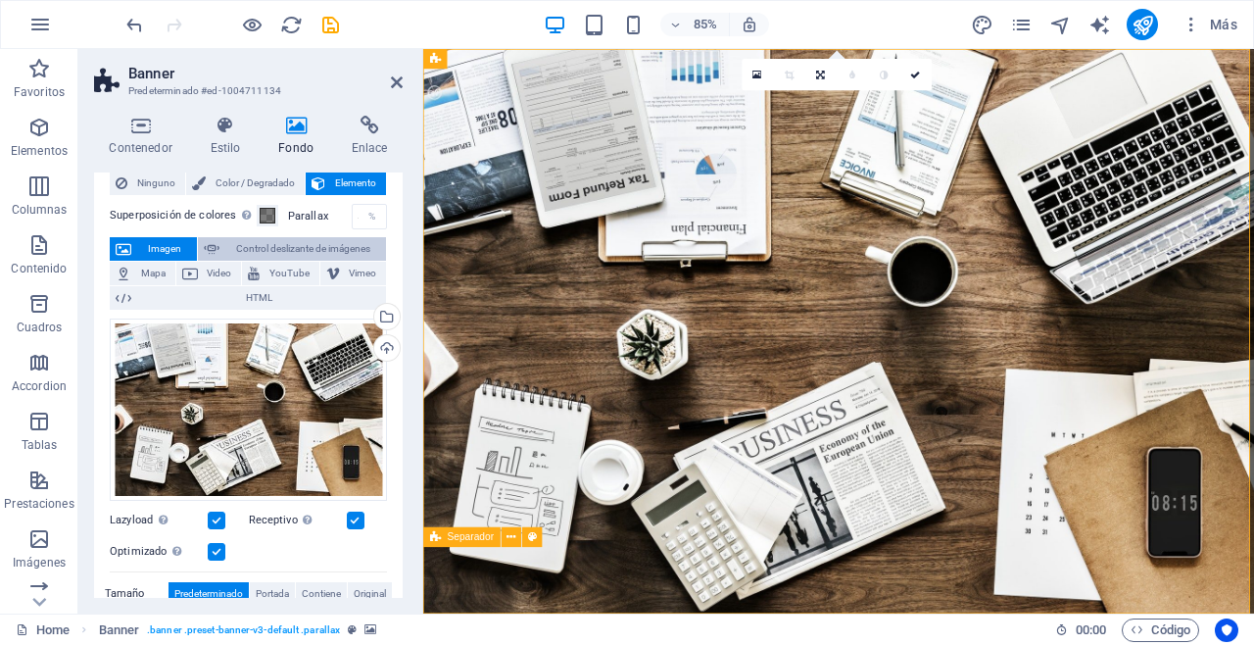
click at [271, 237] on span "Control deslizante de imágenes" at bounding box center [302, 249] width 155 height 24
select select "ms"
select select "s"
select select "progressive"
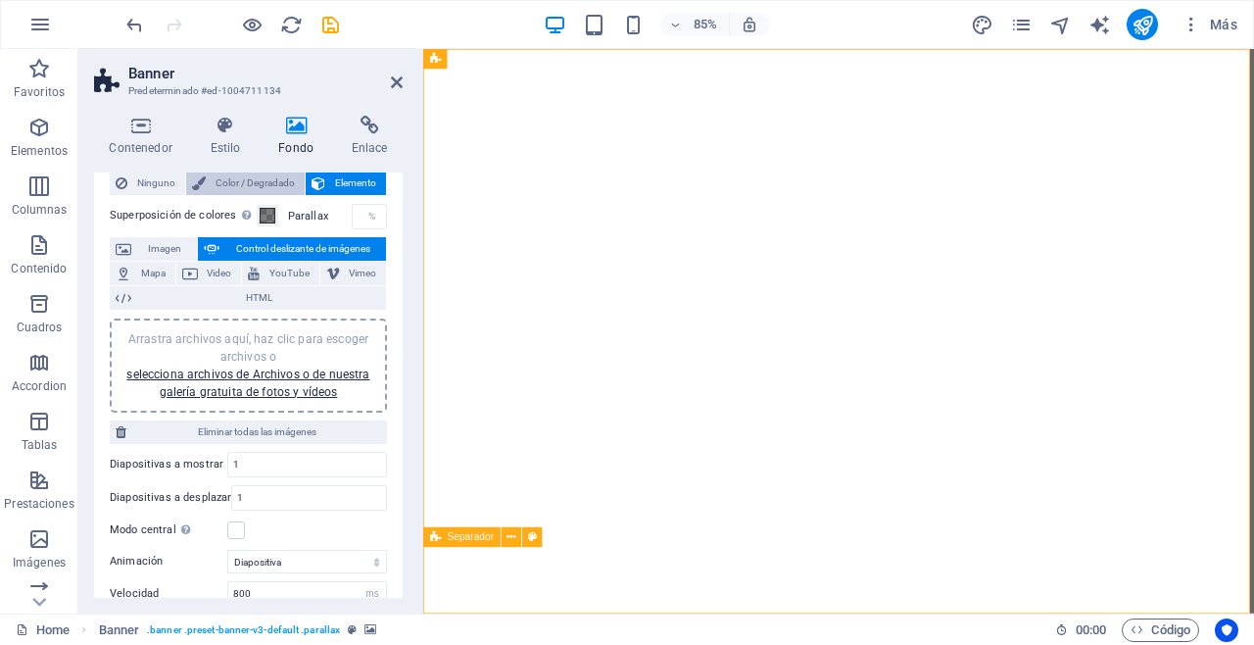
scroll to position [0, 0]
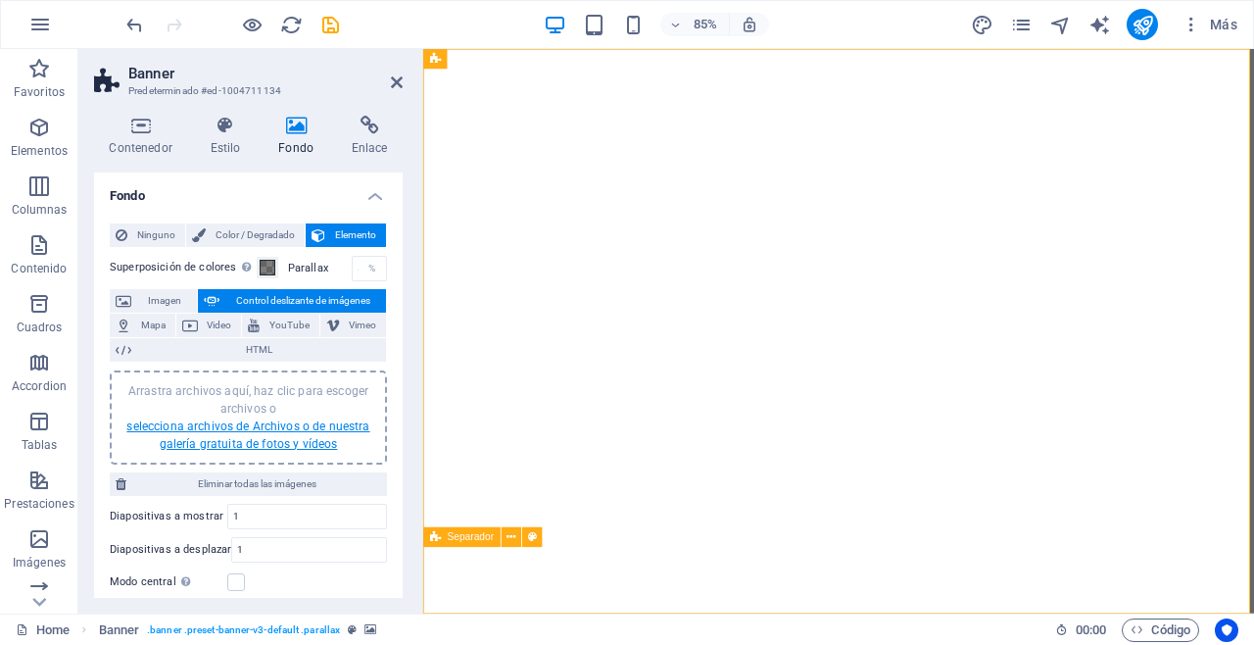
click at [287, 419] on link "selecciona archivos de Archivos o de nuestra galería gratuita de fotos y vídeos" at bounding box center [247, 434] width 243 height 31
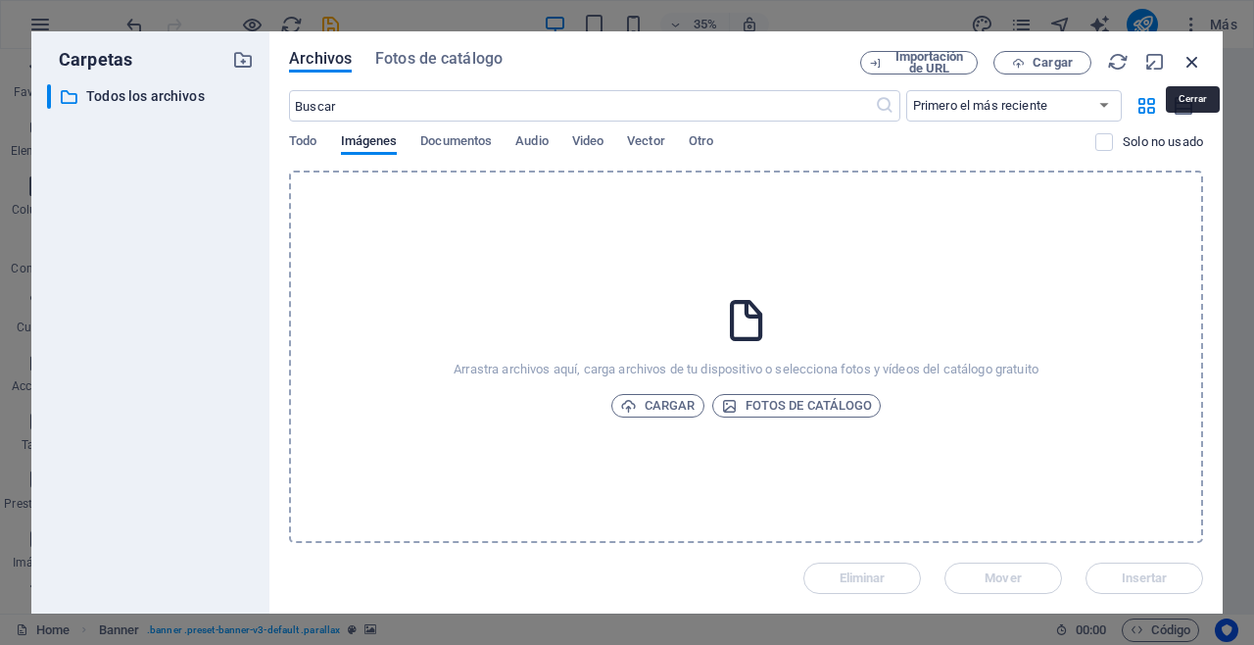
click at [1199, 58] on icon "button" at bounding box center [1193, 62] width 22 height 22
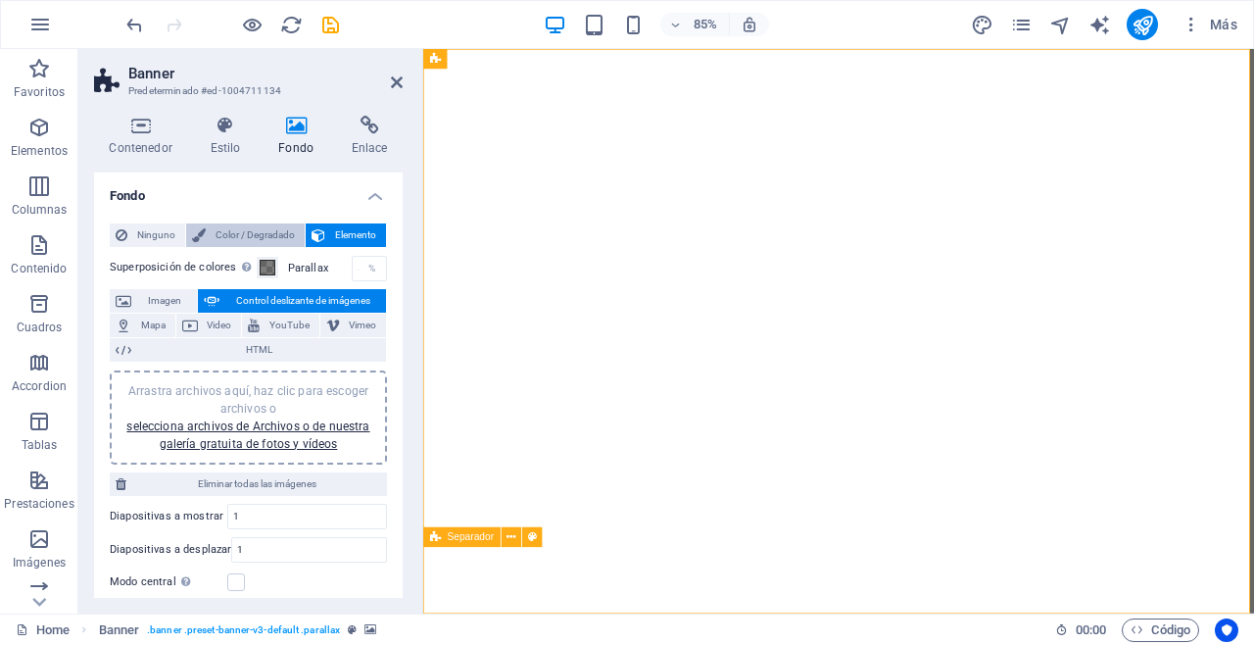
click at [227, 235] on span "Color / Degradado" at bounding box center [255, 235] width 87 height 24
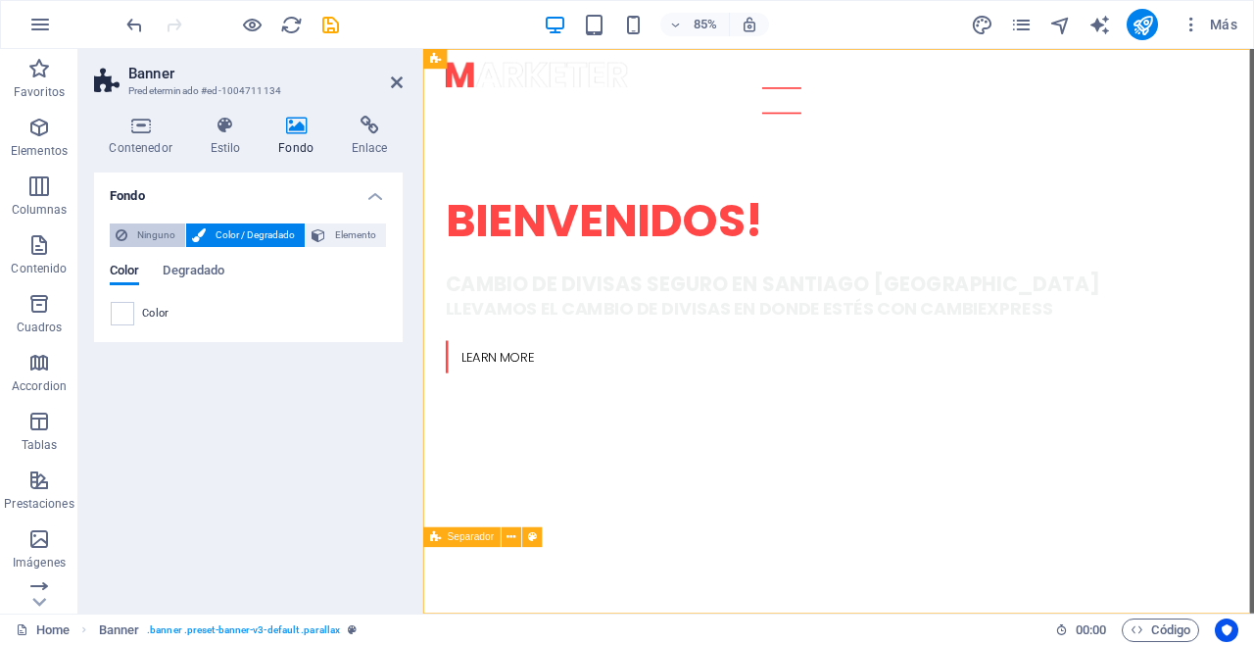
click at [149, 234] on span "Ninguno" at bounding box center [156, 235] width 46 height 24
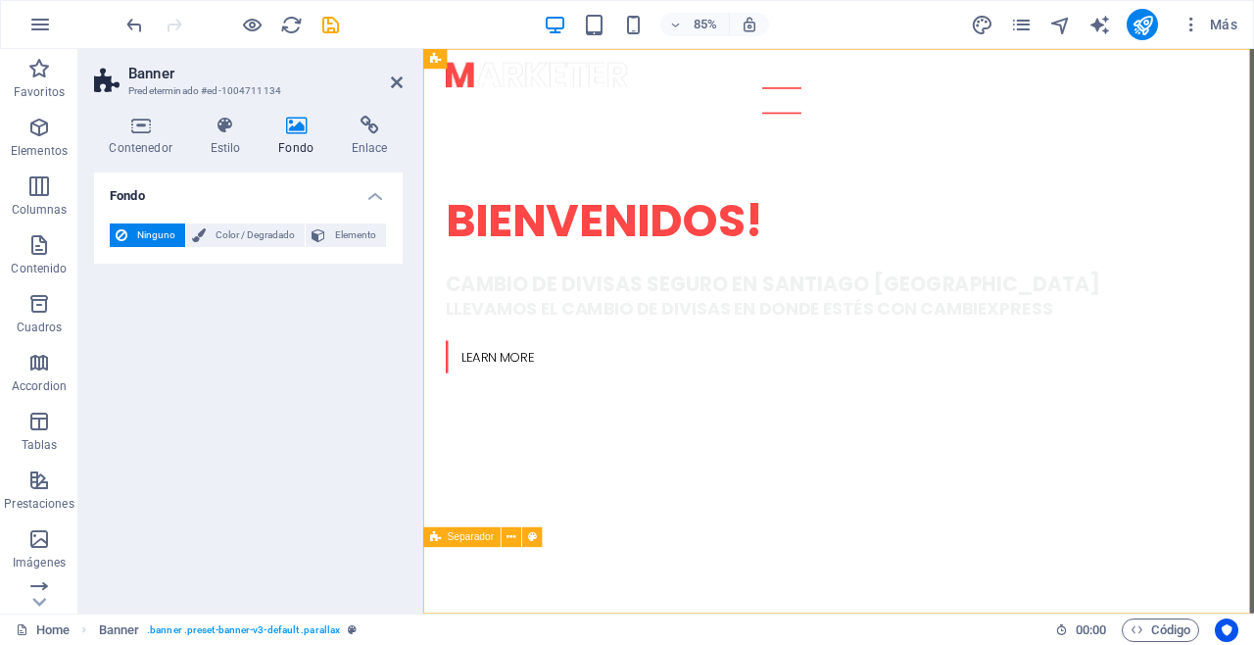
click at [288, 132] on icon at bounding box center [297, 126] width 66 height 20
click at [337, 227] on span "Elemento" at bounding box center [355, 235] width 49 height 24
select select "ms"
select select "s"
select select "progressive"
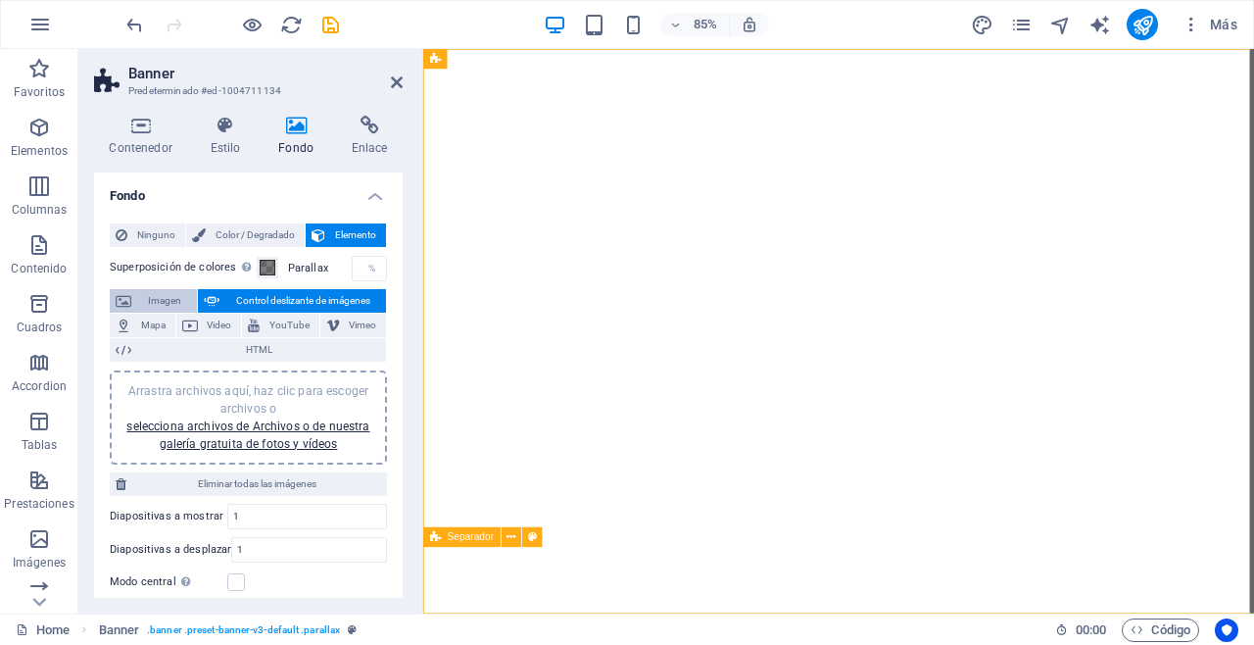
click at [153, 301] on span "Imagen" at bounding box center [164, 301] width 54 height 24
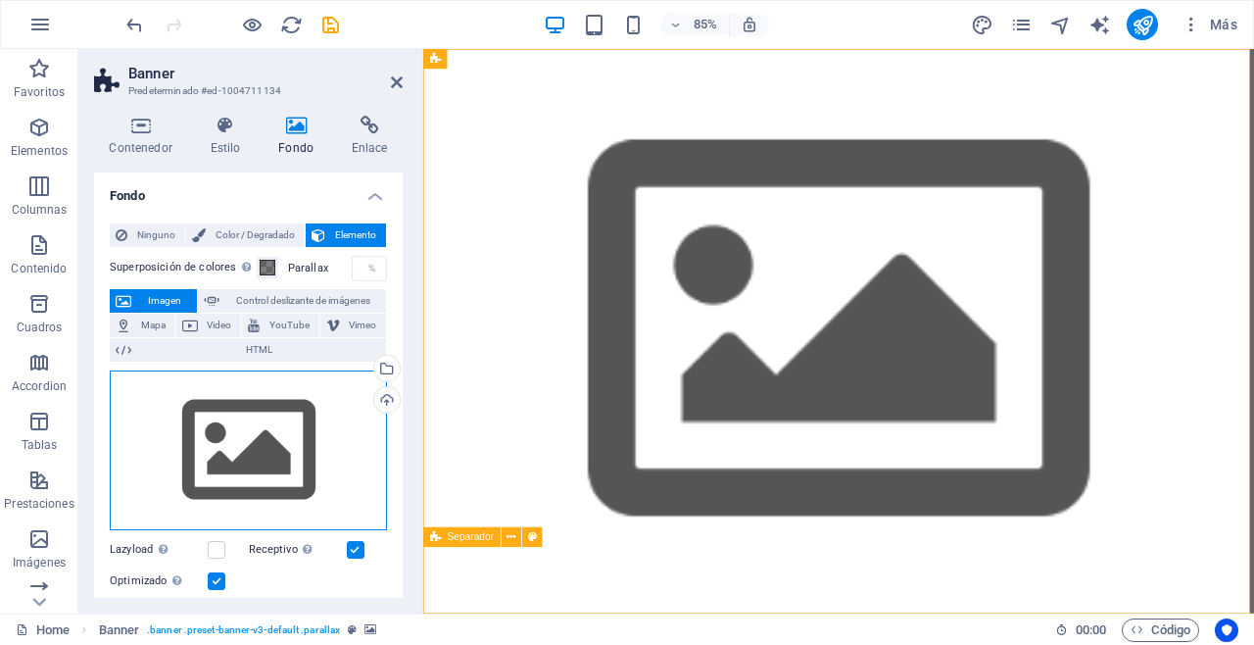
click at [300, 418] on div "Arrastra archivos aquí, haz clic para escoger archivos o selecciona archivos de…" at bounding box center [248, 450] width 277 height 161
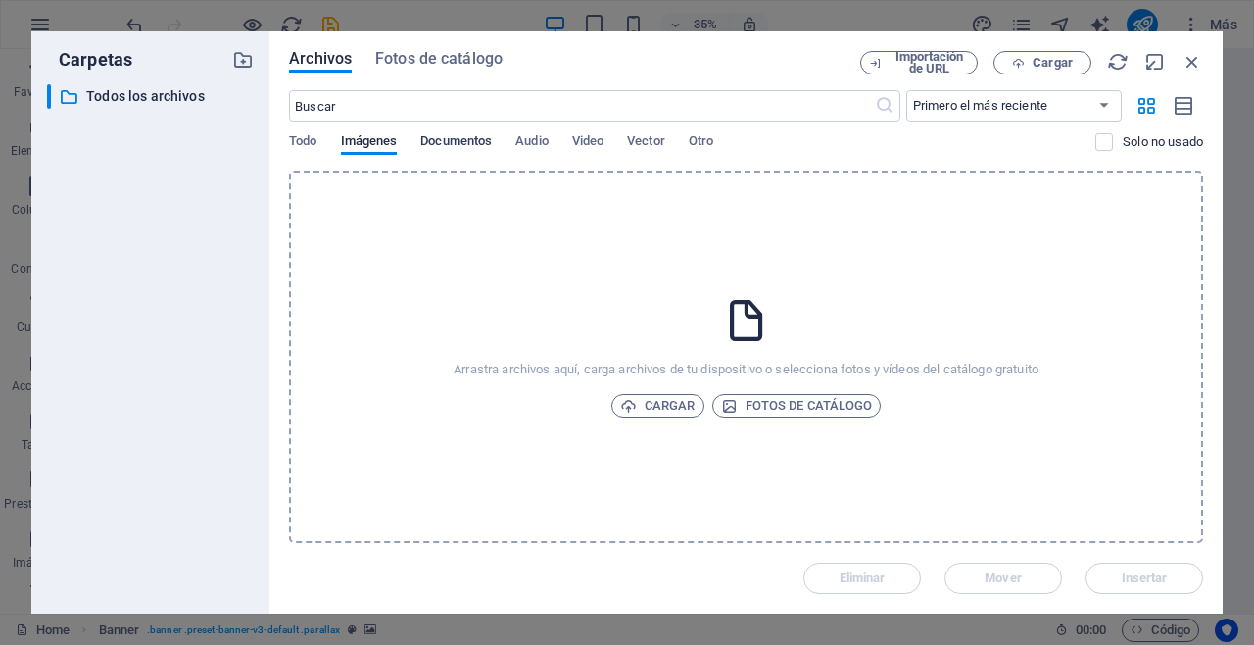
click at [475, 144] on span "Documentos" at bounding box center [456, 142] width 72 height 27
click at [533, 136] on span "Audio" at bounding box center [531, 142] width 32 height 27
click at [588, 140] on span "Video" at bounding box center [587, 142] width 31 height 27
click at [646, 143] on span "Vector" at bounding box center [646, 142] width 38 height 27
click at [721, 140] on div "Todo Imágenes Documentos Audio Video Vector Otro" at bounding box center [692, 151] width 806 height 37
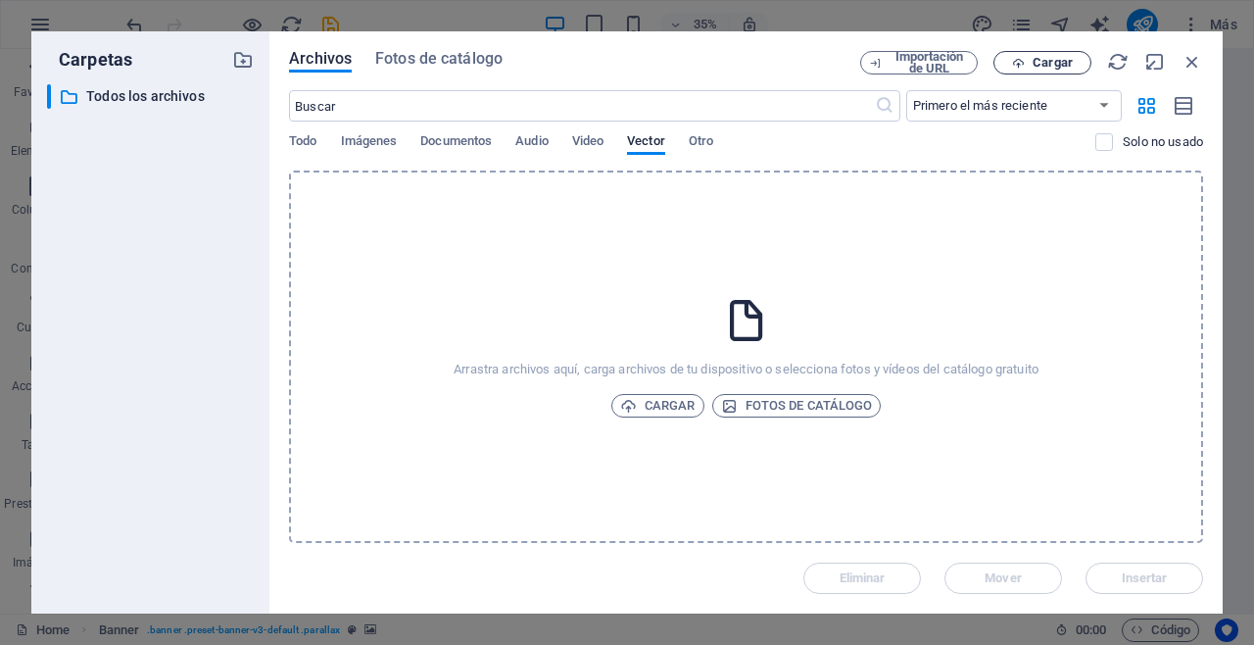
click at [1071, 61] on span "Cargar" at bounding box center [1053, 63] width 40 height 12
